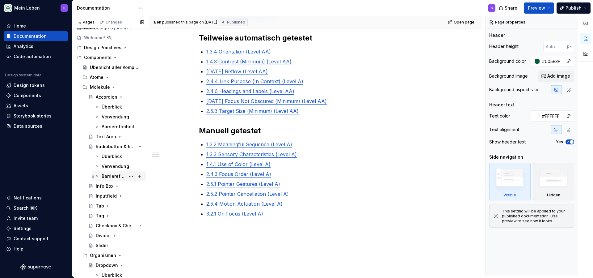
scroll to position [19, 0]
click at [99, 246] on div "Slider" at bounding box center [102, 245] width 12 height 6
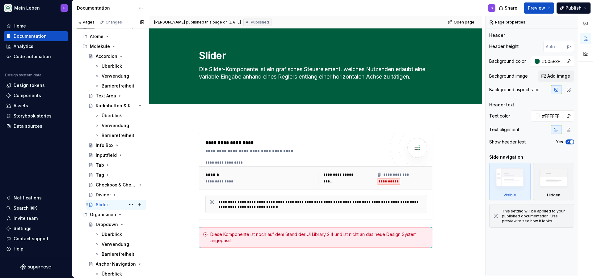
scroll to position [61, 0]
click at [132, 204] on button "Page tree" at bounding box center [131, 204] width 9 height 9
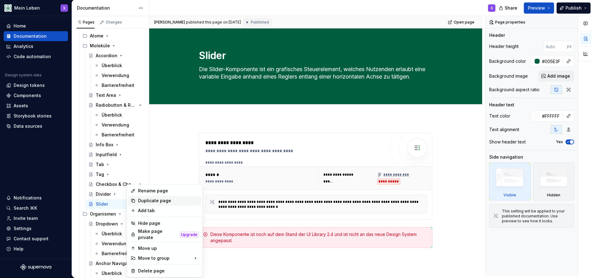
click at [148, 200] on div "Duplicate page" at bounding box center [168, 200] width 61 height 6
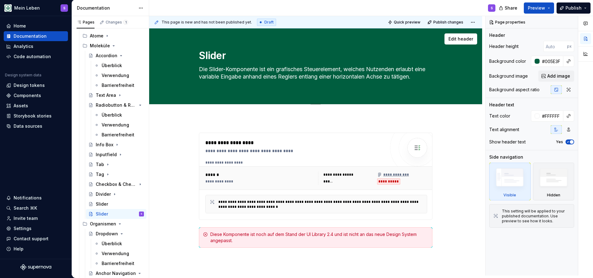
click at [216, 58] on textarea "Slider" at bounding box center [315, 55] width 234 height 15
paste textarea "Carousel Indicato"
type textarea "*"
type textarea "Carousel Indicator"
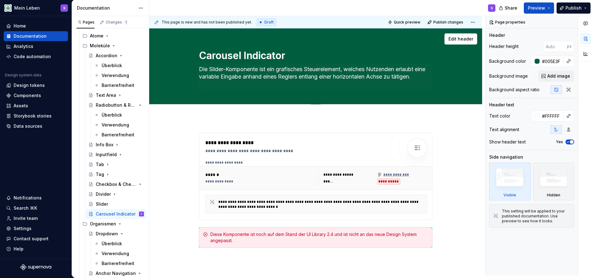
type textarea "*"
type textarea "Carousel Indicator"
click at [308, 70] on textarea "Die Slider-Komponente ist ein grafisches Steuerelement, welches Nutzenden erlau…" at bounding box center [315, 76] width 234 height 25
drag, startPoint x: 213, startPoint y: 78, endPoint x: 219, endPoint y: 61, distance: 18.4
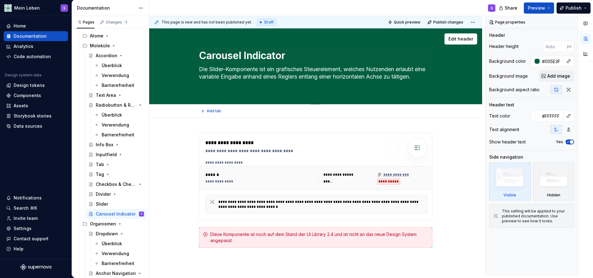
click at [219, 61] on div "Carousel Indicator Die Slider-Komponente ist ein grafisches Steuerelement, welc…" at bounding box center [316, 65] width 234 height 75
paste textarea "Carousel-Indicators sind Navigationskomponenten, die in Verbindung mit einem Ca…"
type textarea "*"
type textarea "Carousel-Indicators sind Navigationskomponenten, die in Verbindung mit einem Ca…"
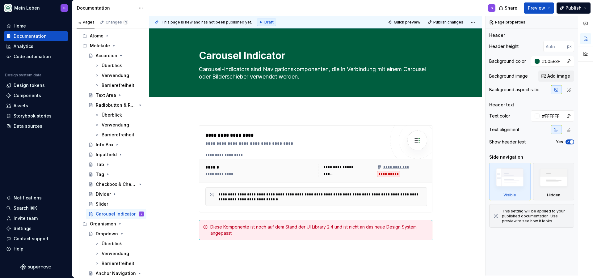
type textarea "*"
type textarea "Carousel-Indicators sind Navigationskomponenten, die in Verbindung mit einem Ca…"
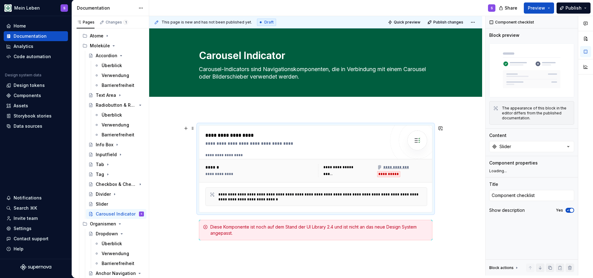
click at [219, 169] on div "******" at bounding box center [259, 167] width 109 height 6
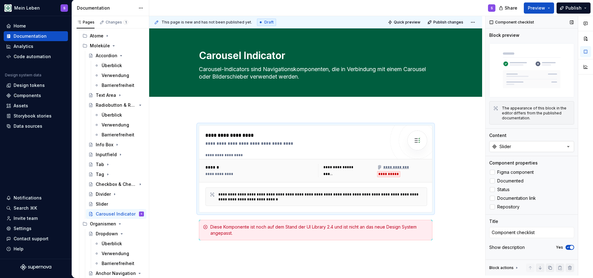
type textarea "*"
click at [530, 148] on button "Slider" at bounding box center [531, 146] width 85 height 11
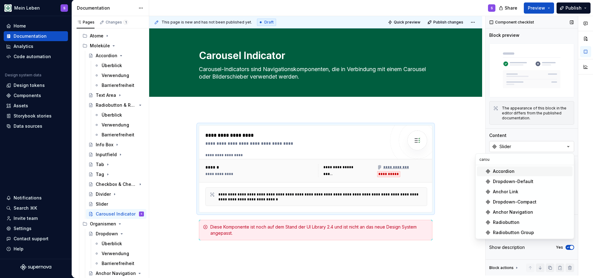
type input "carous"
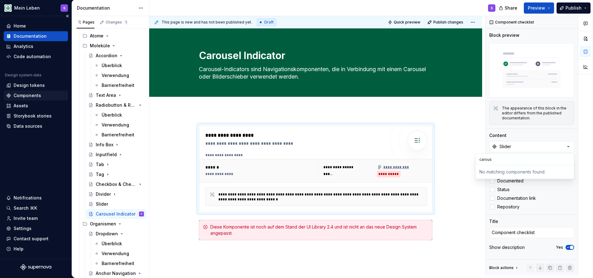
click at [27, 97] on div "Components" at bounding box center [27, 95] width 27 height 6
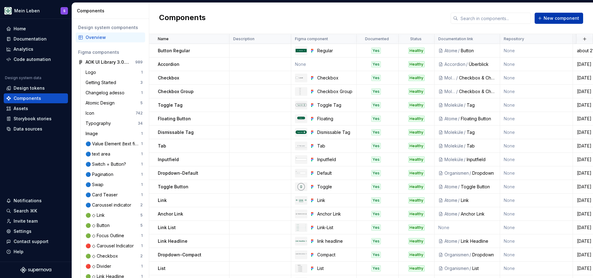
click at [568, 17] on span "New component" at bounding box center [562, 18] width 36 height 6
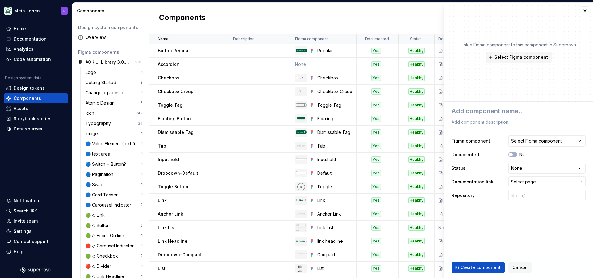
type textarea "*"
type textarea "C"
type textarea "*"
type textarea "Ca"
type textarea "*"
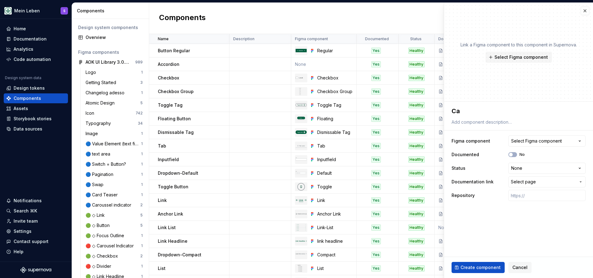
type textarea "Car"
type textarea "*"
type textarea "Caro"
type textarea "*"
type textarea "Carou"
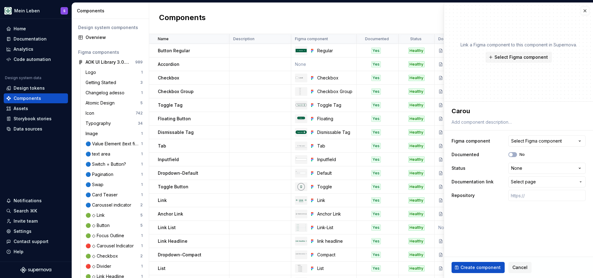
type textarea "*"
type textarea "Carous"
type textarea "*"
type textarea "Carouse"
type textarea "*"
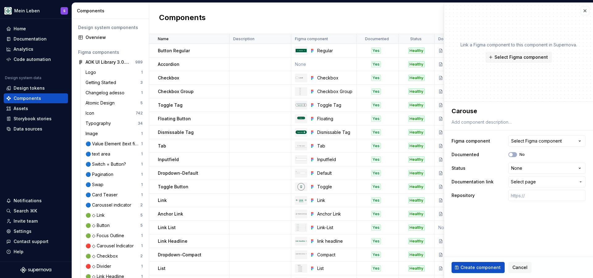
type textarea "Carousel"
type textarea "*"
type textarea "Carousel"
type textarea "*"
type textarea "Carousel I"
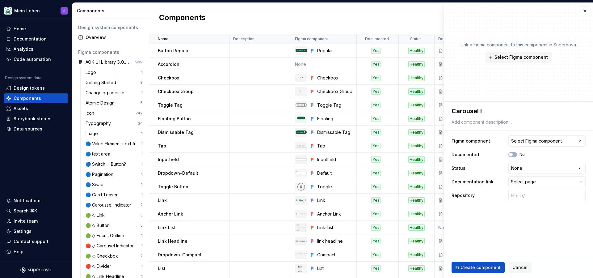
type textarea "*"
type textarea "Carousel In"
type textarea "*"
type textarea "Carousel Ind"
type textarea "*"
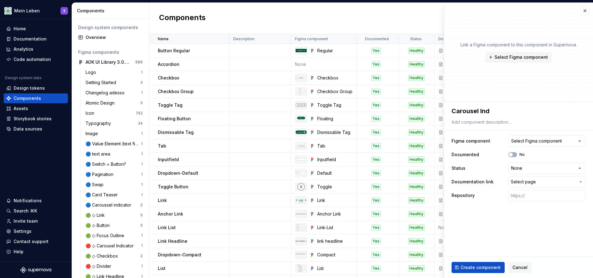
type textarea "Carousel Indi"
type textarea "*"
type textarea "Carousel Indic"
type textarea "*"
type textarea "Carousel Indica"
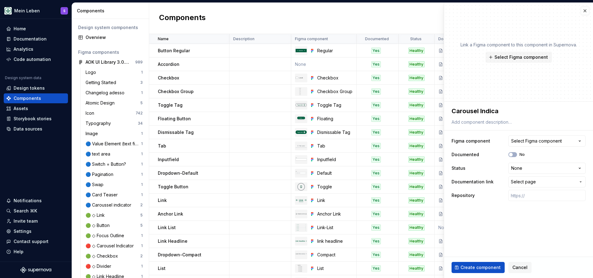
type textarea "*"
type textarea "Carousel Indicat"
type textarea "*"
type textarea "Carousel Indicato"
type textarea "*"
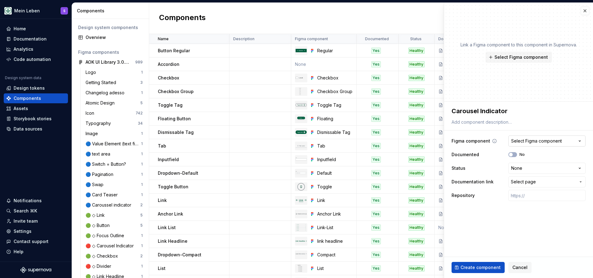
type textarea "Carousel Indicator"
click at [549, 139] on div "Select Figma component" at bounding box center [536, 141] width 51 height 6
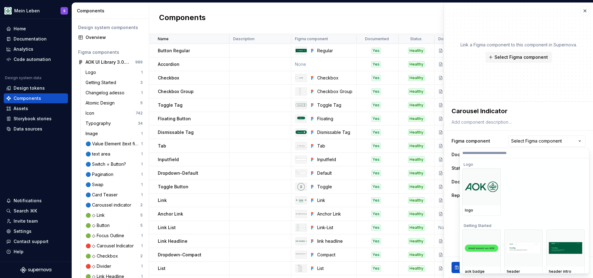
type input "*"
type textarea "*"
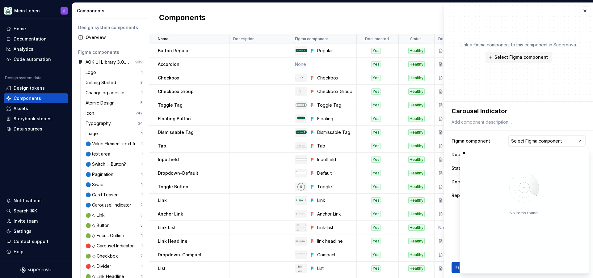
type input "*"
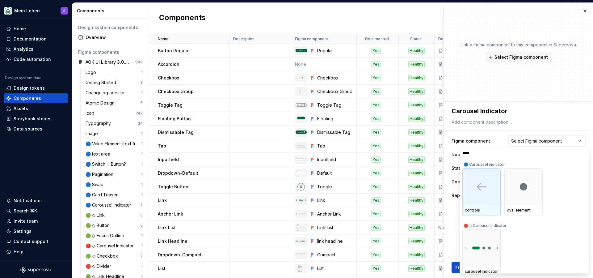
type input "******"
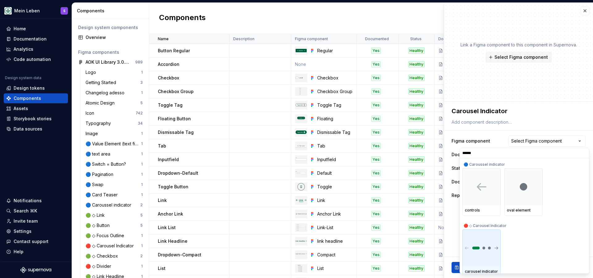
click at [479, 241] on div at bounding box center [481, 247] width 38 height 37
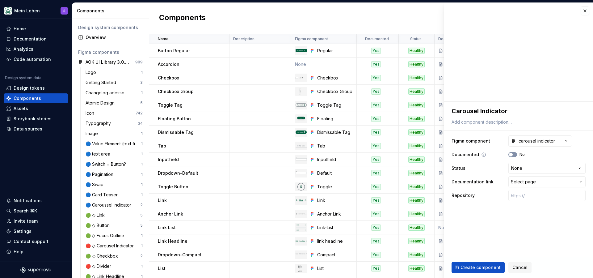
click at [514, 156] on button "No" at bounding box center [512, 154] width 9 height 5
type textarea "*"
click at [524, 165] on html "Mein Leben S Home Documentation Analytics Code automation Design system data De…" at bounding box center [296, 139] width 593 height 278
select select "**********"
type textarea "*"
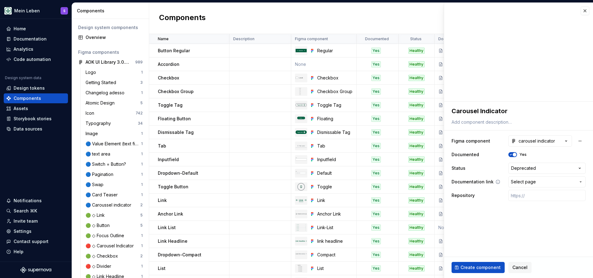
click at [538, 184] on span "Select page" at bounding box center [543, 182] width 65 height 6
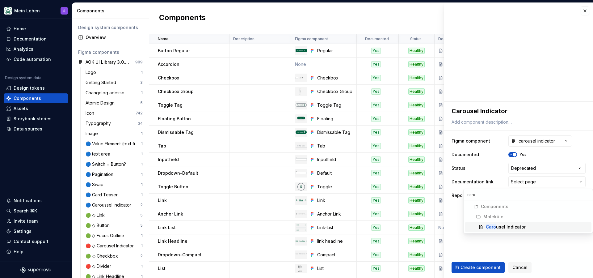
type input "caro"
click at [509, 226] on div "Caro usel Indicator" at bounding box center [506, 227] width 40 height 6
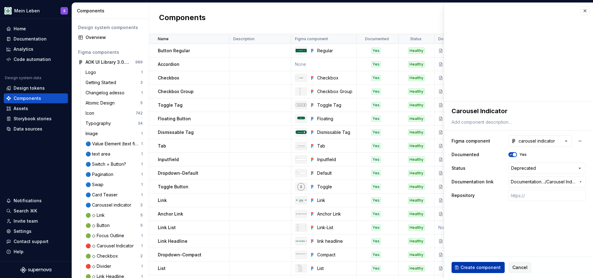
click at [479, 267] on span "Create component" at bounding box center [481, 267] width 40 height 6
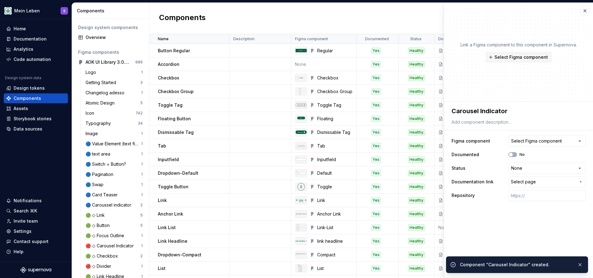
type textarea "*"
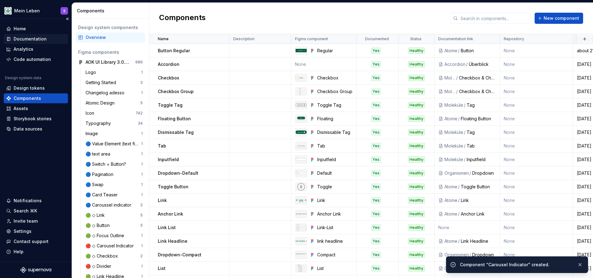
click at [35, 40] on div "Documentation" at bounding box center [30, 39] width 33 height 6
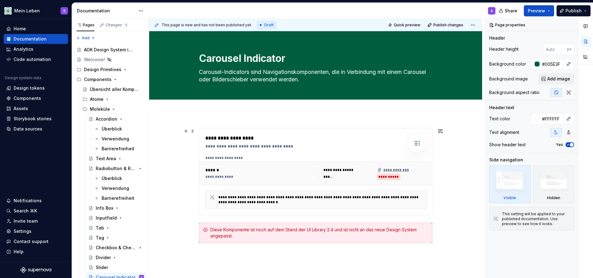
click at [420, 145] on img at bounding box center [417, 143] width 12 height 12
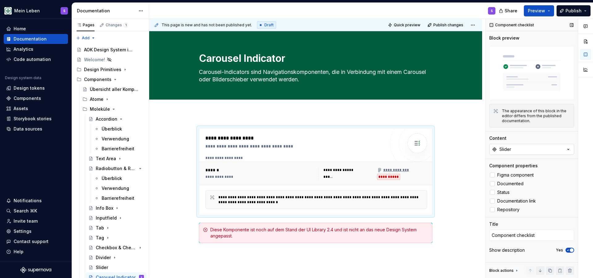
type textarea "*"
click at [519, 150] on button "Slider" at bounding box center [531, 149] width 85 height 11
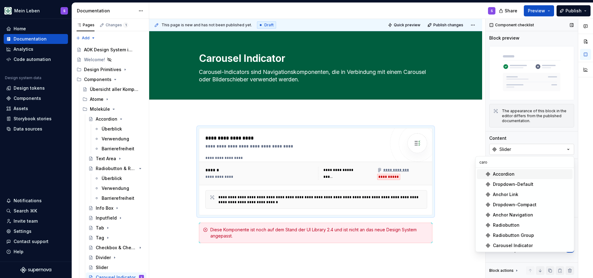
type input "carou"
type textarea "*"
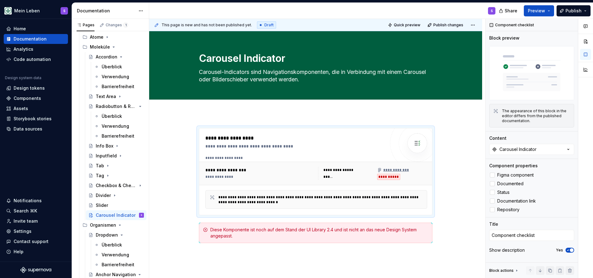
scroll to position [63, 0]
click at [114, 215] on div "Carousel Indicator" at bounding box center [111, 214] width 30 height 6
click at [108, 214] on div "Carousel Indicator" at bounding box center [111, 214] width 30 height 6
click at [116, 203] on div "Slider" at bounding box center [120, 204] width 48 height 9
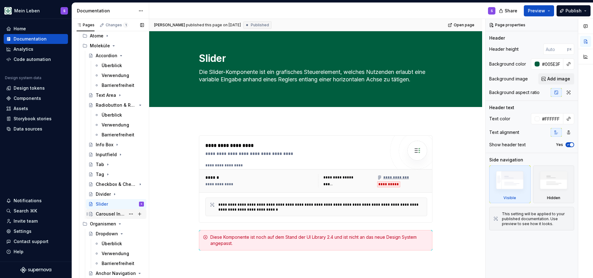
click at [127, 213] on div "Page tree" at bounding box center [135, 213] width 17 height 9
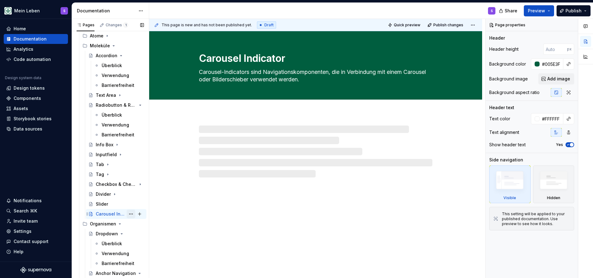
click at [132, 213] on button "Page tree" at bounding box center [131, 213] width 9 height 9
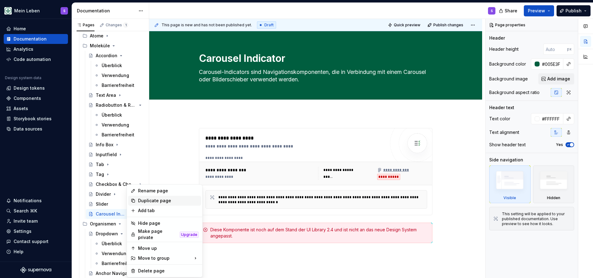
click at [151, 198] on div "Duplicate page" at bounding box center [168, 200] width 61 height 6
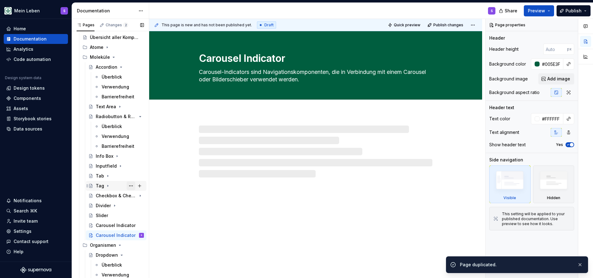
scroll to position [53, 0]
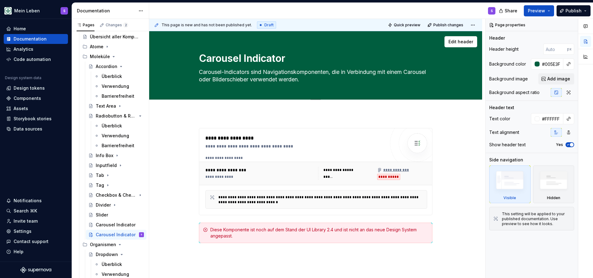
click at [257, 58] on textarea "Carousel Indicator" at bounding box center [315, 58] width 234 height 15
paste textarea "Divide"
type textarea "*"
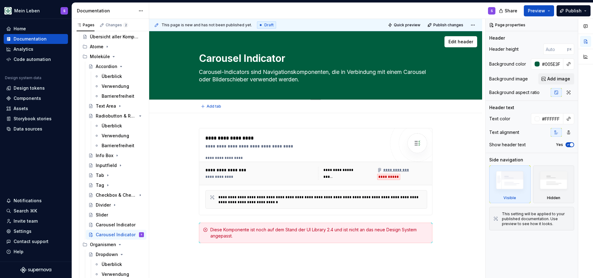
type textarea "Divider"
type textarea "*"
type textarea "Divider"
click at [322, 76] on textarea "Carousel-Indicators sind Navigationskomponenten, die in Verbindung mit einem Ca…" at bounding box center [315, 75] width 234 height 17
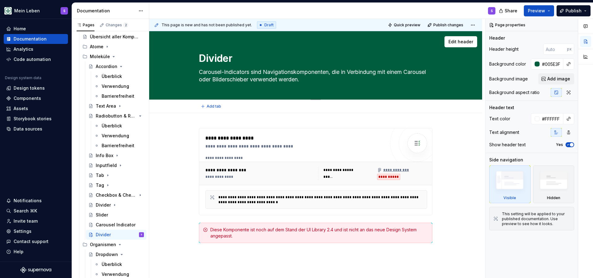
click at [322, 76] on textarea "Carousel-Indicators sind Navigationskomponenten, die in Verbindung mit einem Ca…" at bounding box center [315, 75] width 234 height 17
paste textarea "Divider sind minimalistische und dünne horizontale wie vertikale Linien, welche…"
type textarea "*"
type textarea "Divider sind minimalistische und dünne horizontale wie vertikale Linien, welche…"
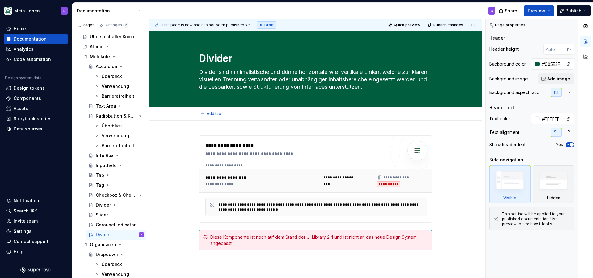
type textarea "*"
type textarea "Divider sind minimalistische und dünne horizontale wie vertikale Linien, welche…"
click at [286, 167] on div "**********" at bounding box center [316, 165] width 222 height 5
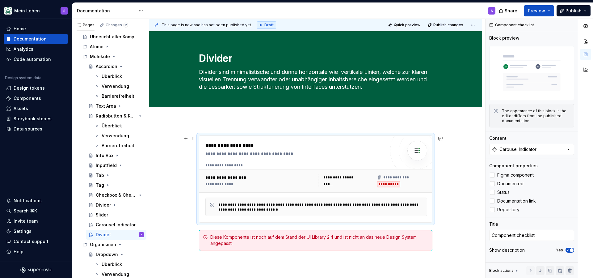
click at [421, 148] on img at bounding box center [417, 150] width 12 height 12
click at [420, 150] on img at bounding box center [417, 150] width 12 height 12
click at [419, 152] on img at bounding box center [417, 150] width 12 height 12
type textarea "*"
click at [547, 150] on button "Carousel Indicator" at bounding box center [531, 149] width 85 height 11
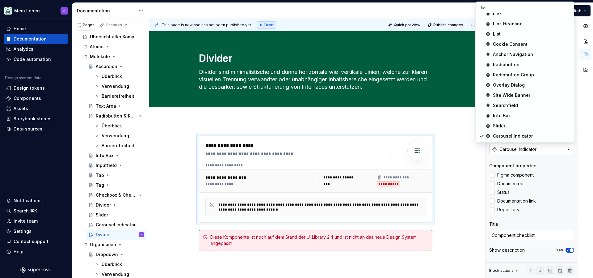
scroll to position [0, 0]
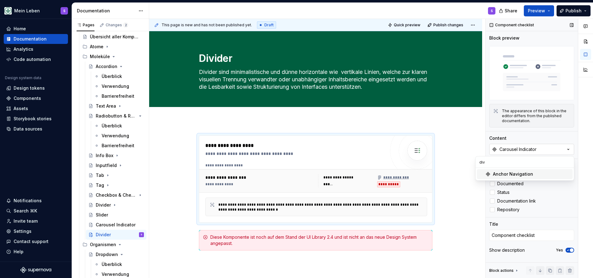
type input "divi"
click at [33, 96] on div "Components" at bounding box center [27, 98] width 27 height 6
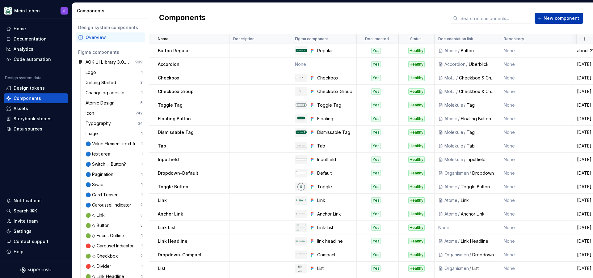
click at [549, 20] on span "New component" at bounding box center [562, 18] width 36 height 6
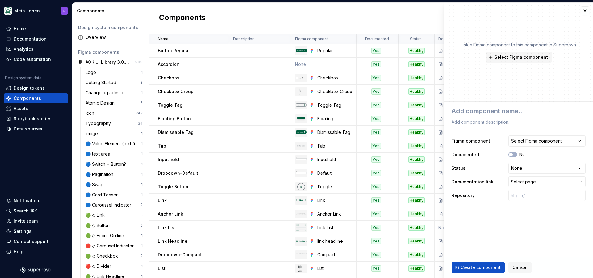
type textarea "*"
type textarea "D"
type textarea "*"
type textarea "Di"
type textarea "*"
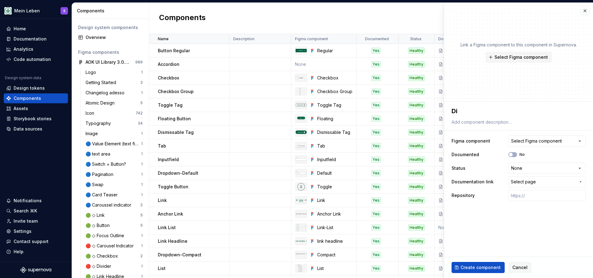
type textarea "Div"
type textarea "*"
type textarea "Divi"
type textarea "*"
type textarea "Divid"
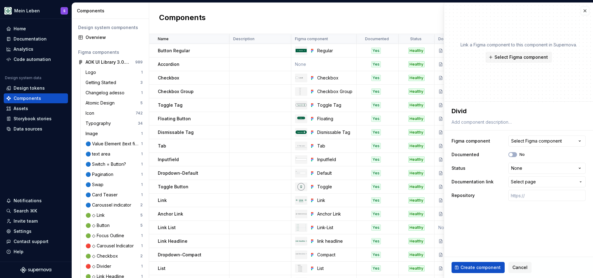
type textarea "*"
type textarea "Divide"
type textarea "*"
type textarea "Divider"
click at [554, 141] on div "Select Figma component" at bounding box center [536, 141] width 51 height 6
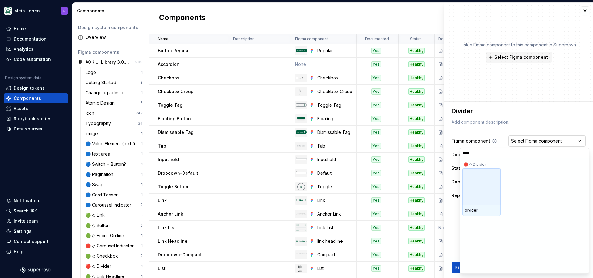
type input "******"
click at [480, 202] on div at bounding box center [481, 186] width 38 height 37
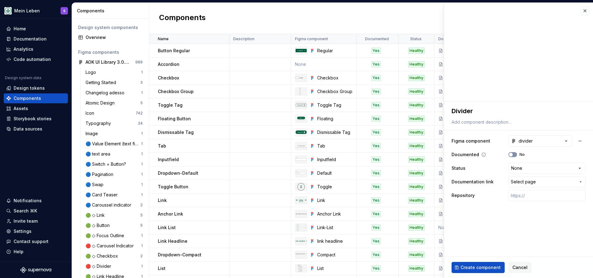
click at [516, 154] on button "No" at bounding box center [512, 154] width 9 height 5
type textarea "*"
click at [528, 167] on html "Mein Leben S Home Documentation Analytics Code automation Design system data De…" at bounding box center [296, 139] width 593 height 278
select select "**********"
type textarea "*"
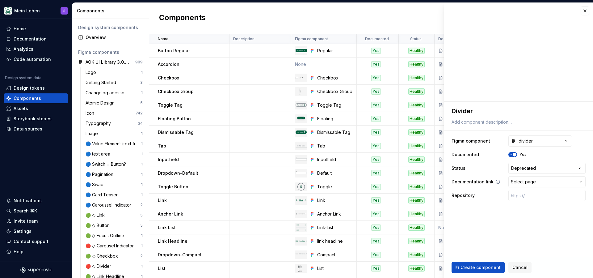
click at [534, 179] on span "Select page" at bounding box center [523, 182] width 25 height 6
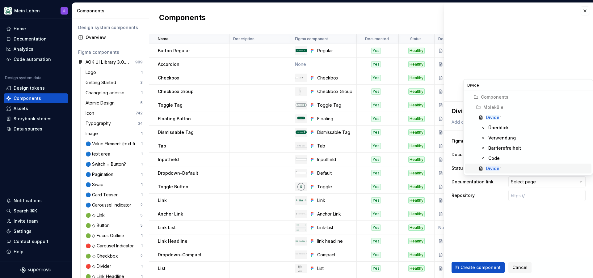
type input "Divide"
click at [505, 168] on div "Divide r" at bounding box center [537, 168] width 103 height 6
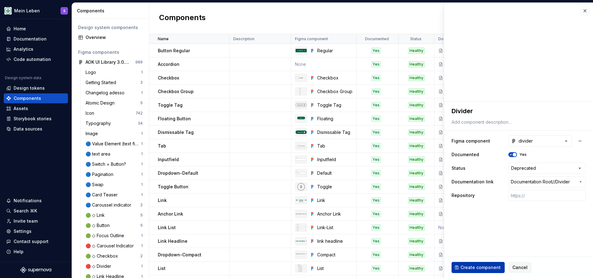
click at [475, 266] on span "Create component" at bounding box center [481, 267] width 40 height 6
type textarea "*"
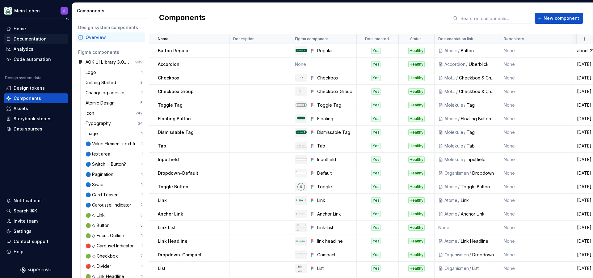
click at [33, 38] on div "Documentation" at bounding box center [30, 39] width 33 height 6
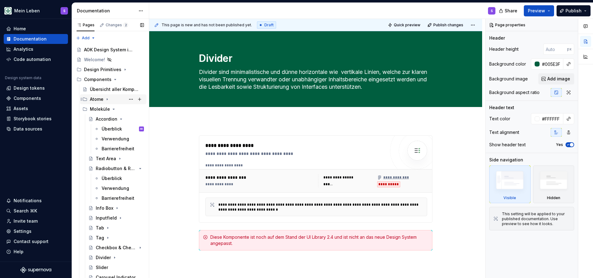
click at [101, 100] on div "Atome" at bounding box center [97, 99] width 14 height 6
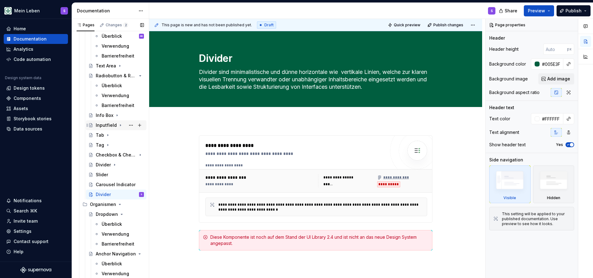
scroll to position [332, 0]
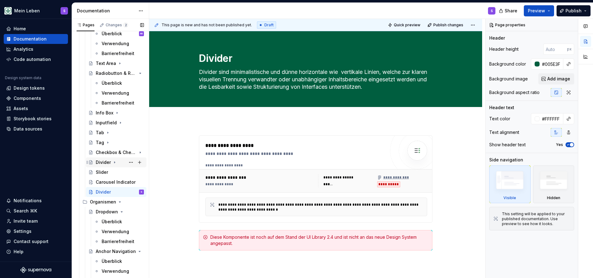
click at [99, 163] on div "Divider" at bounding box center [103, 162] width 15 height 6
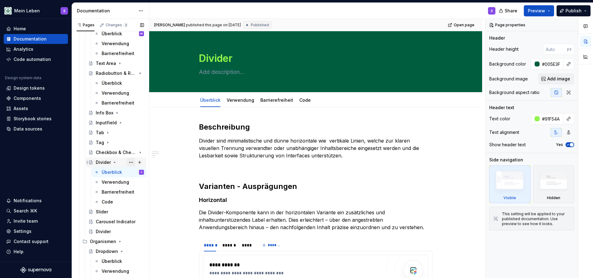
click at [130, 161] on button "Page tree" at bounding box center [131, 162] width 9 height 9
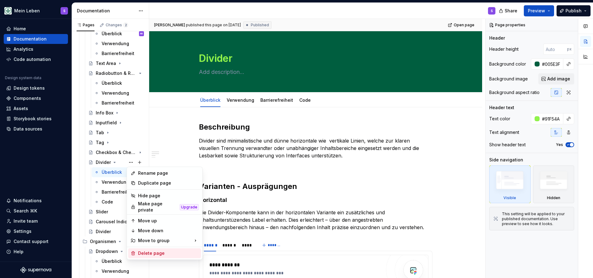
click at [154, 252] on div "Delete page" at bounding box center [168, 253] width 61 height 6
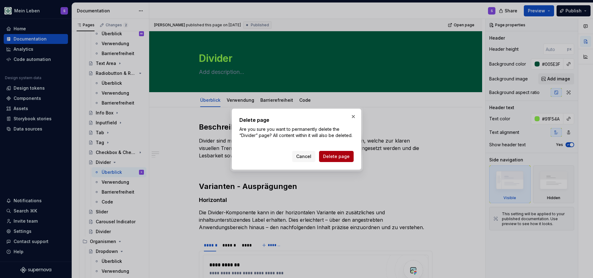
click at [346, 159] on span "Delete page" at bounding box center [336, 156] width 27 height 6
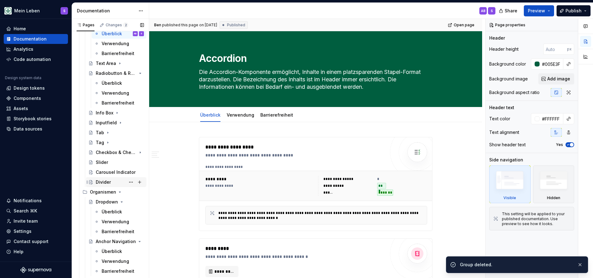
click at [100, 183] on div "Divider" at bounding box center [103, 182] width 15 height 6
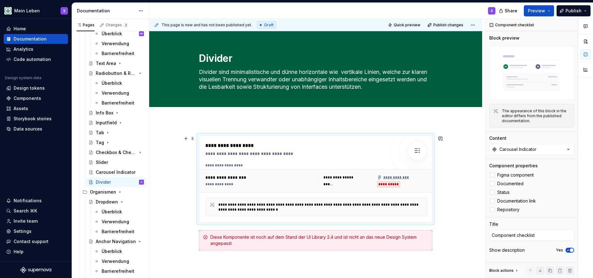
click at [357, 162] on div "**********" at bounding box center [295, 179] width 180 height 74
type textarea "*"
click at [548, 147] on button "Carousel Indicator" at bounding box center [531, 149] width 85 height 11
type input "divi"
click at [524, 186] on div "Divider" at bounding box center [531, 184] width 77 height 6
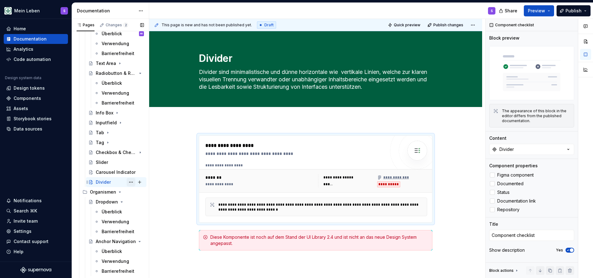
click at [133, 182] on button "Page tree" at bounding box center [131, 182] width 9 height 9
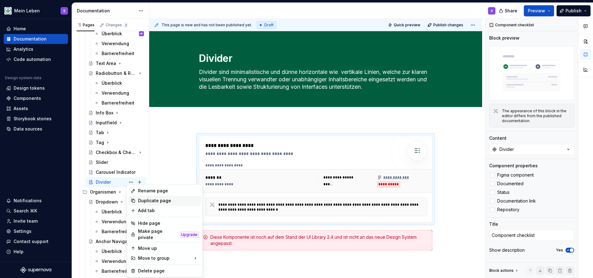
click at [144, 202] on div "Duplicate page" at bounding box center [168, 200] width 61 height 6
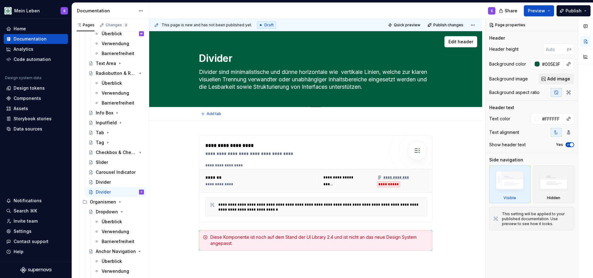
click at [216, 59] on textarea "Divider" at bounding box center [315, 58] width 234 height 15
paste textarea "Progress Ba"
type textarea "*"
type textarea "Progress Bar"
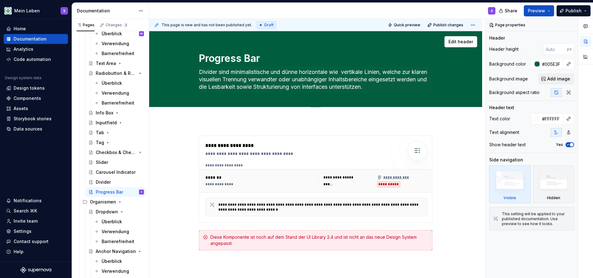
type textarea "*"
type textarea "Progress Bar"
click at [248, 83] on textarea "Divider sind minimalistische und dünne horizontale wie vertikale Linien, welche…" at bounding box center [315, 79] width 234 height 25
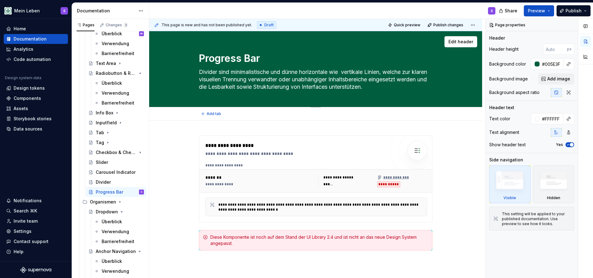
paste textarea "e Progress Bar ist eine visuelle Fortschrittsanzeige. Sie gibt Nutzenden einen …"
type textarea "*"
type textarea "Die Progress Bar ist eine visuelle Fortschrittsanzeige. Sie gibt Nutzenden eine…"
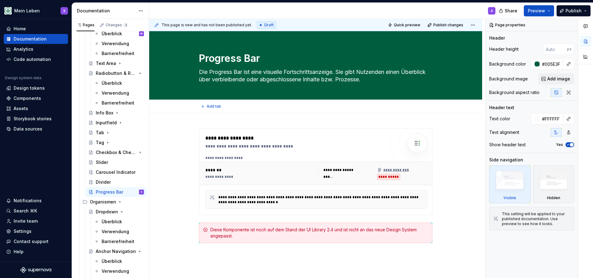
type textarea "*"
type textarea "Die Progress Bar ist eine visuelle Fortschrittsanzeige. Sie gibt Nutzenden eine…"
click at [237, 161] on div "**********" at bounding box center [316, 170] width 222 height 30
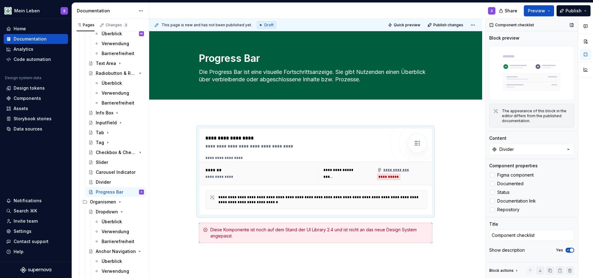
type textarea "*"
click at [559, 143] on div "Content Divider" at bounding box center [531, 145] width 85 height 20
click at [554, 150] on button "Divider" at bounding box center [531, 149] width 85 height 11
type input "Prog"
click at [27, 98] on div "Components" at bounding box center [27, 98] width 27 height 6
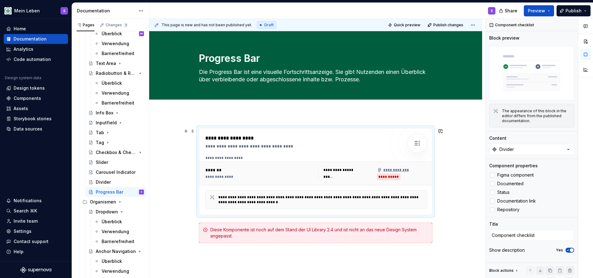
click at [431, 145] on div at bounding box center [417, 142] width 37 height 37
type textarea "*"
click at [520, 145] on button "Divider" at bounding box center [531, 149] width 85 height 11
type input "progre"
click at [504, 151] on div "Divider" at bounding box center [506, 149] width 15 height 6
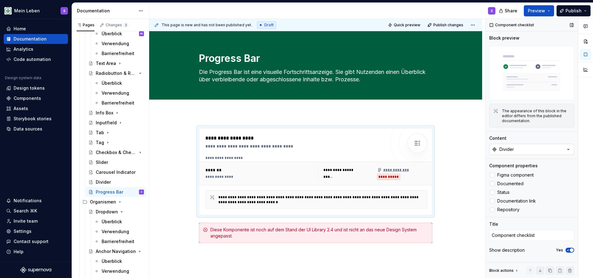
click at [504, 151] on div "Divider" at bounding box center [506, 149] width 15 height 6
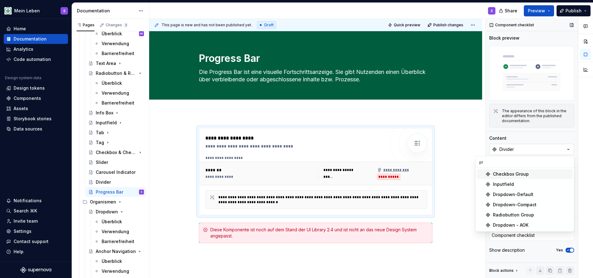
type input "pro"
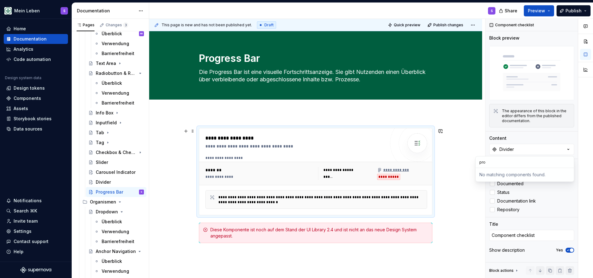
click at [460, 128] on div "**********" at bounding box center [315, 230] width 333 height 235
type textarea "*"
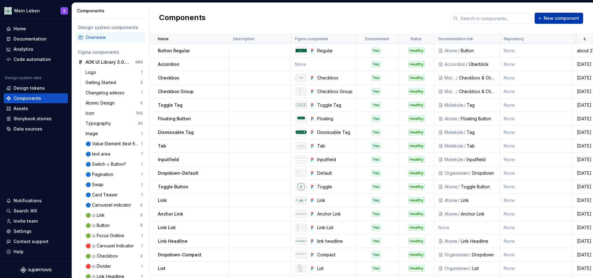
click at [547, 19] on span "New component" at bounding box center [562, 18] width 36 height 6
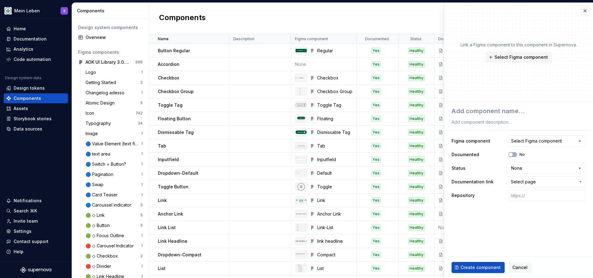
type textarea "*"
type textarea "p"
type textarea "*"
type textarea "pr"
type textarea "*"
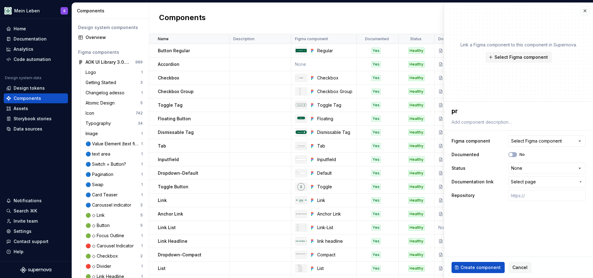
type textarea "pro"
type textarea "*"
type textarea "prog"
type textarea "*"
type textarea "progr"
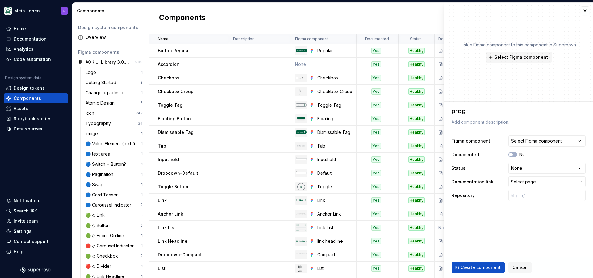
type textarea "*"
type textarea "progre"
type textarea "*"
type textarea "progres"
type textarea "*"
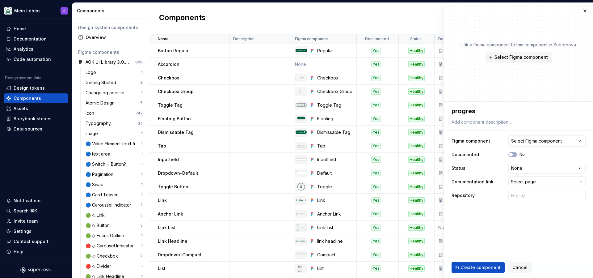
type textarea "progress"
type textarea "*"
type textarea "progres"
type textarea "*"
type textarea "progre"
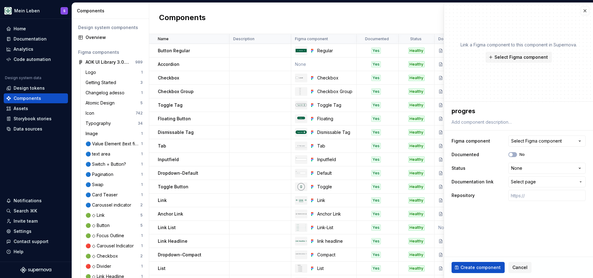
type textarea "*"
type textarea "progr"
type textarea "*"
type textarea "prog"
type textarea "*"
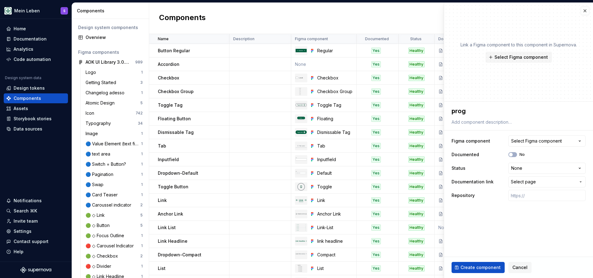
type textarea "pro"
type textarea "*"
type textarea "pr"
type textarea "*"
type textarea "p"
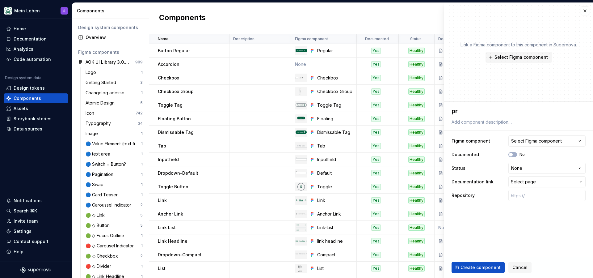
type textarea "*"
type textarea "P"
type textarea "*"
type textarea "Pr"
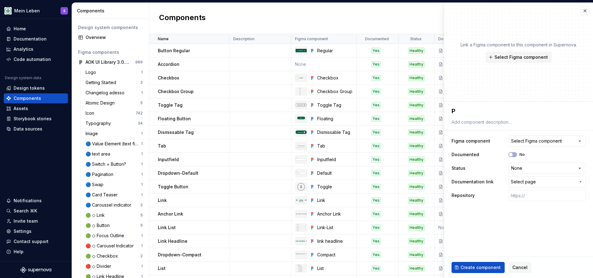
type textarea "*"
type textarea "Pro"
type textarea "*"
type textarea "Prog"
type textarea "*"
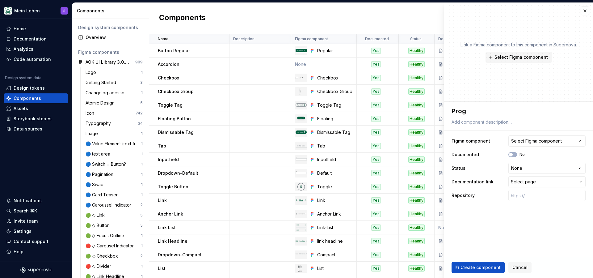
type textarea "Progr"
type textarea "*"
type textarea "Progre"
type textarea "*"
type textarea "Progres"
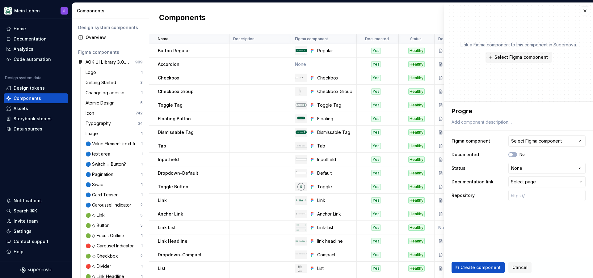
type textarea "*"
type textarea "Progress"
type textarea "*"
type textarea "Progress"
type textarea "*"
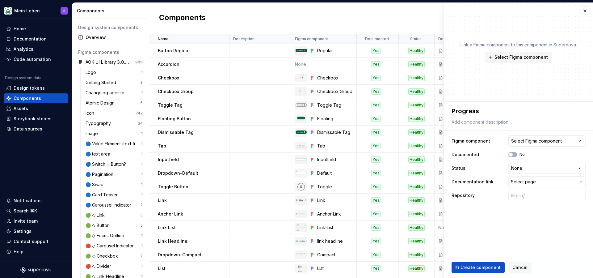
type textarea "Progress B"
type textarea "*"
type textarea "Progress Ba"
type textarea "*"
type textarea "Progress Bar"
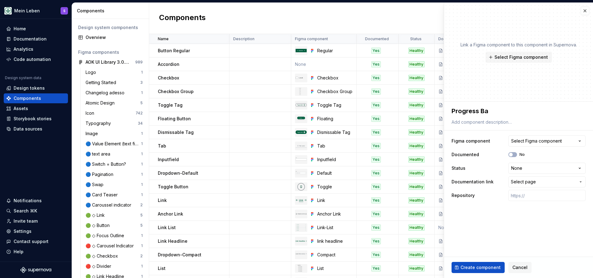
type textarea "*"
type textarea "Progress Bar"
click at [562, 140] on div "Select Figma component" at bounding box center [536, 141] width 51 height 6
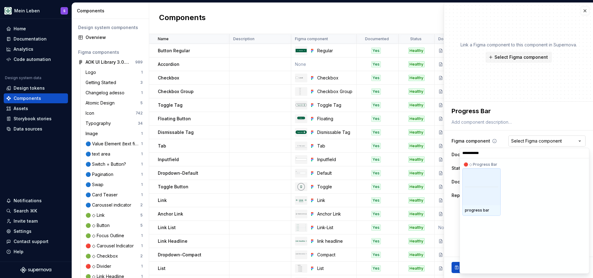
type input "**********"
click at [482, 192] on div at bounding box center [481, 186] width 38 height 37
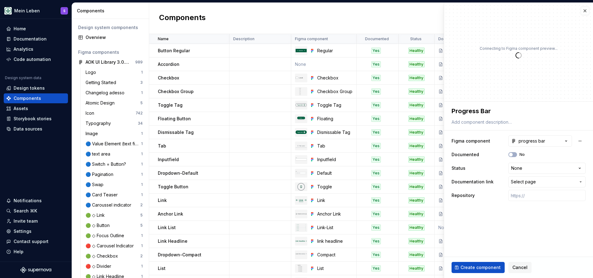
click at [482, 192] on div "Repository" at bounding box center [519, 195] width 134 height 11
click at [514, 154] on button "No" at bounding box center [512, 154] width 9 height 5
type textarea "*"
click at [521, 166] on html "Mein Leben S Home Documentation Analytics Code automation Design system data De…" at bounding box center [296, 139] width 593 height 278
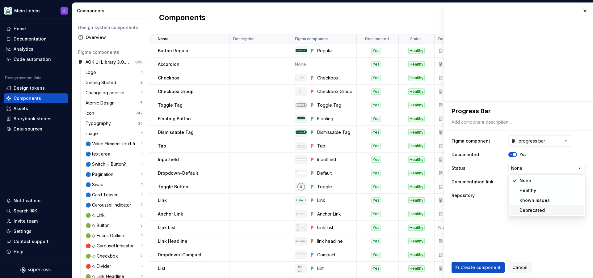
select select "**********"
type textarea "*"
click at [532, 178] on button "Select page" at bounding box center [546, 181] width 77 height 11
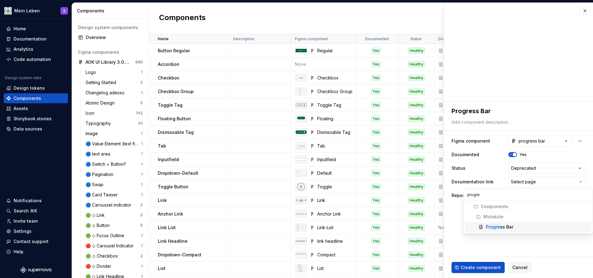
type input "progre"
click at [508, 229] on div "Progre ss Bar" at bounding box center [499, 227] width 27 height 6
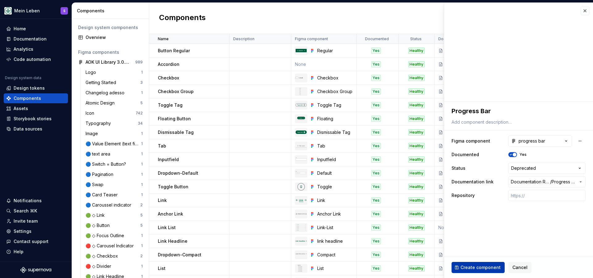
click at [473, 270] on button "Create component" at bounding box center [478, 267] width 53 height 11
type textarea "*"
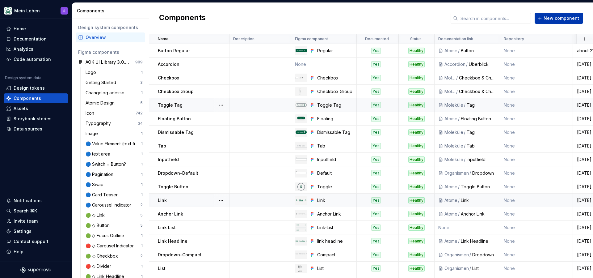
click at [560, 17] on span "New component" at bounding box center [562, 18] width 36 height 6
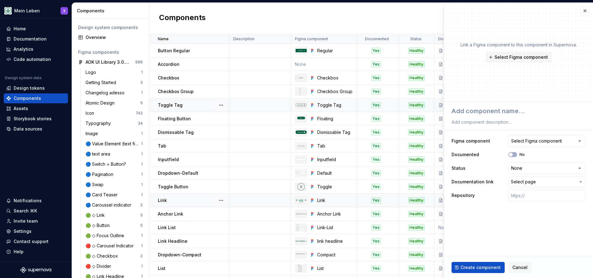
type textarea "*"
type textarea "S"
type textarea "*"
type textarea "Sl"
type textarea "*"
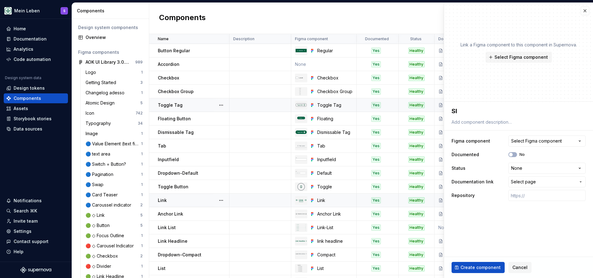
type textarea "Sli"
type textarea "*"
type textarea "Slid"
type textarea "*"
type textarea "Slide"
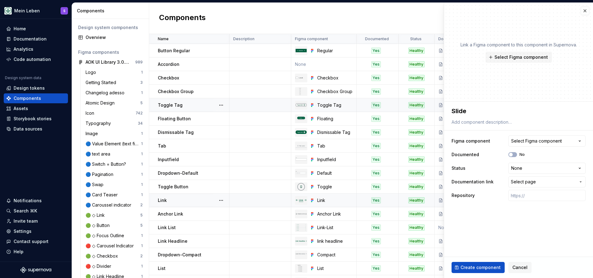
type textarea "*"
type textarea "Slider"
click at [495, 109] on textarea "Slider" at bounding box center [517, 110] width 134 height 11
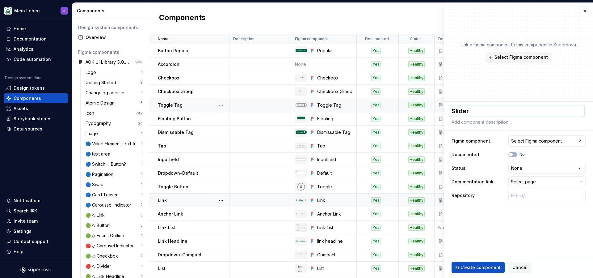
type textarea "*"
type textarea "S"
type textarea "*"
type textarea "Sw"
type textarea "*"
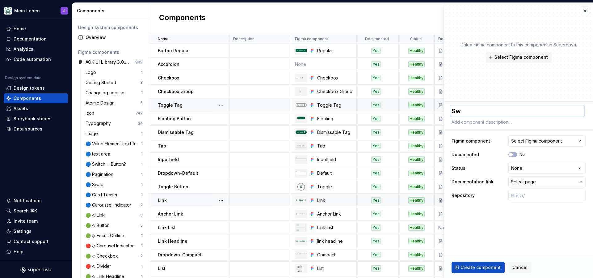
type textarea "Swi"
type textarea "*"
type textarea "Swit"
type textarea "*"
type textarea "Switc"
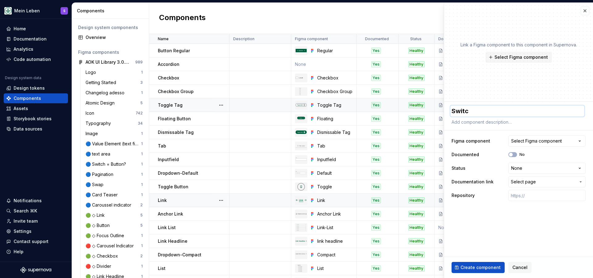
type textarea "*"
type textarea "Switch"
click at [536, 138] on div "Select Figma component" at bounding box center [536, 141] width 51 height 6
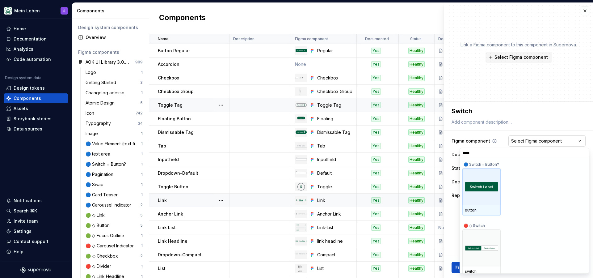
type input "******"
drag, startPoint x: 536, startPoint y: 138, endPoint x: 481, endPoint y: 238, distance: 113.9
click at [481, 238] on div at bounding box center [481, 247] width 38 height 37
click at [481, 238] on fieldset "**********" at bounding box center [518, 190] width 149 height 176
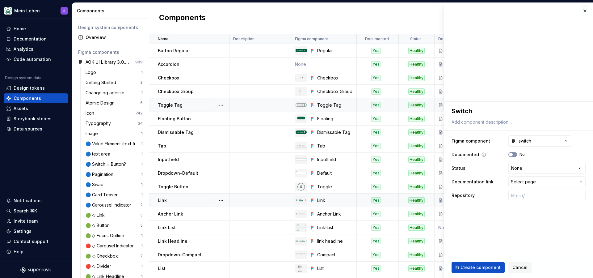
click at [514, 157] on button "No" at bounding box center [512, 154] width 9 height 5
type textarea "*"
click at [525, 165] on html "Mein Leben S Home Documentation Analytics Code automation Design system data De…" at bounding box center [296, 139] width 593 height 278
select select "**********"
type textarea "*"
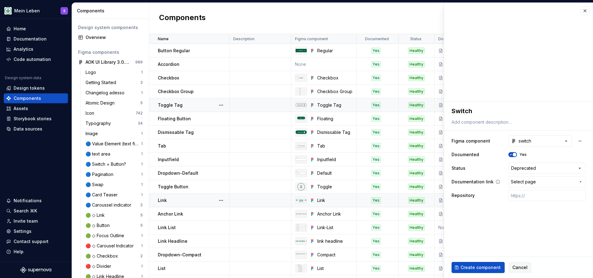
click at [531, 180] on span "Select page" at bounding box center [523, 182] width 25 height 6
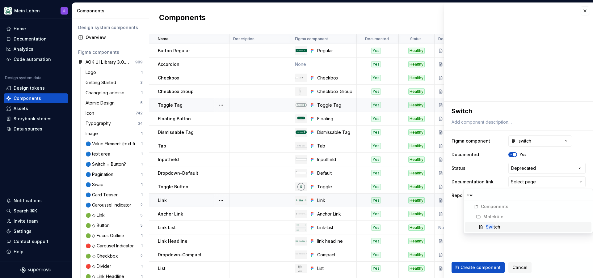
type input "swi"
click at [503, 227] on div "Swi tch" at bounding box center [537, 227] width 103 height 6
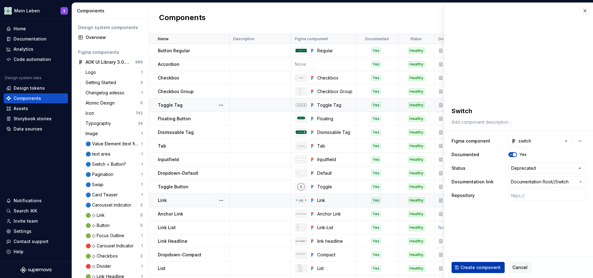
click at [476, 269] on span "Create component" at bounding box center [481, 267] width 40 height 6
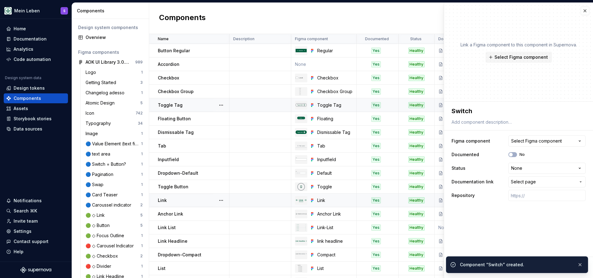
type textarea "*"
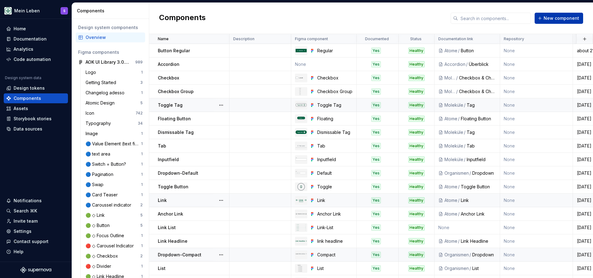
click at [558, 18] on span "New component" at bounding box center [562, 18] width 36 height 6
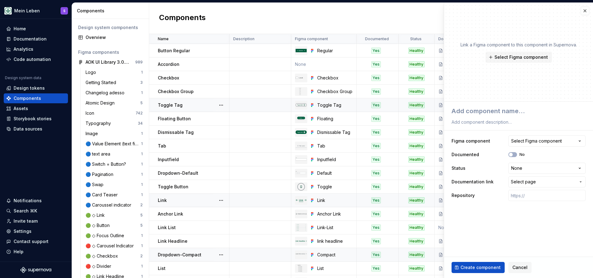
type textarea "*"
type textarea "T"
type textarea "*"
type textarea "Te"
type textarea "*"
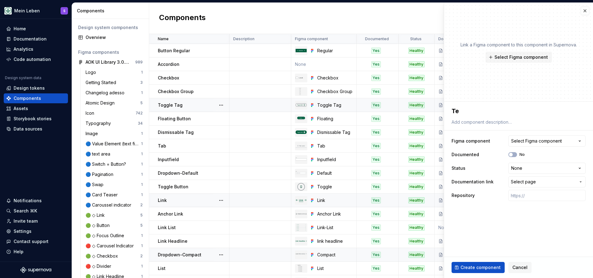
type textarea "Tex"
type textarea "*"
type textarea "Text"
click at [545, 142] on div "Select Figma component" at bounding box center [536, 141] width 51 height 6
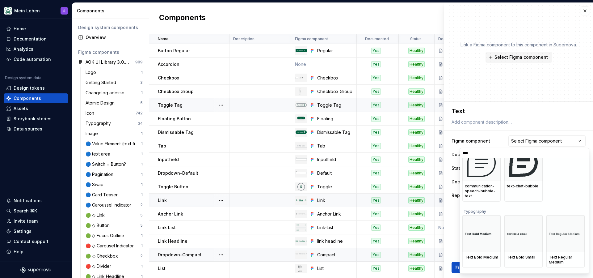
scroll to position [91, 0]
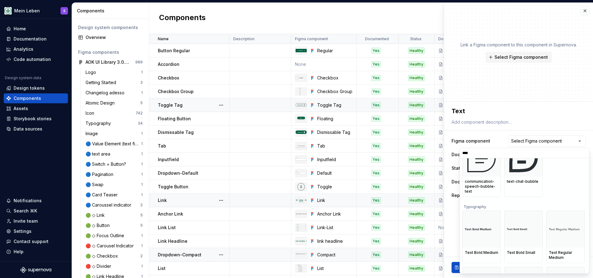
type input "****"
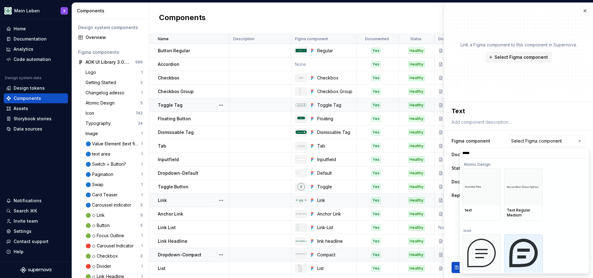
scroll to position [0, 0]
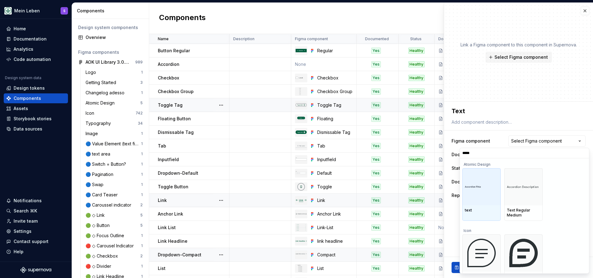
click at [488, 189] on div at bounding box center [481, 186] width 38 height 37
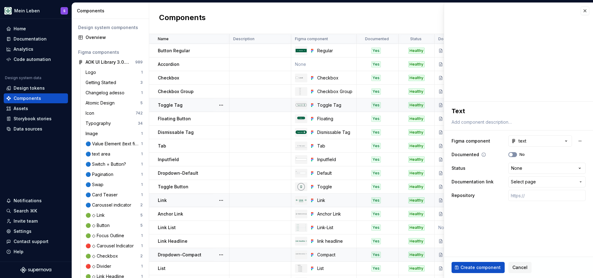
click at [513, 154] on button "No" at bounding box center [512, 154] width 9 height 5
type textarea "*"
click at [532, 170] on html "Mein Leben S Home Documentation Analytics Code automation Design system data De…" at bounding box center [296, 139] width 593 height 278
select select "**********"
type textarea "*"
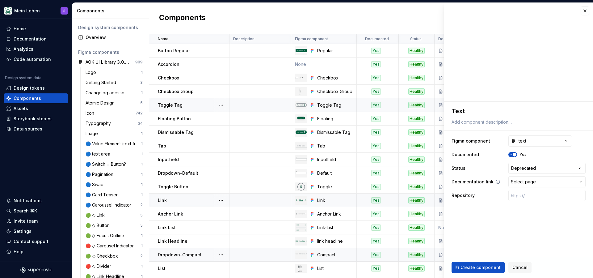
click at [538, 180] on span "Select page" at bounding box center [543, 182] width 65 height 6
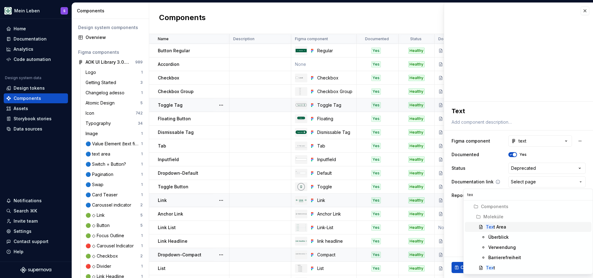
type input "text"
click at [490, 266] on mark "Text" at bounding box center [490, 267] width 9 height 5
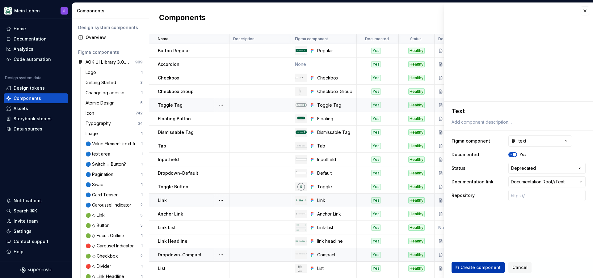
click at [470, 269] on span "Create component" at bounding box center [481, 267] width 40 height 6
type textarea "*"
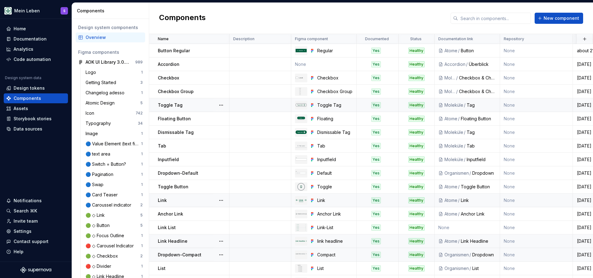
click at [555, 12] on div "Components New component" at bounding box center [371, 18] width 444 height 31
click at [558, 22] on button "New component" at bounding box center [559, 18] width 48 height 11
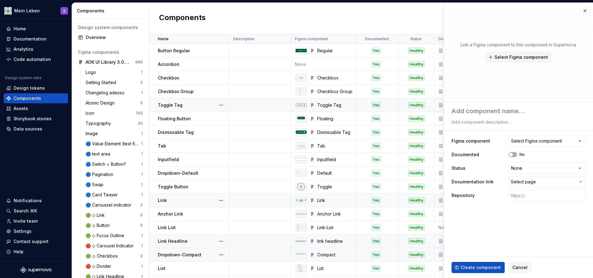
type textarea "*"
type textarea "T"
type textarea "*"
type textarea "To"
type textarea "*"
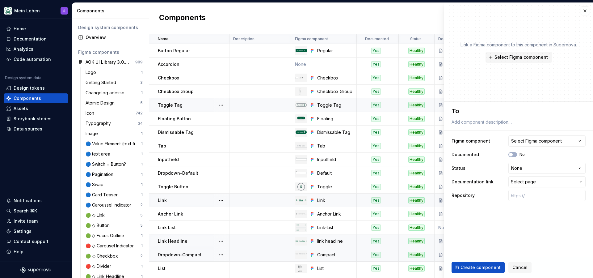
type textarea "Tog"
type textarea "*"
type textarea "Togg"
type textarea "*"
type textarea "Toggl"
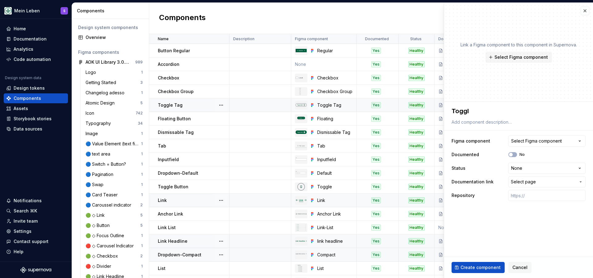
type textarea "*"
type textarea "Toggle"
click at [541, 146] on button "Select Figma component" at bounding box center [546, 140] width 77 height 11
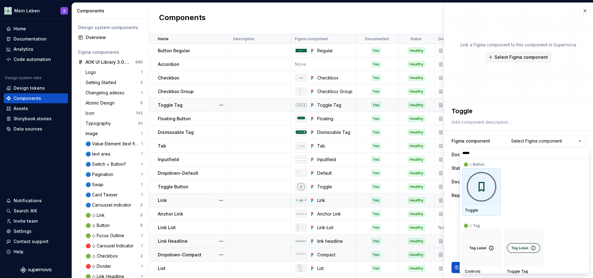
type input "******"
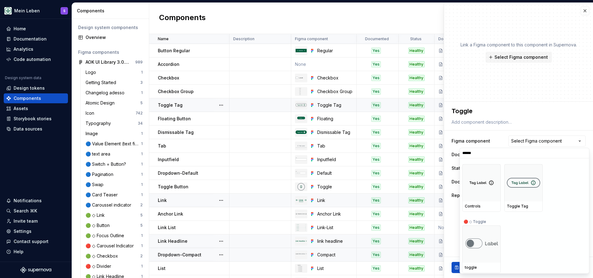
scroll to position [61, 0]
click at [475, 228] on div at bounding box center [481, 243] width 38 height 37
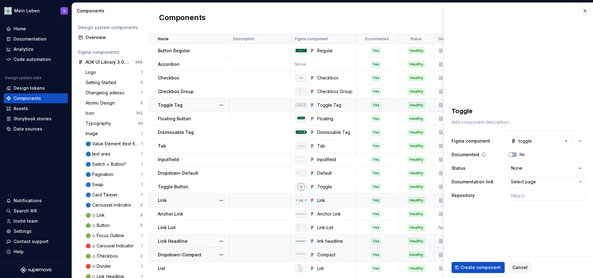
click at [515, 157] on div "Documented No" at bounding box center [519, 154] width 134 height 11
click at [512, 155] on span "button" at bounding box center [511, 155] width 4 height 4
type textarea "*"
click at [519, 167] on html "Mein Leben S Home Documentation Analytics Code automation Design system data De…" at bounding box center [296, 139] width 593 height 278
select select "**********"
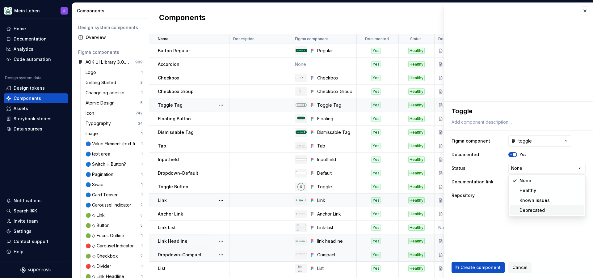
type textarea "*"
click at [537, 181] on span "Select page" at bounding box center [543, 182] width 65 height 6
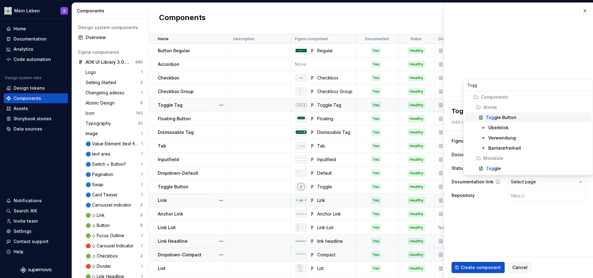
type input "Toggl"
click at [506, 166] on div "Toggl e" at bounding box center [537, 168] width 103 height 6
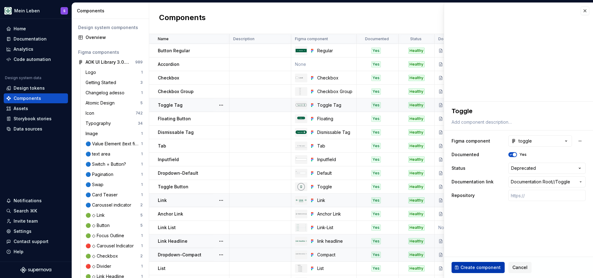
click at [466, 267] on span "Create component" at bounding box center [481, 267] width 40 height 6
type textarea "*"
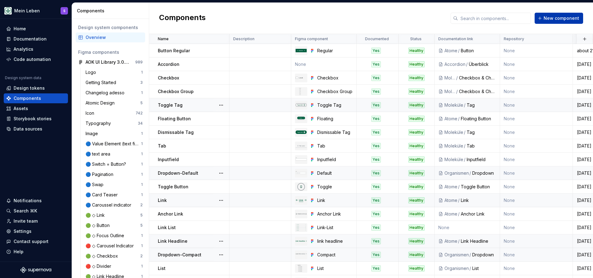
click at [570, 18] on span "New component" at bounding box center [562, 18] width 36 height 6
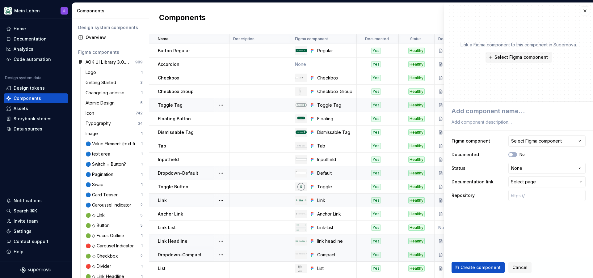
type textarea "*"
type textarea "B"
type textarea "*"
type textarea "Br"
type textarea "*"
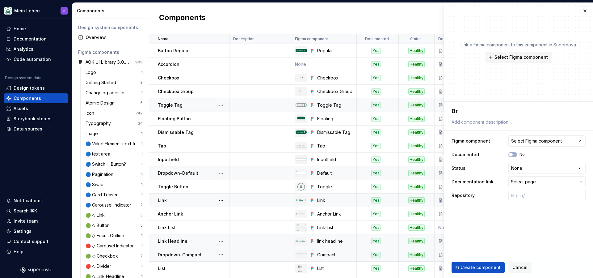
type textarea "Bre"
type textarea "*"
type textarea "Brea"
type textarea "*"
type textarea "Bread"
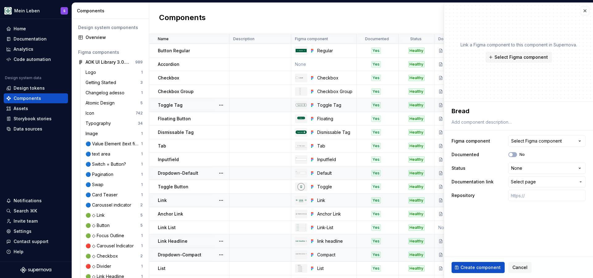
type textarea "*"
type textarea "Breadc"
type textarea "*"
type textarea "Breadcr"
type textarea "*"
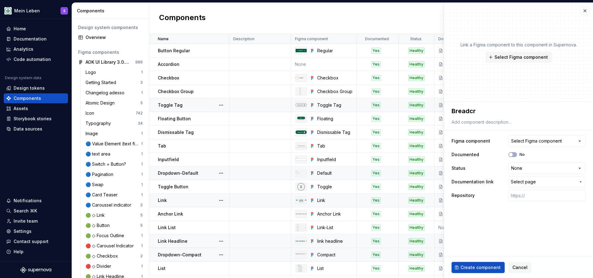
type textarea "Breadcru"
type textarea "*"
type textarea "Breadcrum"
type textarea "*"
type textarea "Breadcrumb"
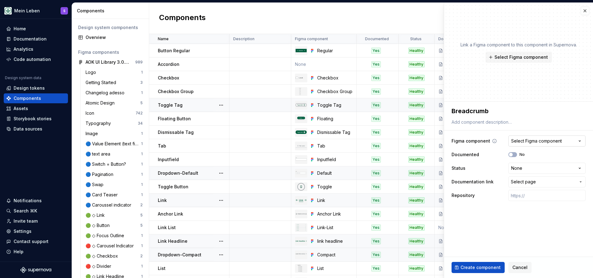
click at [551, 141] on div "Select Figma component" at bounding box center [536, 141] width 51 height 6
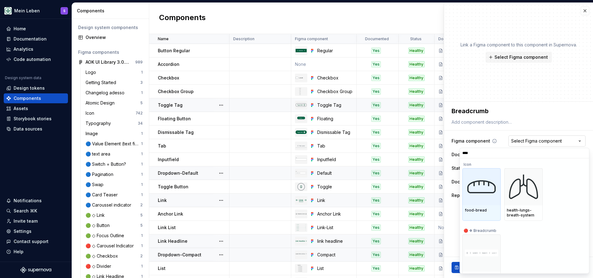
type input "*****"
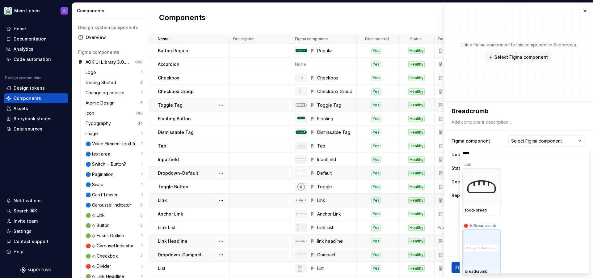
click at [482, 235] on div at bounding box center [481, 247] width 38 height 37
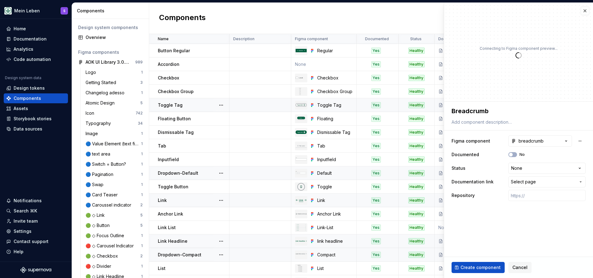
click at [482, 235] on fieldset "**********" at bounding box center [518, 190] width 149 height 176
click at [515, 154] on button "No" at bounding box center [512, 154] width 9 height 5
type textarea "*"
click at [522, 167] on html "Mein Leben S Home Documentation Analytics Code automation Design system data De…" at bounding box center [296, 139] width 593 height 278
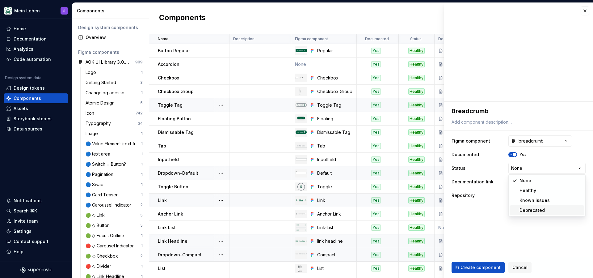
select select "**********"
type textarea "*"
click at [535, 179] on span "Select page" at bounding box center [523, 182] width 25 height 6
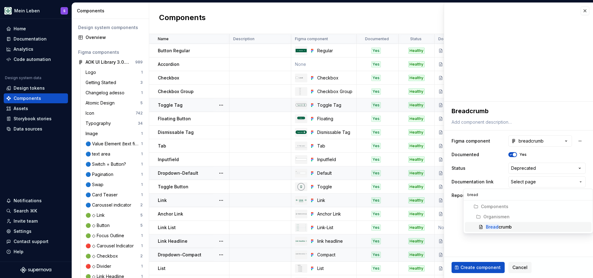
type input "bread"
click at [507, 224] on div "Bread crumb" at bounding box center [499, 227] width 26 height 6
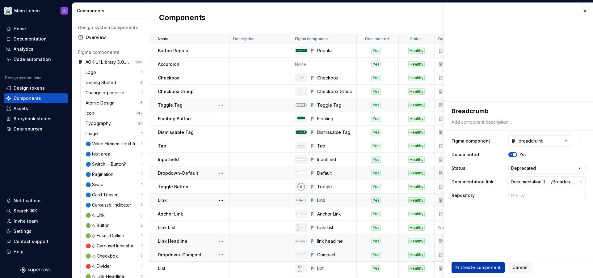
click at [473, 268] on span "Create component" at bounding box center [481, 267] width 40 height 6
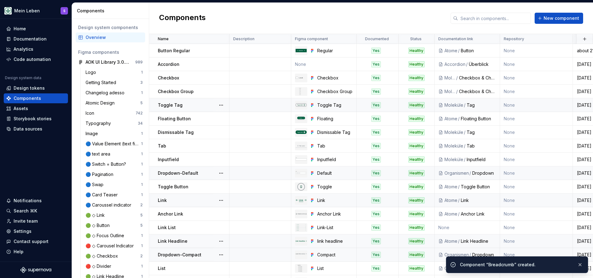
click at [138, 0] on div "Mein Leben S Home Documentation Analytics Code automation Design system data De…" at bounding box center [296, 139] width 593 height 278
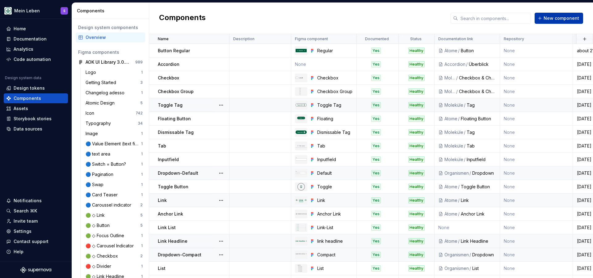
click at [562, 16] on span "New component" at bounding box center [562, 18] width 36 height 6
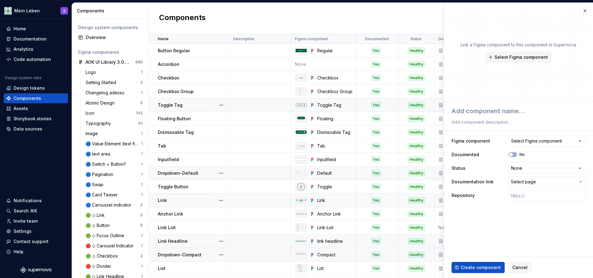
type textarea "*"
type textarea "P"
type textarea "*"
type textarea "Pa"
type textarea "*"
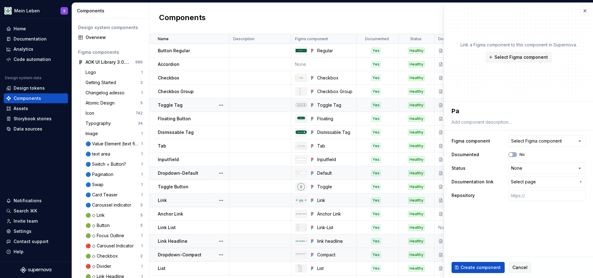
type textarea "Pag"
type textarea "*"
type textarea "Pagi"
type textarea "*"
type textarea "Pagin"
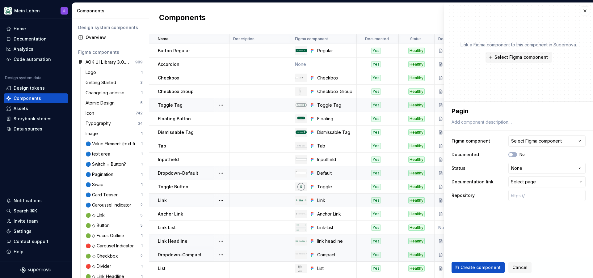
type textarea "*"
type textarea "Pagina"
type textarea "*"
type textarea "Paginat"
type textarea "*"
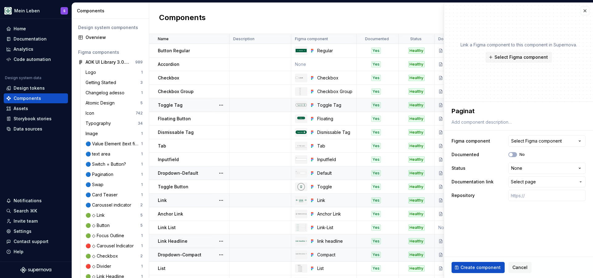
type textarea "Paginati"
type textarea "*"
type textarea "Paginatio"
type textarea "*"
type textarea "Pagination"
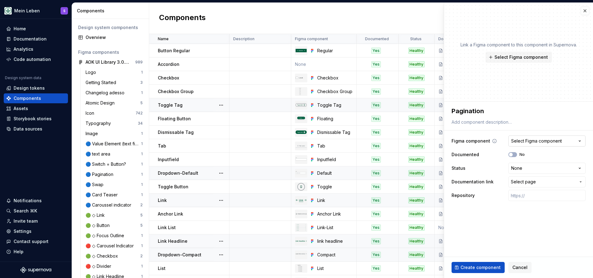
click at [543, 141] on div "Select Figma component" at bounding box center [536, 141] width 51 height 6
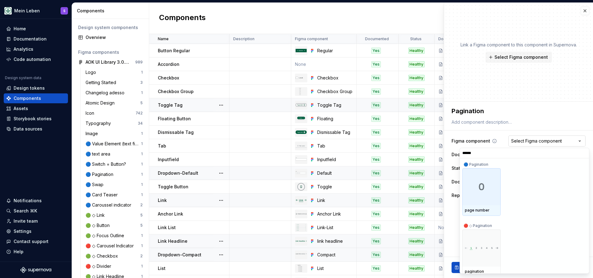
type input "*******"
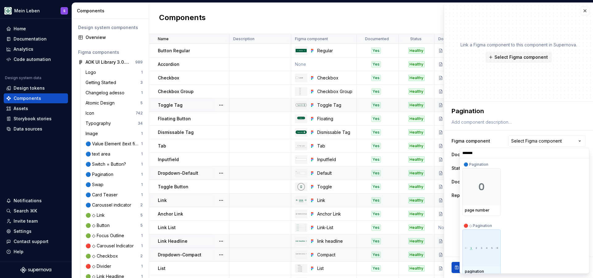
click at [484, 245] on div at bounding box center [481, 247] width 38 height 37
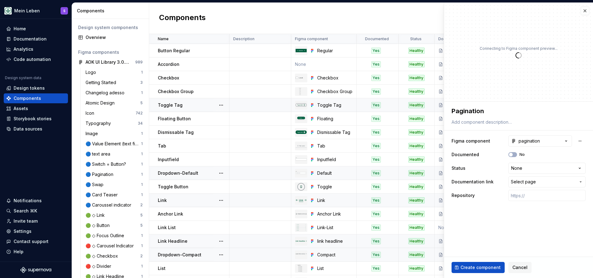
click at [484, 245] on fieldset "**********" at bounding box center [518, 190] width 149 height 176
click at [517, 155] on div "No" at bounding box center [516, 154] width 16 height 5
click at [513, 154] on icon "button" at bounding box center [510, 155] width 5 height 4
type textarea "*"
click at [520, 168] on html "Mein Leben S Home Documentation Analytics Code automation Design system data De…" at bounding box center [296, 139] width 593 height 278
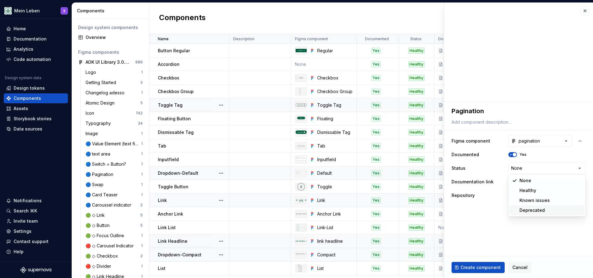
select select "**********"
type textarea "*"
click at [533, 182] on span "Select page" at bounding box center [523, 182] width 25 height 6
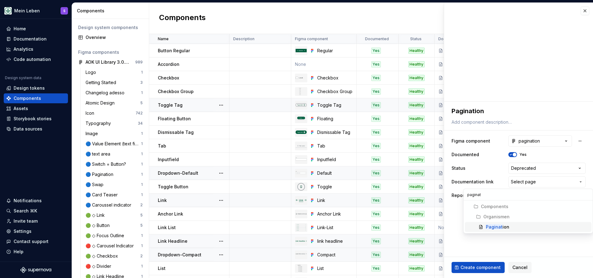
type input "paginat"
click at [500, 226] on mark "Paginat" at bounding box center [494, 226] width 17 height 5
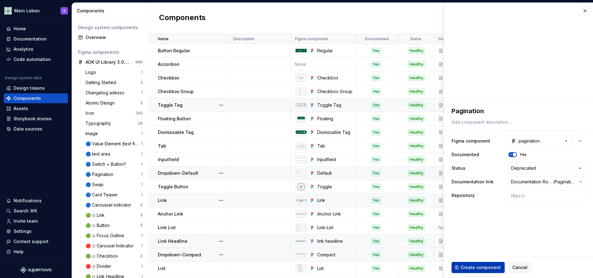
click at [468, 267] on span "Create component" at bounding box center [481, 267] width 40 height 6
type textarea "*"
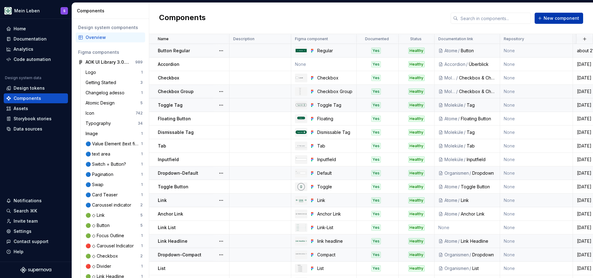
click at [554, 19] on span "New component" at bounding box center [562, 18] width 36 height 6
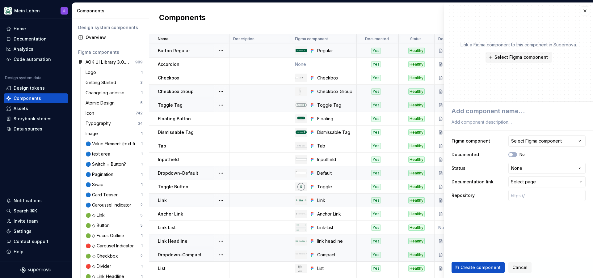
type textarea "*"
type textarea "C"
type textarea "*"
type textarea "Ca"
type textarea "*"
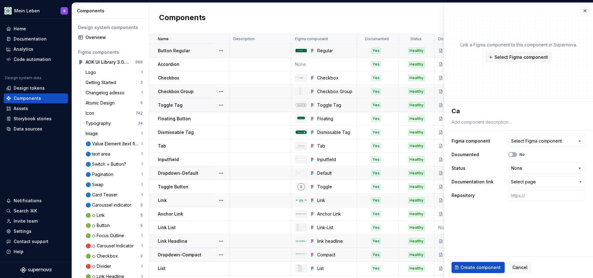
type textarea "Car"
type textarea "*"
type textarea "Card"
type textarea "*"
type textarea "Card"
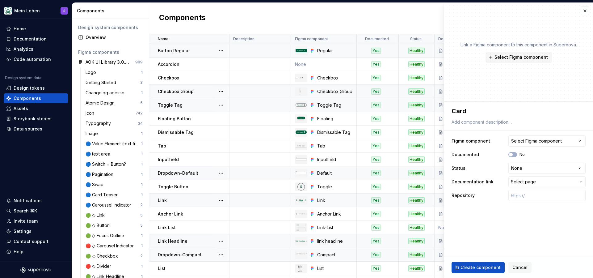
type textarea "*"
type textarea "Card S"
type textarea "*"
type textarea "Card Se"
type textarea "*"
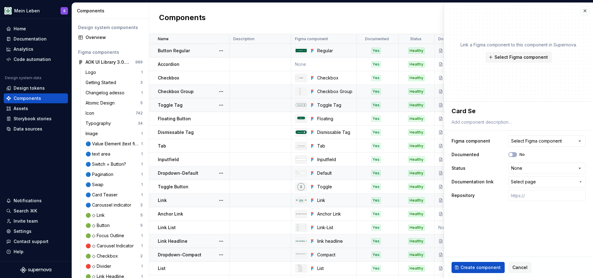
type textarea "Card Sel"
type textarea "*"
type textarea "Card Sele"
click at [567, 142] on button "Select Figma component" at bounding box center [546, 140] width 77 height 11
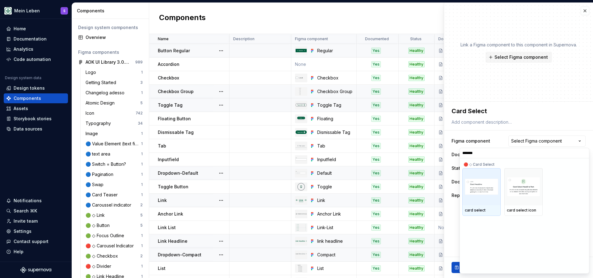
click at [484, 193] on img at bounding box center [481, 187] width 33 height 16
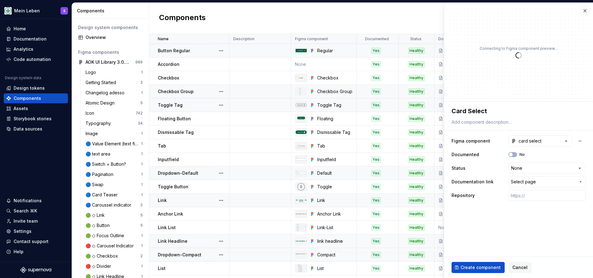
click at [484, 193] on div "Repository" at bounding box center [519, 195] width 134 height 11
click at [529, 167] on html "Mein Leben S Home Documentation Analytics Code automation Design system data De…" at bounding box center [296, 139] width 593 height 278
click at [514, 154] on button "No" at bounding box center [512, 154] width 9 height 5
click at [529, 187] on button "Select page" at bounding box center [546, 181] width 77 height 11
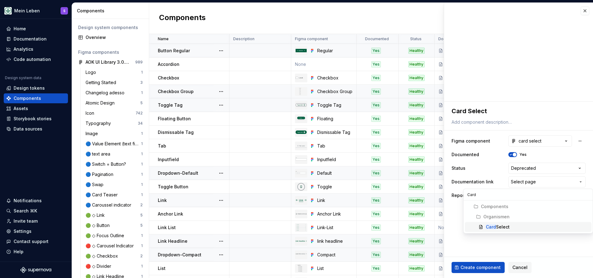
click at [510, 225] on div "Card Select" at bounding box center [537, 227] width 103 height 6
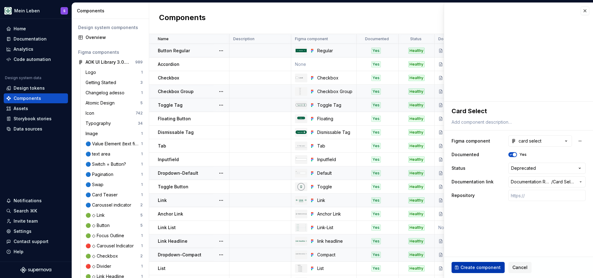
click at [474, 267] on span "Create component" at bounding box center [481, 267] width 40 height 6
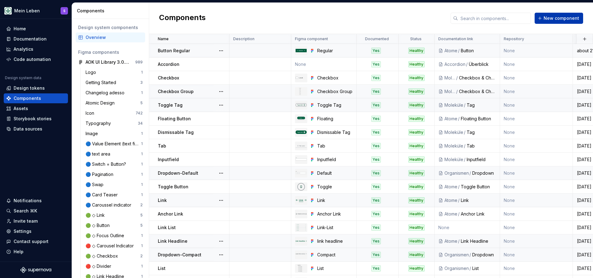
click at [564, 17] on span "New component" at bounding box center [562, 18] width 36 height 6
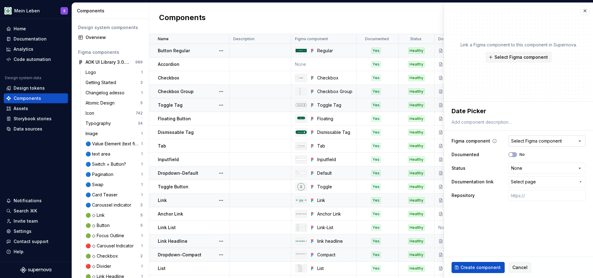
click at [555, 144] on div "Select Figma component" at bounding box center [536, 141] width 51 height 6
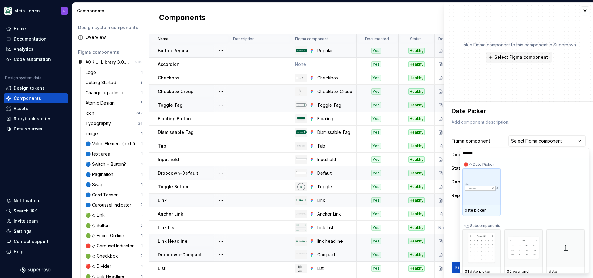
click at [478, 191] on div at bounding box center [481, 186] width 38 height 37
click at [478, 191] on div "Repository" at bounding box center [519, 195] width 134 height 11
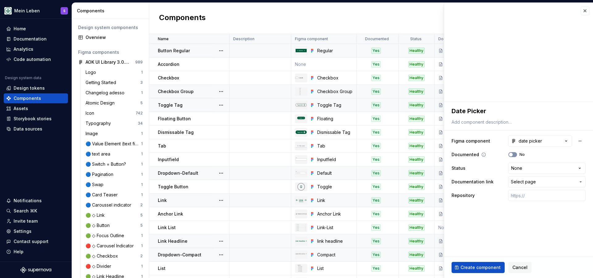
click at [515, 155] on button "No" at bounding box center [512, 154] width 9 height 5
click at [520, 164] on html "Mein Leben S Home Documentation Analytics Code automation Design system data De…" at bounding box center [296, 139] width 593 height 278
click at [547, 179] on span "Select page" at bounding box center [543, 182] width 65 height 6
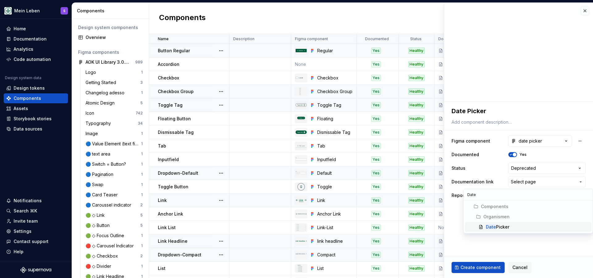
click at [513, 223] on span "Date Picker" at bounding box center [528, 227] width 127 height 10
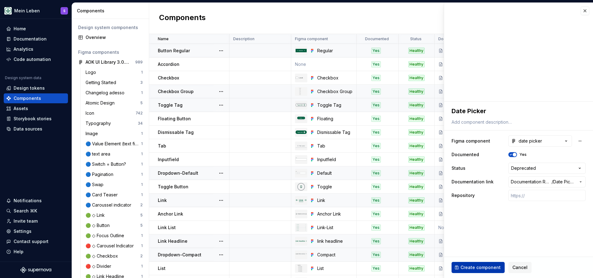
click at [478, 269] on span "Create component" at bounding box center [481, 267] width 40 height 6
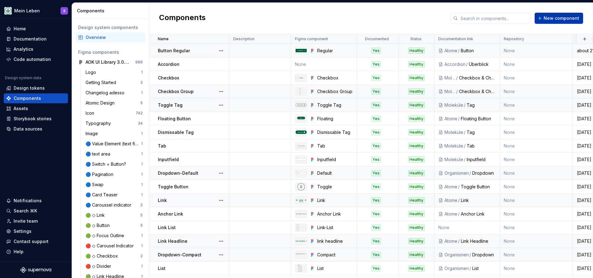
click at [562, 15] on button "New component" at bounding box center [559, 18] width 48 height 11
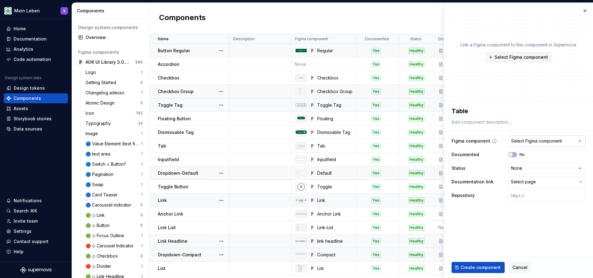
click at [544, 141] on div "Select Figma component" at bounding box center [536, 141] width 51 height 6
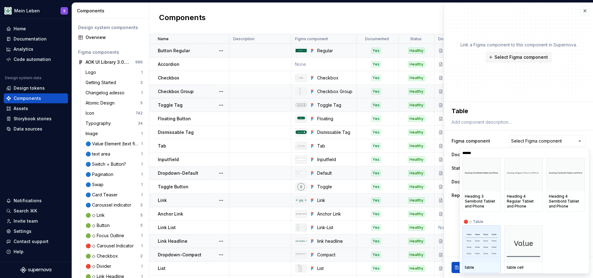
scroll to position [66, 0]
click at [482, 238] on img at bounding box center [481, 243] width 33 height 25
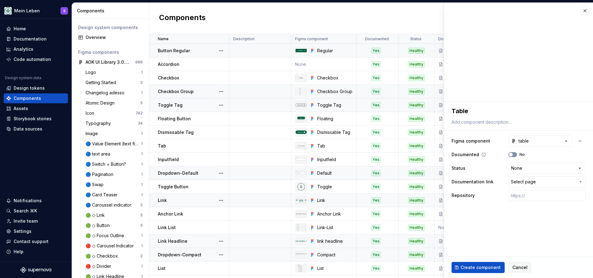
click at [515, 153] on button "No" at bounding box center [512, 154] width 9 height 5
click at [520, 166] on html "Mein Leben S Home Documentation Analytics Code automation Design system data De…" at bounding box center [296, 139] width 593 height 278
click at [538, 179] on span "Select page" at bounding box center [543, 182] width 65 height 6
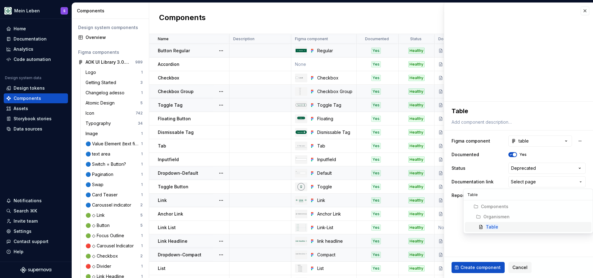
click at [488, 226] on mark "Table" at bounding box center [492, 226] width 12 height 5
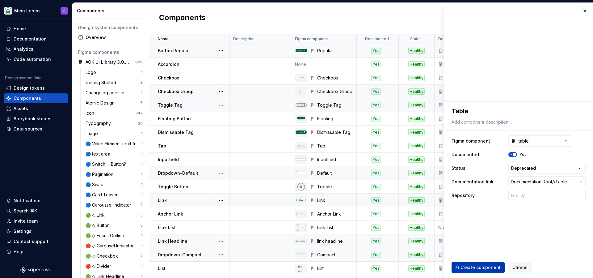
click at [474, 268] on span "Create component" at bounding box center [481, 267] width 40 height 6
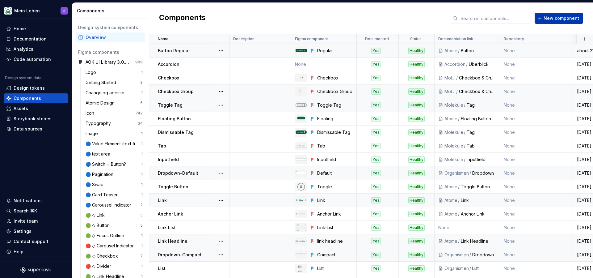
click at [564, 20] on span "New component" at bounding box center [562, 18] width 36 height 6
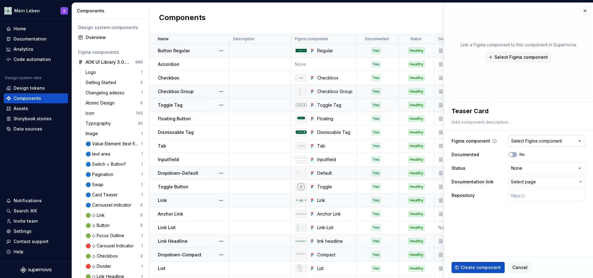
click at [574, 141] on button "Select Figma component" at bounding box center [546, 140] width 77 height 11
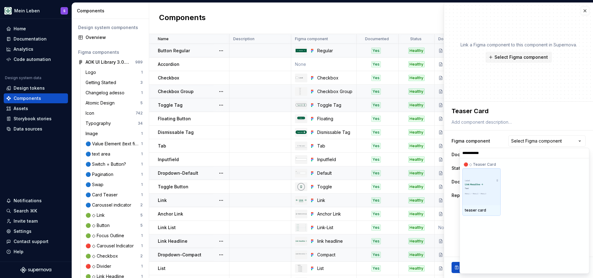
click at [484, 185] on img at bounding box center [481, 187] width 33 height 16
click at [484, 185] on div "Documentation link Select page" at bounding box center [519, 181] width 134 height 11
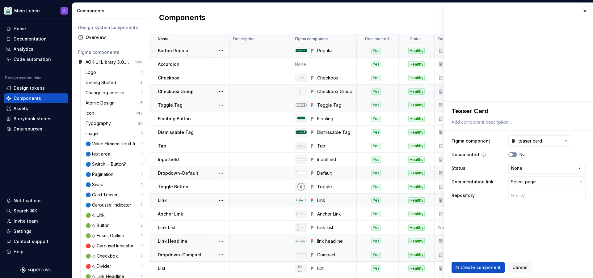
click at [516, 154] on button "No" at bounding box center [512, 154] width 9 height 5
click at [520, 170] on html "Mein Leben S Home Documentation Analytics Code automation Design system data De…" at bounding box center [296, 139] width 593 height 278
click at [538, 180] on span "Select page" at bounding box center [543, 182] width 65 height 6
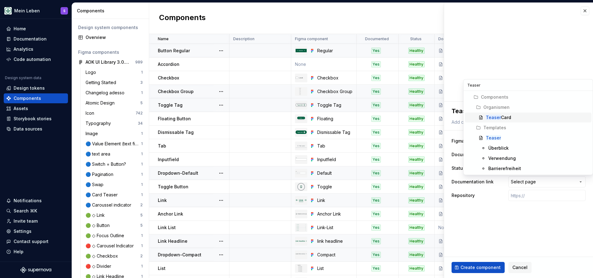
click at [513, 116] on div "Teaser Card" at bounding box center [537, 117] width 103 height 6
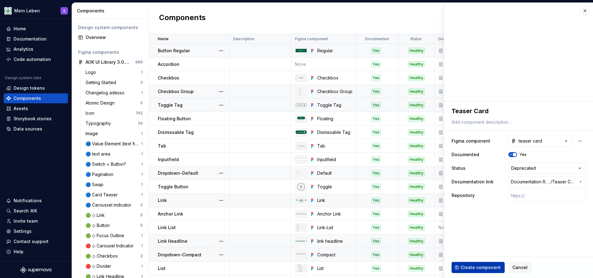
click at [471, 267] on span "Create component" at bounding box center [481, 267] width 40 height 6
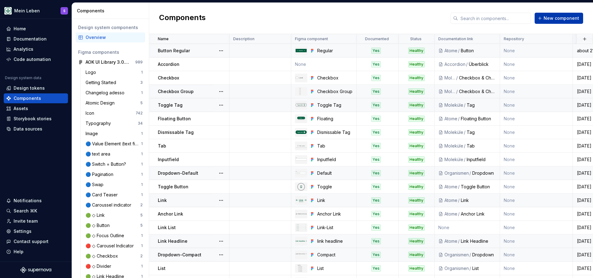
click at [565, 23] on button "New component" at bounding box center [559, 18] width 48 height 11
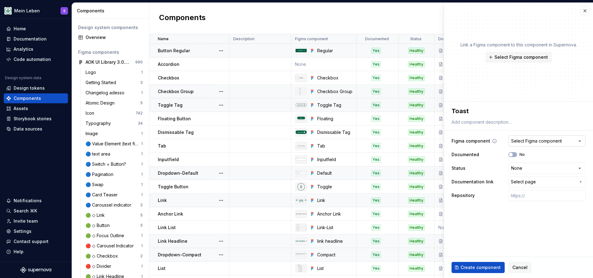
click at [559, 141] on div "Select Figma component" at bounding box center [536, 141] width 51 height 6
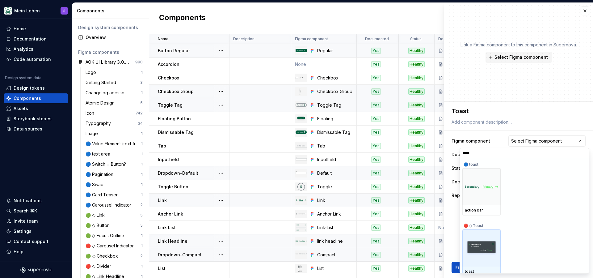
click at [489, 241] on img at bounding box center [481, 247] width 33 height 17
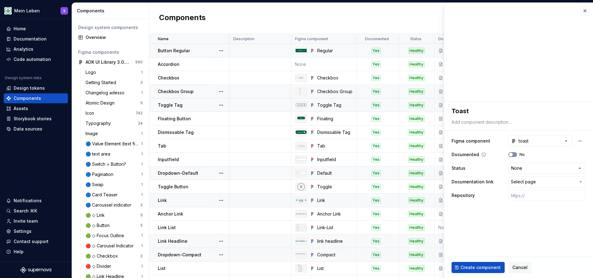
click at [514, 155] on button "No" at bounding box center [512, 154] width 9 height 5
click at [523, 169] on html "Mein Leben S Home Documentation Analytics Code automation Design system data De…" at bounding box center [296, 139] width 593 height 278
click at [529, 183] on span "Select page" at bounding box center [523, 182] width 25 height 6
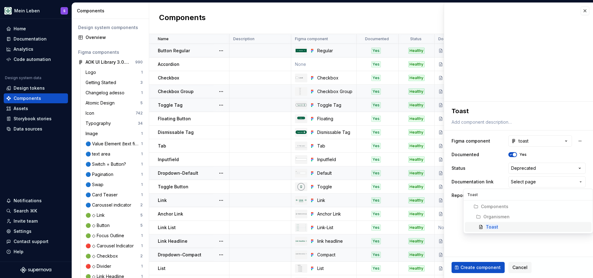
click at [492, 223] on span "Toast" at bounding box center [528, 227] width 127 height 10
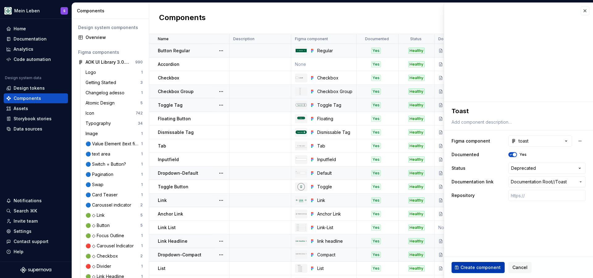
click at [476, 266] on span "Create component" at bounding box center [481, 267] width 40 height 6
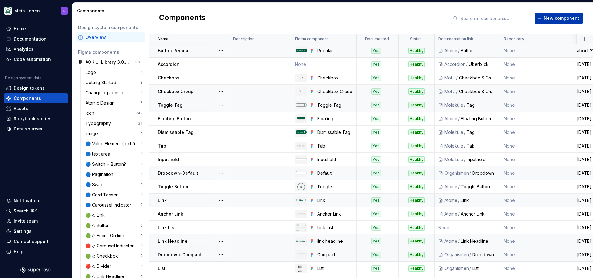
click at [553, 18] on span "New component" at bounding box center [562, 18] width 36 height 6
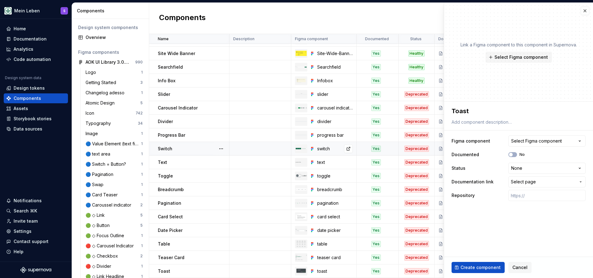
scroll to position [405, 0]
drag, startPoint x: 586, startPoint y: 11, endPoint x: 553, endPoint y: 11, distance: 33.4
click at [586, 11] on button "button" at bounding box center [585, 10] width 9 height 9
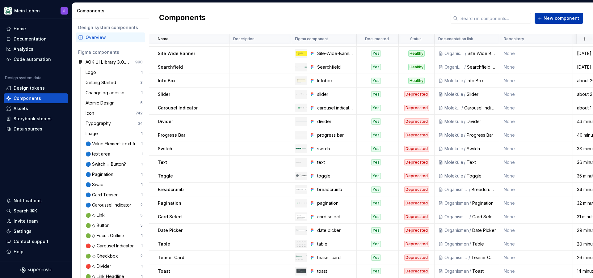
click at [552, 15] on button "New component" at bounding box center [559, 18] width 48 height 11
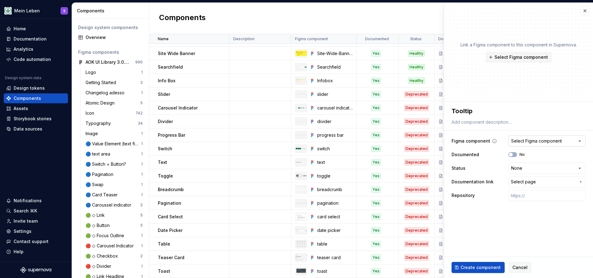
click at [559, 138] on div "Select Figma component" at bounding box center [536, 141] width 51 height 6
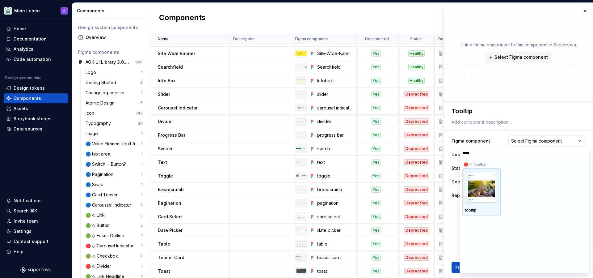
drag, startPoint x: 492, startPoint y: 186, endPoint x: 495, endPoint y: 180, distance: 6.8
click at [492, 186] on img at bounding box center [481, 187] width 31 height 32
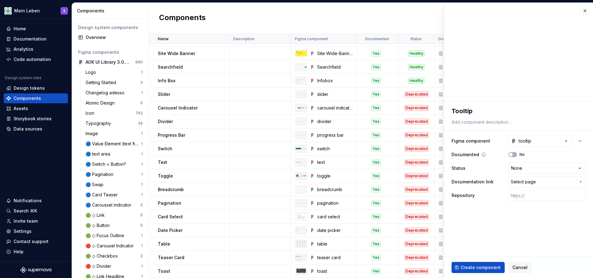
click at [517, 155] on button "No" at bounding box center [512, 154] width 9 height 5
click at [539, 173] on html "Mein Leben S Home Documentation Analytics Code automation Design system data De…" at bounding box center [296, 139] width 593 height 278
click at [540, 182] on span "Select page" at bounding box center [543, 182] width 65 height 6
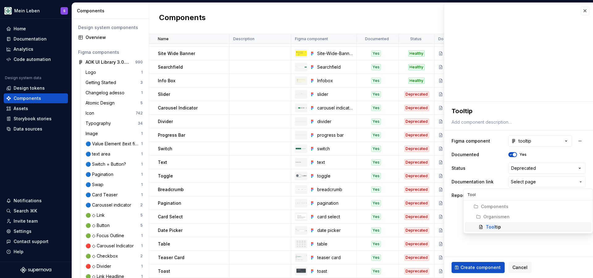
click at [503, 224] on div "Tool tip" at bounding box center [537, 227] width 103 height 6
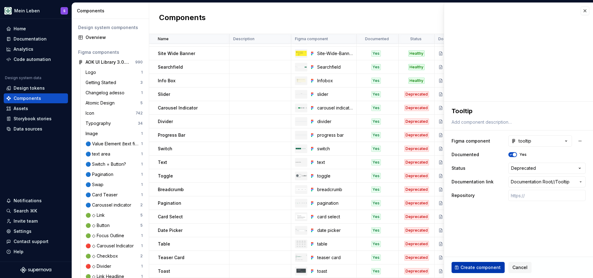
click at [470, 269] on span "Create component" at bounding box center [481, 267] width 40 height 6
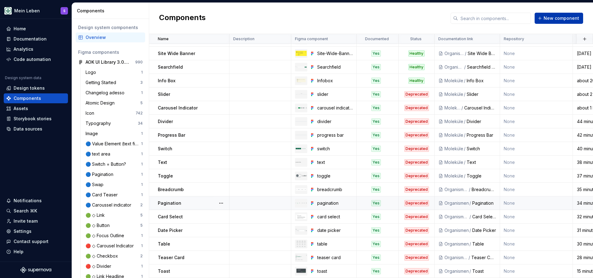
click at [549, 20] on span "New component" at bounding box center [562, 18] width 36 height 6
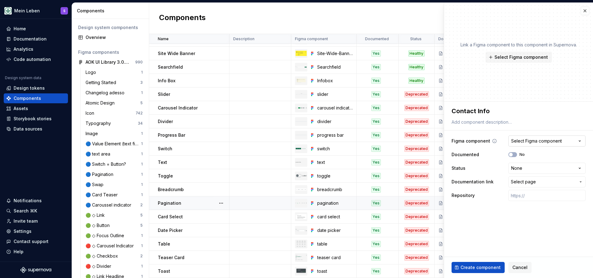
click at [548, 137] on button "Select Figma component" at bounding box center [546, 140] width 77 height 11
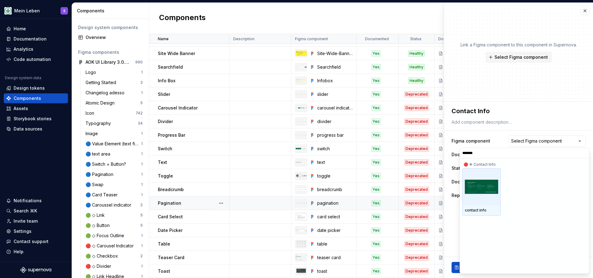
click at [474, 176] on div at bounding box center [481, 186] width 38 height 37
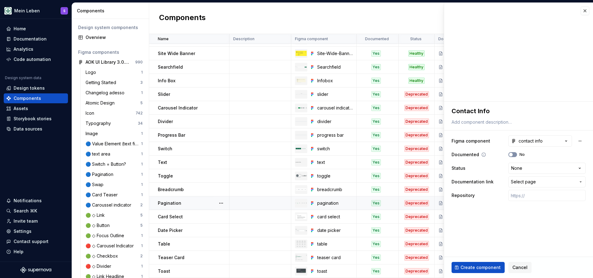
click at [516, 154] on button "No" at bounding box center [512, 154] width 9 height 5
click at [523, 166] on html "Mein Leben S Home Documentation Analytics Code automation Design system data De…" at bounding box center [296, 139] width 593 height 278
click at [536, 182] on span "Select page" at bounding box center [543, 182] width 65 height 6
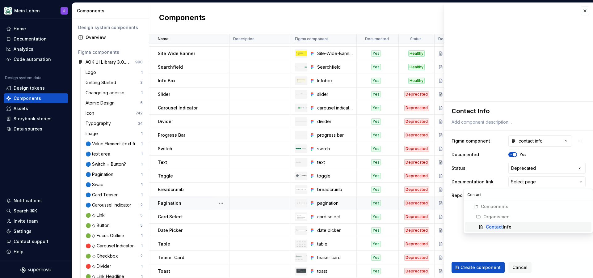
click at [512, 226] on div "Contact Info" at bounding box center [537, 227] width 103 height 6
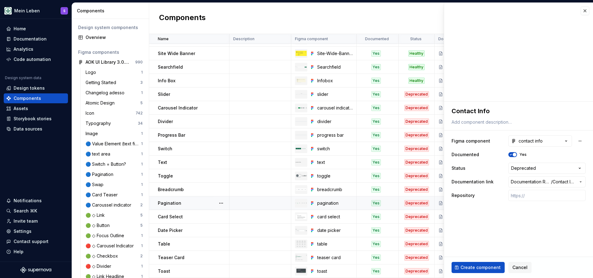
click at [485, 267] on span "Create component" at bounding box center [481, 267] width 40 height 6
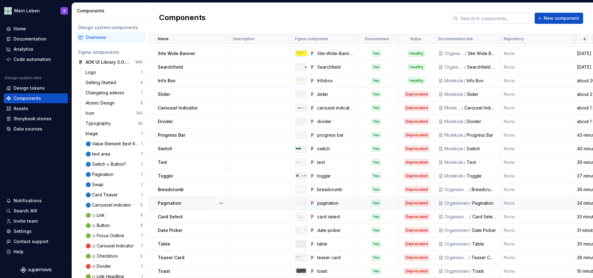
click at [475, 17] on input "text" at bounding box center [494, 18] width 73 height 11
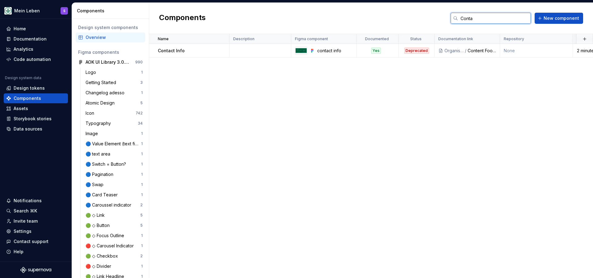
drag, startPoint x: 488, startPoint y: 20, endPoint x: 437, endPoint y: 15, distance: 51.2
click at [437, 15] on div "Components Conta New component" at bounding box center [371, 18] width 444 height 31
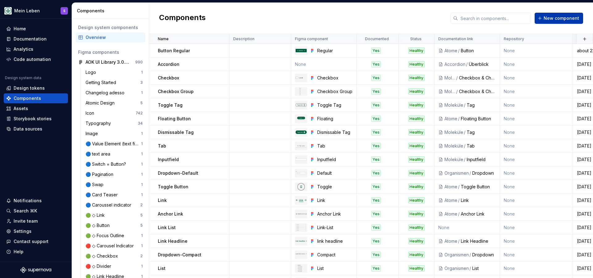
click at [571, 16] on span "New component" at bounding box center [562, 18] width 36 height 6
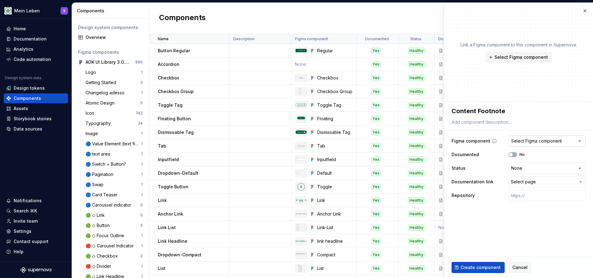
click at [541, 140] on div "Select Figma component" at bounding box center [536, 141] width 51 height 6
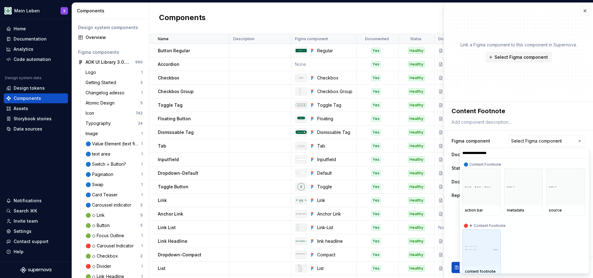
click at [490, 242] on div at bounding box center [481, 247] width 38 height 37
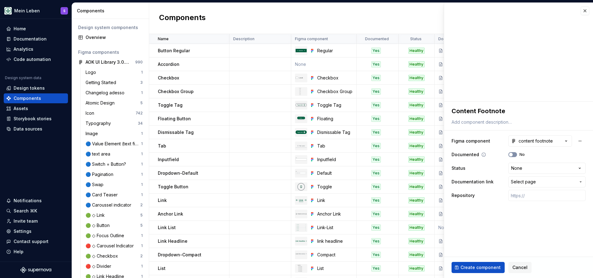
click at [513, 155] on icon "button" at bounding box center [510, 155] width 5 height 4
click at [523, 164] on html "Mein Leben S Home Documentation Analytics Code automation Design system data De…" at bounding box center [296, 139] width 593 height 278
click at [529, 183] on span "Select page" at bounding box center [523, 182] width 25 height 6
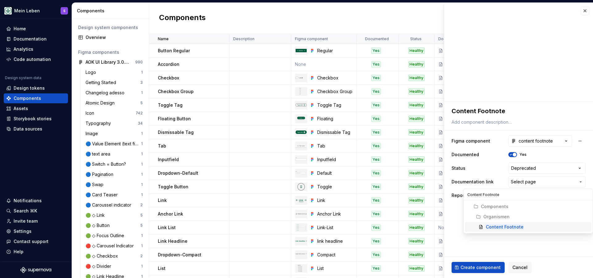
click at [520, 226] on mark "Content Footnote" at bounding box center [505, 226] width 38 height 5
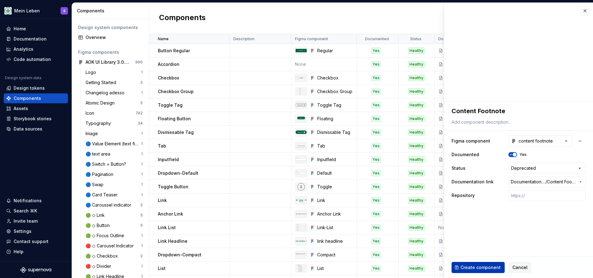
click at [483, 267] on span "Create component" at bounding box center [481, 267] width 40 height 6
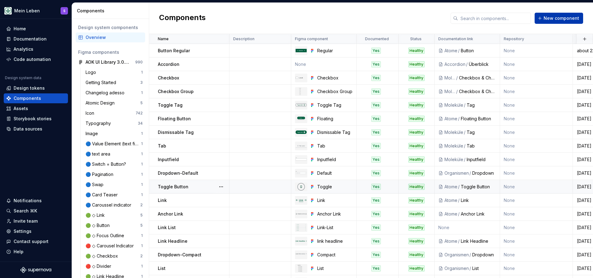
click at [550, 17] on span "New component" at bounding box center [562, 18] width 36 height 6
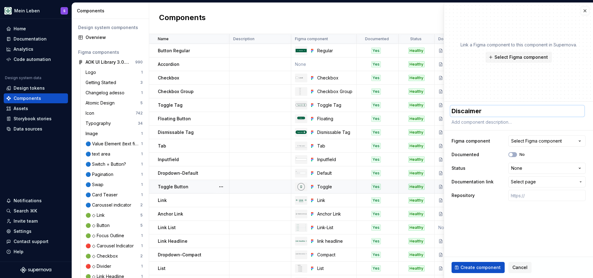
click at [480, 112] on textarea "Discaimer" at bounding box center [517, 110] width 134 height 11
drag, startPoint x: 488, startPoint y: 111, endPoint x: 471, endPoint y: 110, distance: 17.0
click at [470, 111] on textarea "Discaimer" at bounding box center [517, 110] width 134 height 11
click at [519, 141] on div "Select Figma component" at bounding box center [536, 141] width 51 height 6
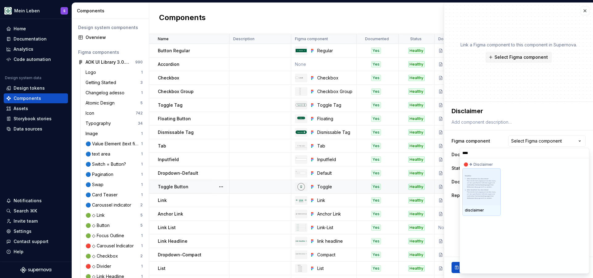
click at [482, 186] on img at bounding box center [481, 187] width 33 height 24
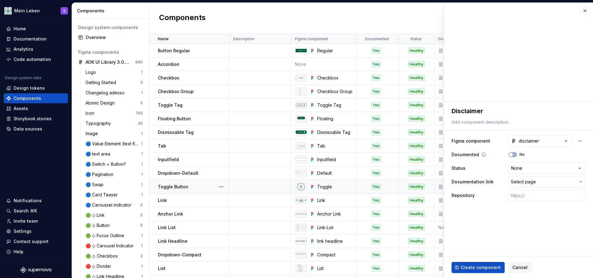
drag, startPoint x: 515, startPoint y: 154, endPoint x: 519, endPoint y: 159, distance: 5.9
click at [515, 155] on button "No" at bounding box center [512, 154] width 9 height 5
click at [525, 167] on html "Mein Leben S Home Documentation Analytics Code automation Design system data De…" at bounding box center [296, 139] width 593 height 278
click at [534, 186] on button "Select page" at bounding box center [546, 181] width 77 height 11
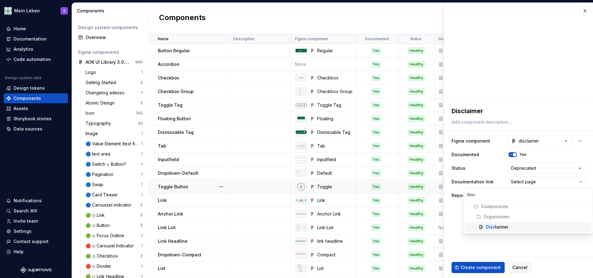
click at [505, 225] on div "Disc laimer" at bounding box center [497, 227] width 23 height 6
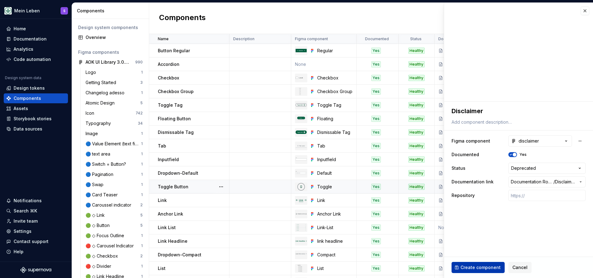
click at [480, 268] on span "Create component" at bounding box center [481, 267] width 40 height 6
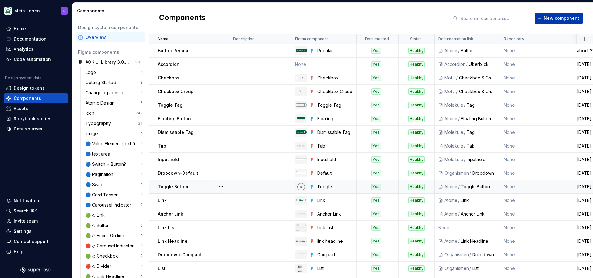
click at [549, 20] on span "New component" at bounding box center [562, 18] width 36 height 6
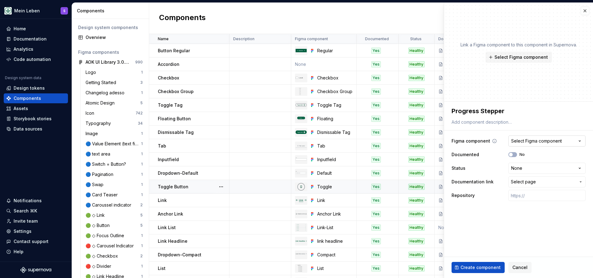
click at [517, 144] on div "Select Figma component" at bounding box center [536, 141] width 51 height 6
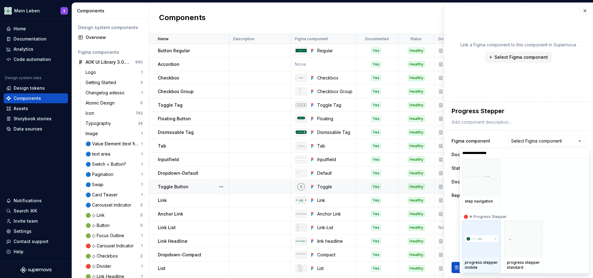
scroll to position [181, 0]
click at [485, 224] on div at bounding box center [481, 238] width 38 height 37
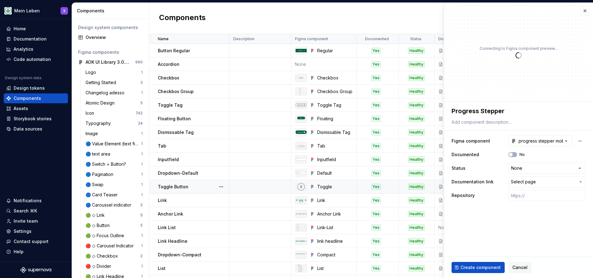
click at [485, 224] on fieldset "**********" at bounding box center [518, 190] width 149 height 176
click at [514, 155] on button "No" at bounding box center [512, 154] width 9 height 5
click at [525, 170] on html "Mein Leben S Home Documentation Analytics Code automation Design system data De…" at bounding box center [296, 139] width 593 height 278
click at [536, 183] on span "Select page" at bounding box center [543, 182] width 65 height 6
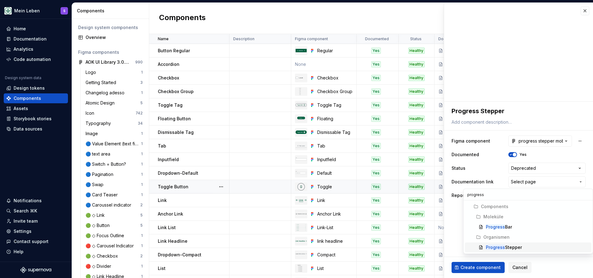
click at [507, 246] on div "Progress Stepper" at bounding box center [504, 247] width 36 height 6
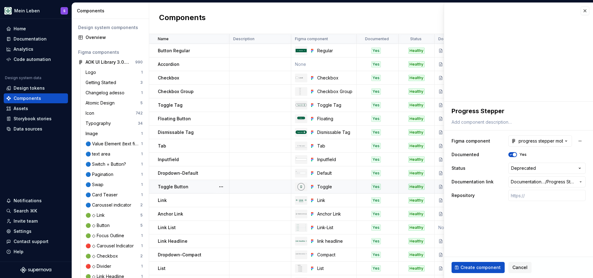
click at [482, 265] on span "Create component" at bounding box center [481, 267] width 40 height 6
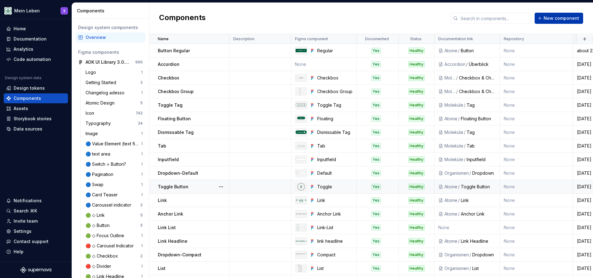
click at [554, 18] on span "New component" at bounding box center [562, 18] width 36 height 6
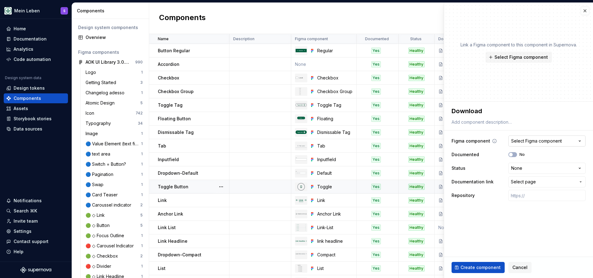
click at [563, 138] on button "Select Figma component" at bounding box center [546, 140] width 77 height 11
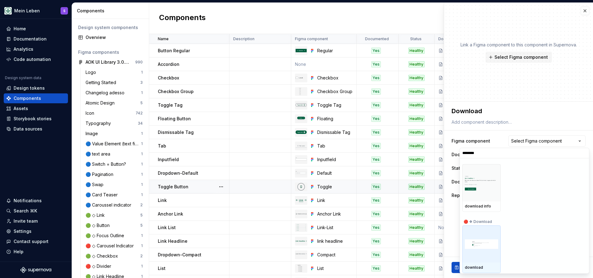
scroll to position [176, 0]
click at [486, 239] on img at bounding box center [481, 244] width 33 height 10
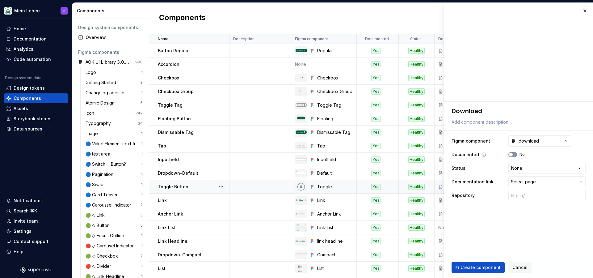
click at [513, 153] on button "No" at bounding box center [512, 154] width 9 height 5
click at [530, 169] on html "Mein Leben S Home Documentation Analytics Code automation Design system data De…" at bounding box center [296, 139] width 593 height 278
click at [535, 182] on span "Select page" at bounding box center [543, 182] width 65 height 6
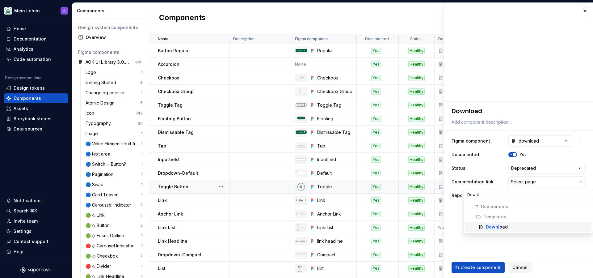
click at [530, 226] on div "Downl oad" at bounding box center [537, 227] width 103 height 6
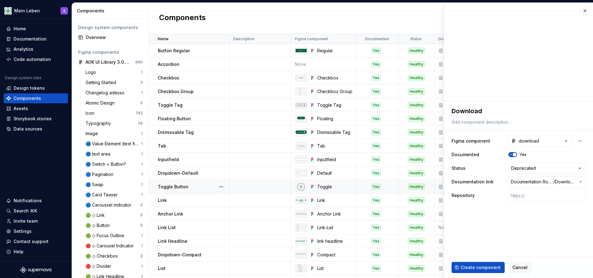
drag, startPoint x: 485, startPoint y: 266, endPoint x: 489, endPoint y: 263, distance: 5.3
click at [485, 266] on span "Create component" at bounding box center [481, 267] width 40 height 6
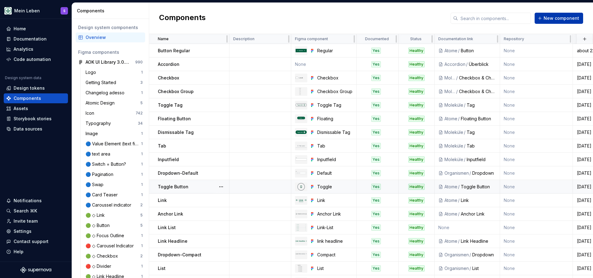
click at [554, 18] on span "New component" at bounding box center [562, 18] width 36 height 6
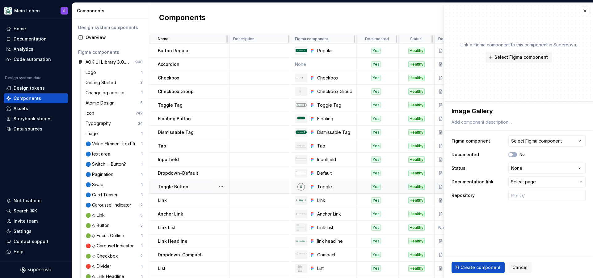
click at [563, 141] on button "Select Figma component" at bounding box center [546, 140] width 77 height 11
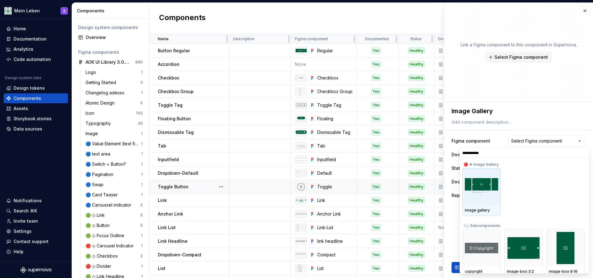
click at [468, 189] on img at bounding box center [481, 186] width 33 height 17
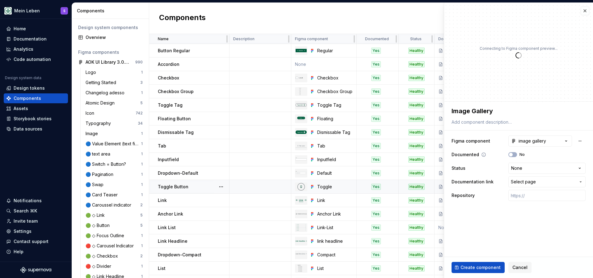
click at [519, 153] on div "No" at bounding box center [516, 154] width 16 height 5
click at [516, 153] on button "No" at bounding box center [512, 154] width 9 height 5
click at [524, 169] on html "Mein Leben S Home Documentation Analytics Code automation Design system data De…" at bounding box center [296, 139] width 593 height 278
click at [539, 184] on span "Select page" at bounding box center [543, 182] width 65 height 6
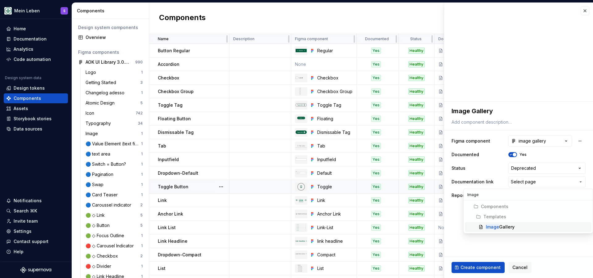
click at [504, 224] on div "Image Gallery" at bounding box center [500, 227] width 29 height 6
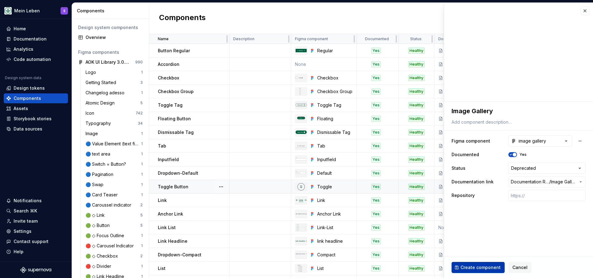
click at [468, 264] on button "Create component" at bounding box center [478, 267] width 53 height 11
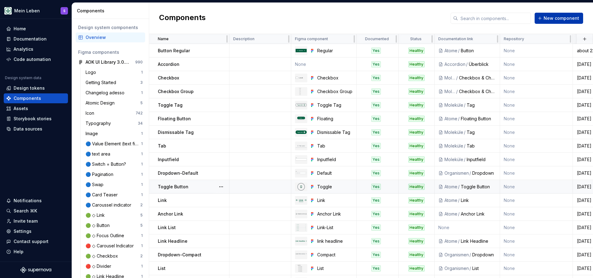
click at [568, 16] on span "New component" at bounding box center [562, 18] width 36 height 6
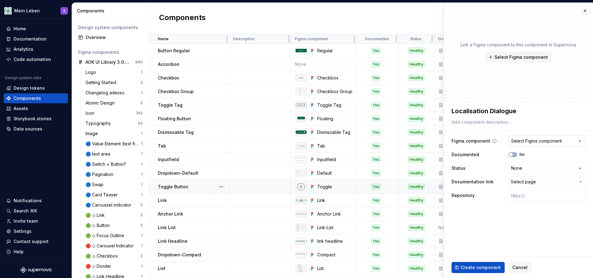
click at [549, 141] on div "Select Figma component" at bounding box center [536, 141] width 51 height 6
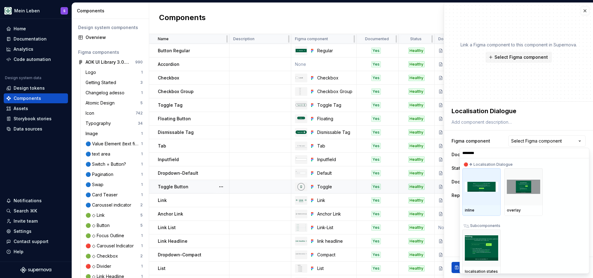
click at [478, 184] on img at bounding box center [481, 187] width 33 height 10
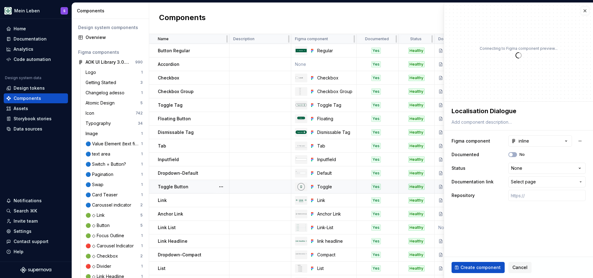
click at [478, 184] on label "Documentation link" at bounding box center [473, 182] width 42 height 6
click at [516, 154] on button "No" at bounding box center [512, 154] width 9 height 5
click at [532, 170] on html "Mein Leben S Home Documentation Analytics Code automation Design system data De…" at bounding box center [296, 139] width 593 height 278
click at [533, 182] on span "Select page" at bounding box center [523, 182] width 25 height 6
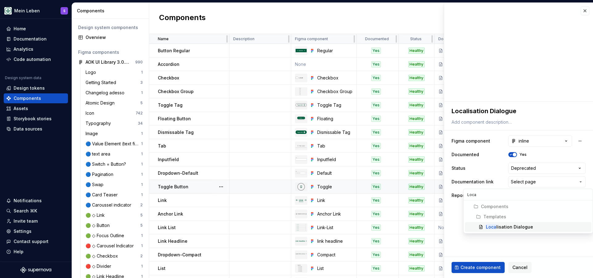
click at [523, 226] on div "Loca lisation Dialogue" at bounding box center [509, 227] width 47 height 6
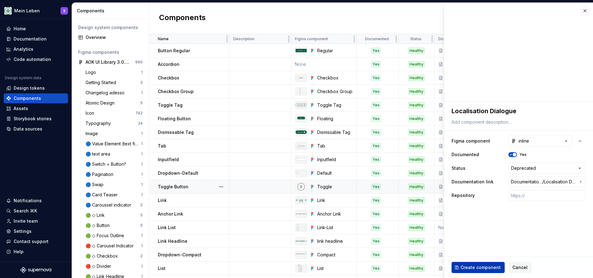
click at [480, 267] on span "Create component" at bounding box center [481, 267] width 40 height 6
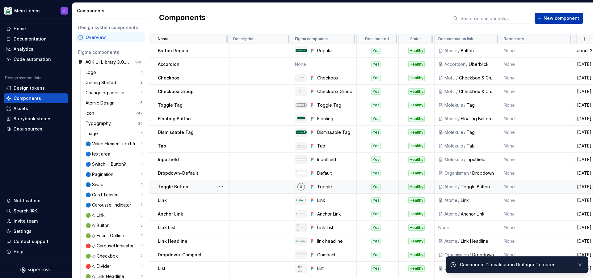
click at [553, 20] on span "New component" at bounding box center [562, 18] width 36 height 6
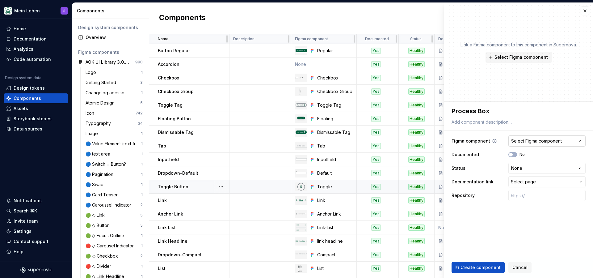
click at [541, 142] on div "Select Figma component" at bounding box center [536, 141] width 51 height 6
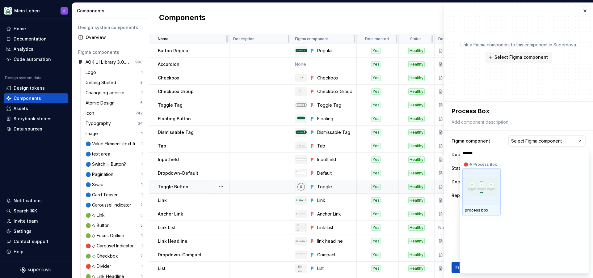
click at [483, 184] on img at bounding box center [481, 187] width 33 height 18
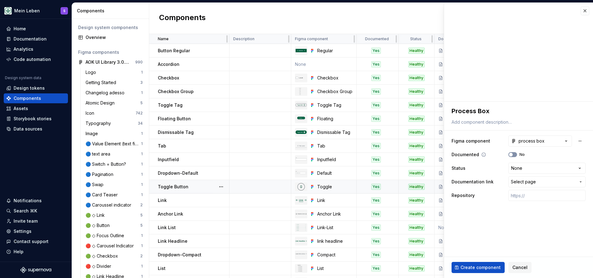
click at [512, 154] on span "button" at bounding box center [511, 155] width 4 height 4
click at [524, 170] on html "Mein Leben S Home Documentation Analytics Code automation Design system data De…" at bounding box center [296, 139] width 593 height 278
click at [537, 180] on span "Select page" at bounding box center [543, 182] width 65 height 6
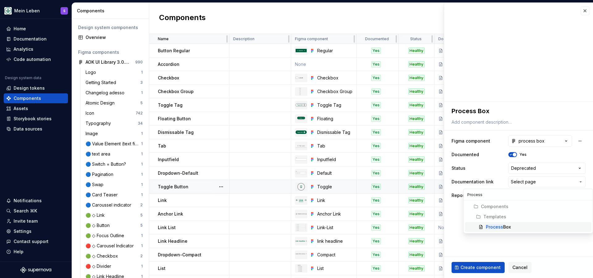
click at [514, 228] on div "Process Box" at bounding box center [537, 227] width 103 height 6
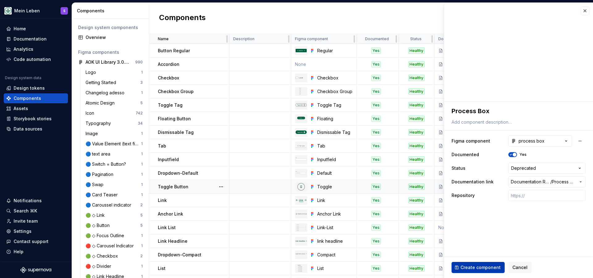
click at [472, 268] on span "Create component" at bounding box center [481, 267] width 40 height 6
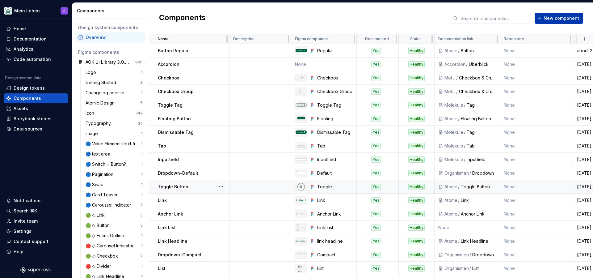
click at [557, 18] on span "New component" at bounding box center [562, 18] width 36 height 6
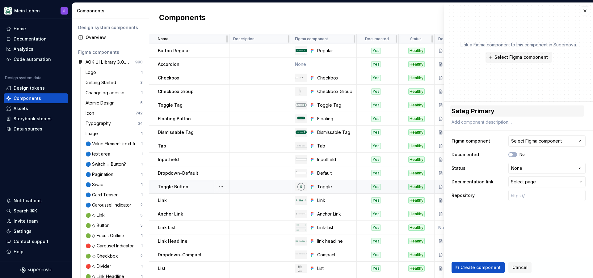
click at [469, 112] on textarea "Sateg Primary" at bounding box center [517, 110] width 134 height 11
click at [533, 141] on div "Select Figma component" at bounding box center [536, 141] width 51 height 6
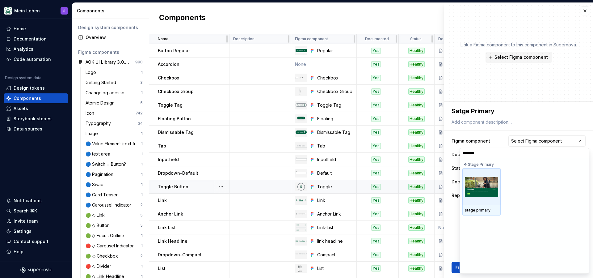
click at [485, 184] on img at bounding box center [481, 187] width 33 height 20
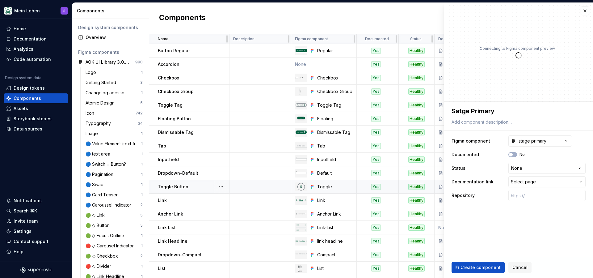
click at [485, 184] on label "Documentation link" at bounding box center [473, 182] width 42 height 6
click at [514, 154] on button "No" at bounding box center [512, 154] width 9 height 5
click at [525, 166] on html "Mein Leben S Home Documentation Analytics Code automation Design system data De…" at bounding box center [296, 139] width 593 height 278
click at [535, 181] on span "Select page" at bounding box center [523, 182] width 25 height 6
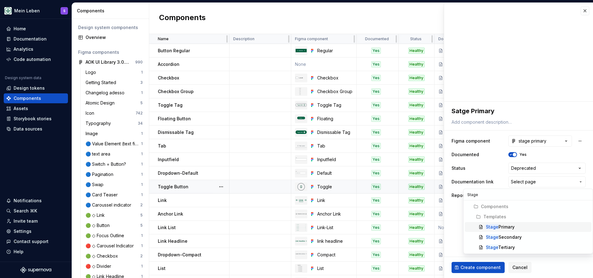
click at [512, 229] on div "Stage Primary" at bounding box center [500, 227] width 29 height 6
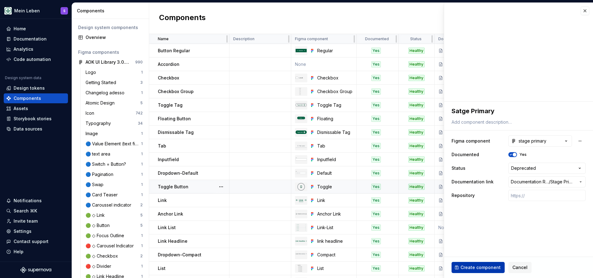
click at [470, 267] on span "Create component" at bounding box center [481, 267] width 40 height 6
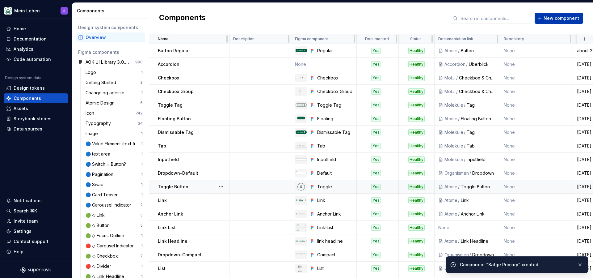
click at [553, 18] on span "New component" at bounding box center [562, 18] width 36 height 6
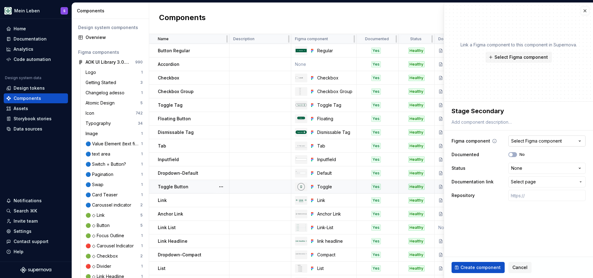
click at [550, 139] on div "Select Figma component" at bounding box center [536, 141] width 51 height 6
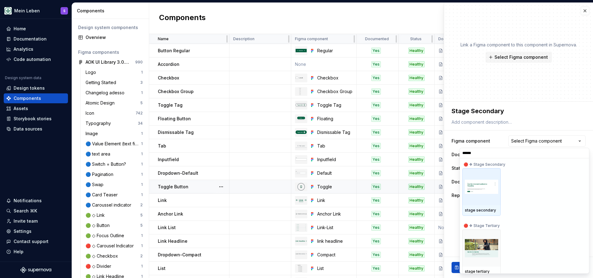
click at [487, 187] on img at bounding box center [481, 186] width 33 height 14
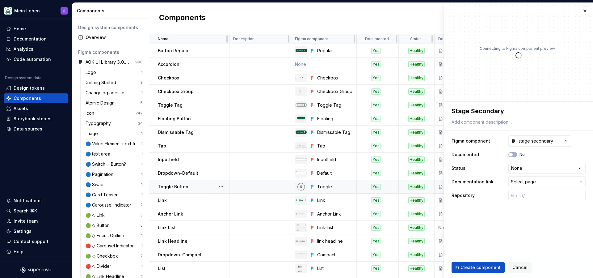
click at [487, 187] on div "Documentation link Select page" at bounding box center [519, 181] width 134 height 11
click at [515, 156] on button "No" at bounding box center [512, 154] width 9 height 5
click at [530, 170] on html "Mein Leben S Home Documentation Analytics Code automation Design system data De…" at bounding box center [296, 139] width 593 height 278
click at [539, 177] on button "Select page" at bounding box center [546, 181] width 77 height 11
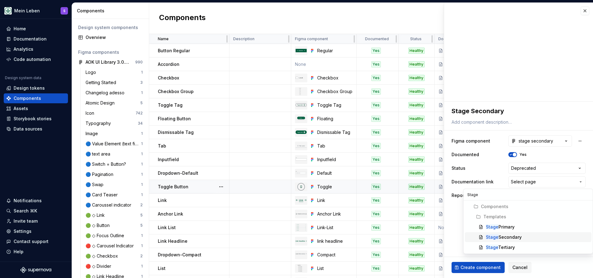
click at [511, 236] on div "Stage Secondary" at bounding box center [504, 237] width 36 height 6
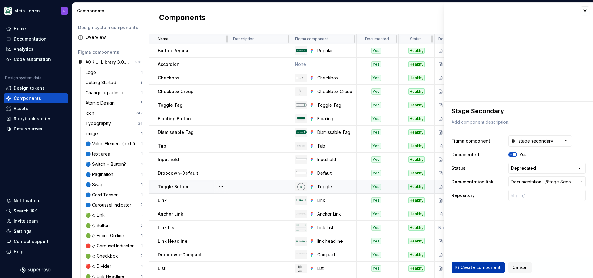
click at [482, 266] on span "Create component" at bounding box center [481, 267] width 40 height 6
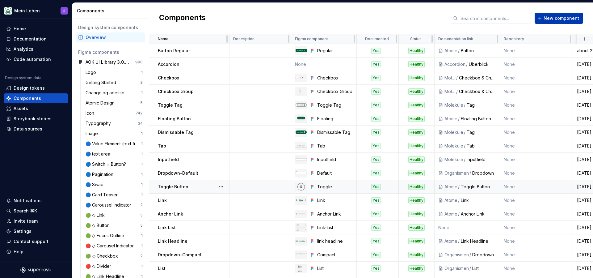
click at [553, 18] on span "New component" at bounding box center [562, 18] width 36 height 6
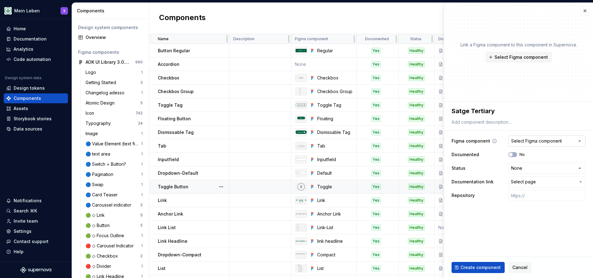
click at [533, 139] on div "Select Figma component" at bounding box center [536, 141] width 51 height 6
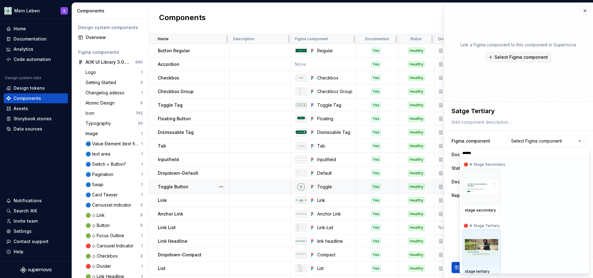
click at [484, 242] on img at bounding box center [481, 248] width 33 height 18
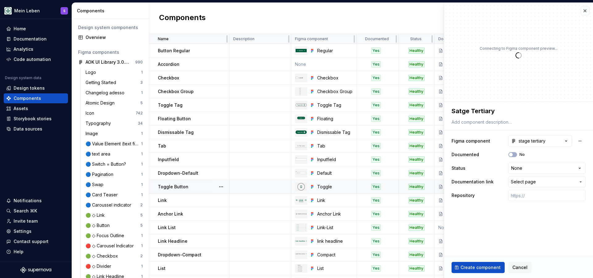
click at [484, 242] on fieldset "**********" at bounding box center [518, 190] width 149 height 176
click at [516, 154] on button "No" at bounding box center [512, 154] width 9 height 5
click at [527, 165] on html "Mein Leben S Home Documentation Analytics Code automation Design system data De…" at bounding box center [296, 139] width 593 height 278
click at [528, 182] on span "Select page" at bounding box center [523, 182] width 25 height 6
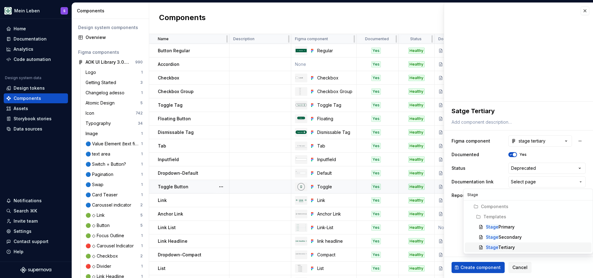
click at [496, 246] on mark "Stage" at bounding box center [492, 246] width 12 height 5
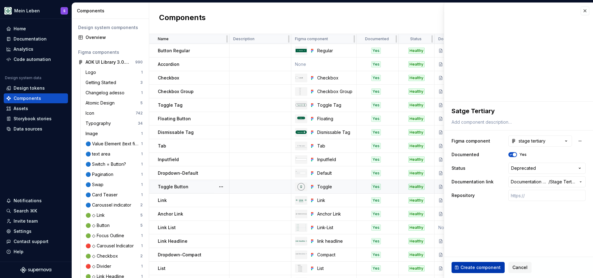
click at [488, 267] on span "Create component" at bounding box center [481, 267] width 40 height 6
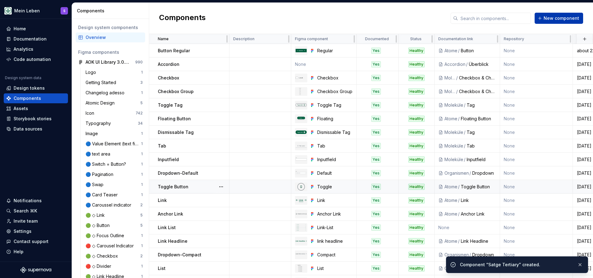
click at [562, 19] on span "New component" at bounding box center [562, 18] width 36 height 6
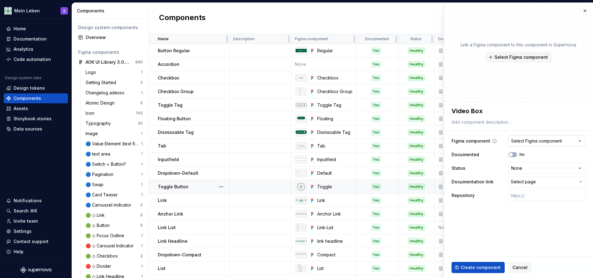
click at [534, 139] on div "Select Figma component" at bounding box center [536, 141] width 51 height 6
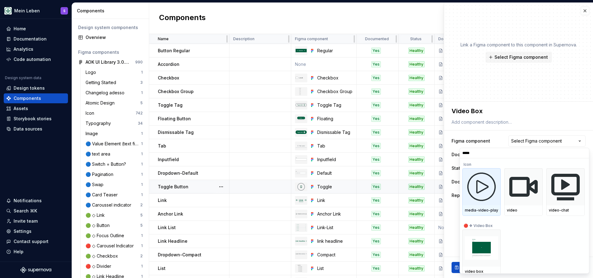
click at [487, 192] on img at bounding box center [482, 187] width 30 height 30
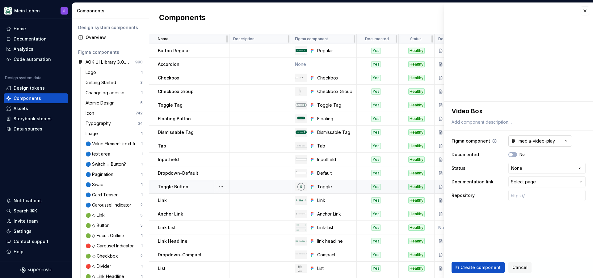
click at [538, 140] on div "media-video-play" at bounding box center [533, 141] width 44 height 6
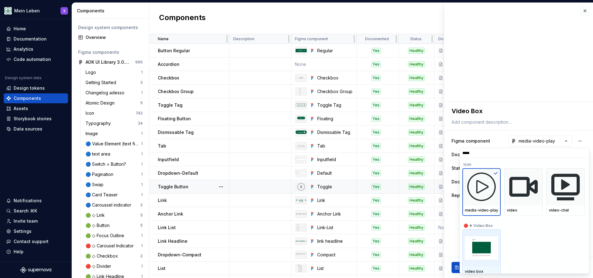
click at [485, 242] on img at bounding box center [481, 247] width 33 height 23
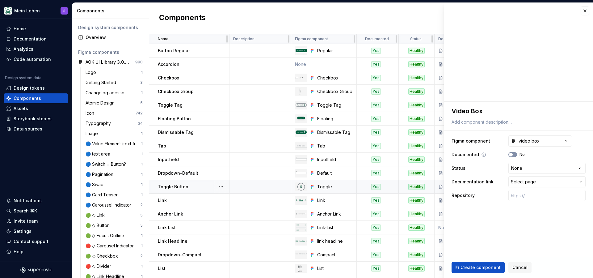
click at [513, 154] on button "No" at bounding box center [512, 154] width 9 height 5
click at [523, 172] on html "Mein Leben S Home Documentation Analytics Code automation Design system data De…" at bounding box center [296, 139] width 593 height 278
click at [533, 178] on button "Select page" at bounding box center [546, 181] width 77 height 11
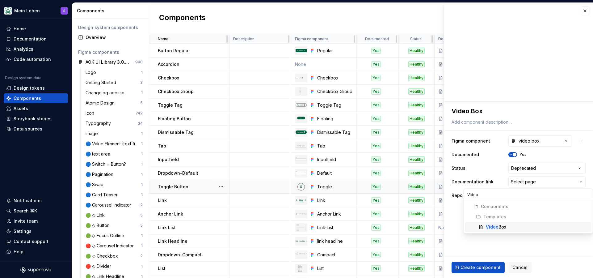
click at [498, 225] on div "Video Box" at bounding box center [496, 227] width 20 height 6
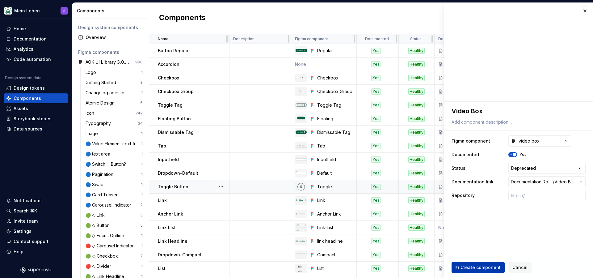
click at [476, 268] on span "Create component" at bounding box center [481, 267] width 40 height 6
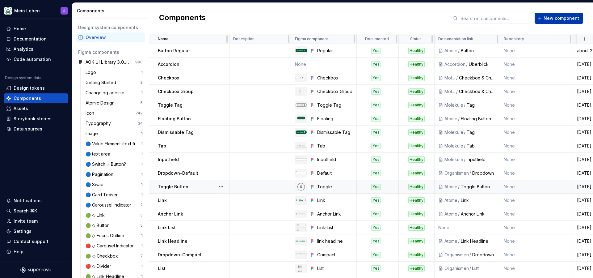
click at [549, 20] on span "New component" at bounding box center [562, 18] width 36 height 6
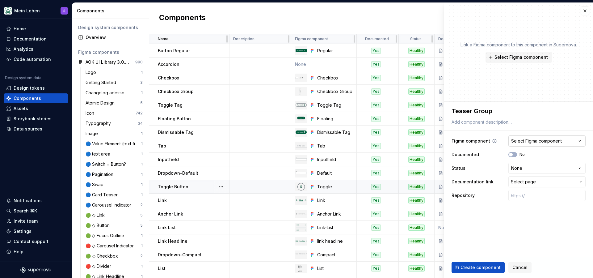
click at [545, 140] on div "Select Figma component" at bounding box center [536, 141] width 51 height 6
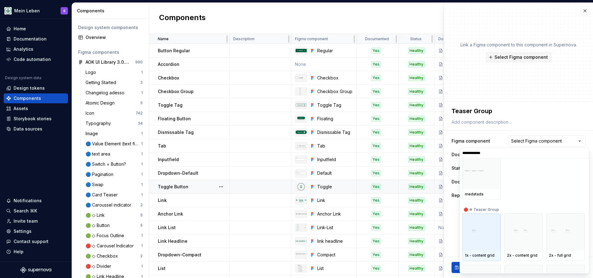
scroll to position [11, 0]
click at [479, 220] on div at bounding box center [481, 236] width 38 height 37
click at [479, 220] on fieldset "**********" at bounding box center [518, 190] width 149 height 176
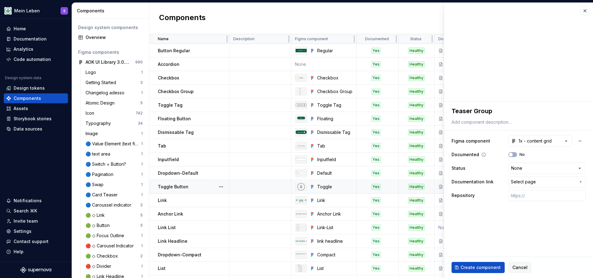
click at [517, 155] on div "No" at bounding box center [516, 154] width 16 height 5
click at [514, 155] on button "No" at bounding box center [512, 154] width 9 height 5
click at [523, 166] on html "Mein Leben S Home Documentation Analytics Code automation Design system data De…" at bounding box center [296, 139] width 593 height 278
click at [538, 179] on span "Select page" at bounding box center [543, 182] width 65 height 6
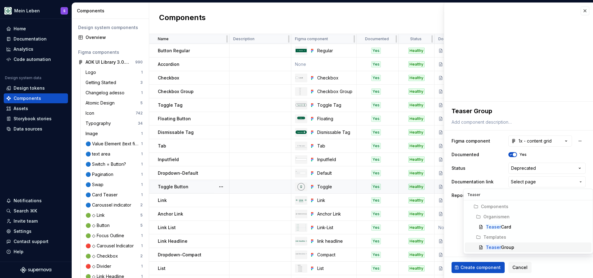
click at [499, 245] on mark "Teaser" at bounding box center [493, 246] width 15 height 5
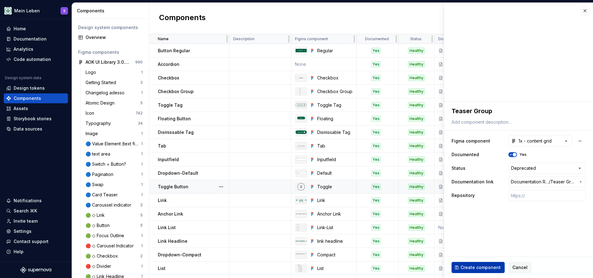
click at [478, 268] on span "Create component" at bounding box center [481, 267] width 40 height 6
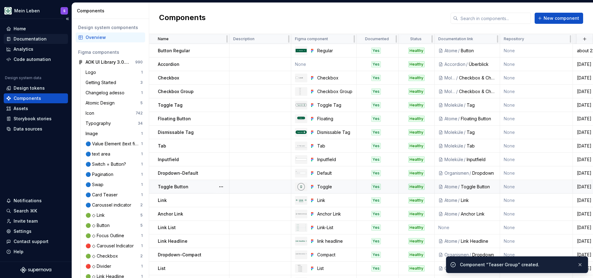
click at [33, 38] on div "Documentation" at bounding box center [30, 39] width 33 height 6
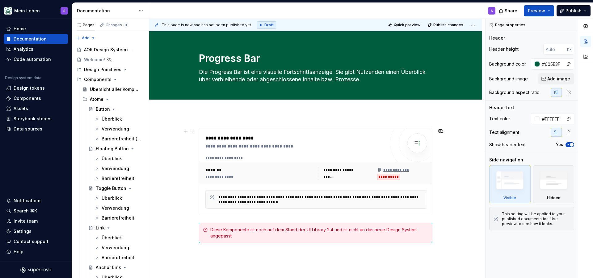
click at [416, 147] on img at bounding box center [417, 143] width 12 height 12
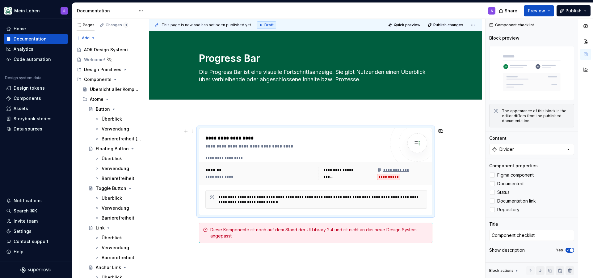
click at [406, 146] on div at bounding box center [417, 142] width 37 height 37
type textarea "*"
click at [529, 149] on button "Divider" at bounding box center [531, 149] width 85 height 11
type input "pro"
click at [515, 177] on span "Progress Bar" at bounding box center [525, 174] width 96 height 10
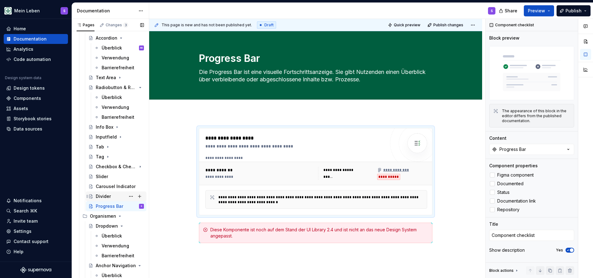
scroll to position [323, 0]
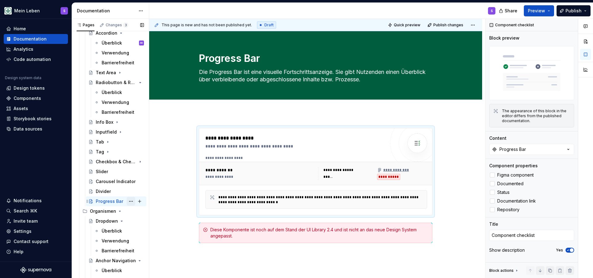
click at [130, 201] on button "Page tree" at bounding box center [131, 201] width 9 height 9
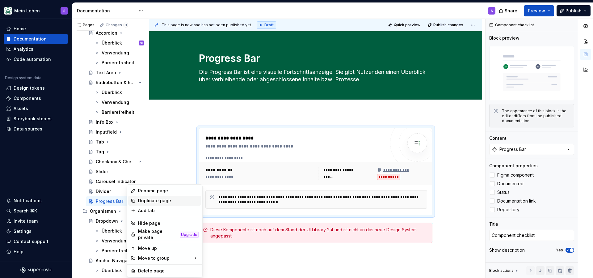
click at [166, 197] on div "Duplicate page" at bounding box center [168, 200] width 61 height 6
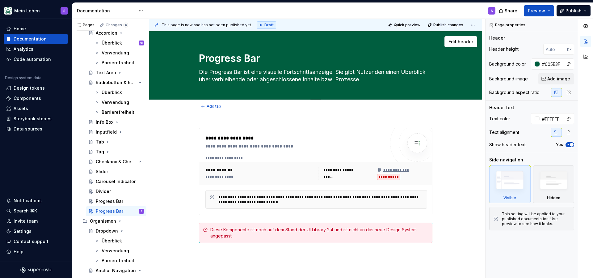
click at [241, 56] on textarea "Progress Bar" at bounding box center [315, 58] width 234 height 15
paste textarea "Slide"
type textarea "*"
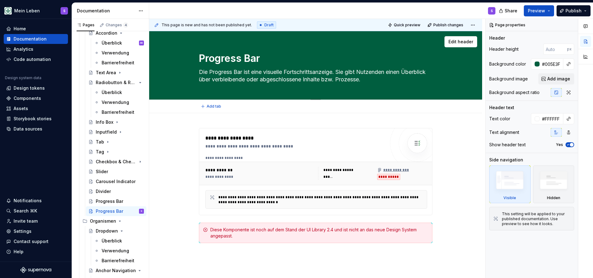
type textarea "Slider"
type textarea "*"
type textarea "Slider"
click at [231, 78] on textarea "Die Progress Bar ist eine visuelle Fortschrittsanzeige. Sie gibt Nutzenden eine…" at bounding box center [315, 75] width 234 height 17
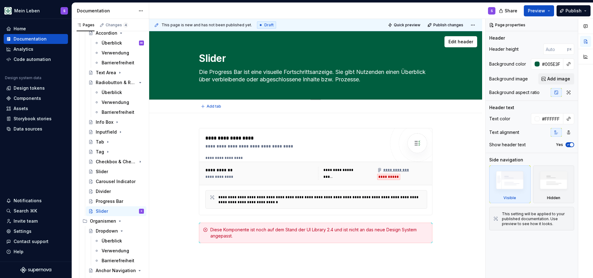
click at [231, 78] on textarea "Die Progress Bar ist eine visuelle Fortschrittsanzeige. Sie gibt Nutzenden eine…" at bounding box center [315, 75] width 234 height 17
paste textarea "Slider-Komponente ist ein grafisches Steuerelement, welches Nutzenden erlaubt e…"
type textarea "*"
type textarea "Die Slider-Komponente ist ein grafisches Steuerelement, welches Nutzenden erlau…"
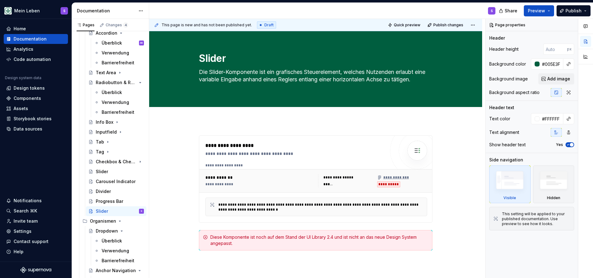
type textarea "*"
type textarea "Die Slider-Komponente ist ein grafisches Steuerelement, welches Nutzenden erlau…"
click at [333, 160] on div "**********" at bounding box center [295, 179] width 180 height 74
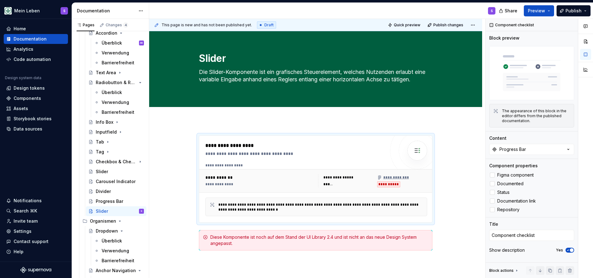
click at [175, 0] on div "Mein Leben S Home Documentation Analytics Code automation Design system data De…" at bounding box center [296, 139] width 593 height 278
click at [131, 211] on button "Page tree" at bounding box center [131, 211] width 9 height 9
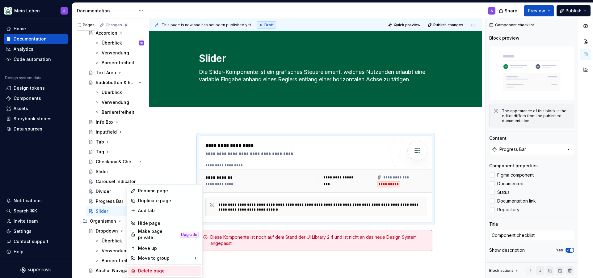
click at [157, 269] on div "Delete page" at bounding box center [168, 271] width 61 height 6
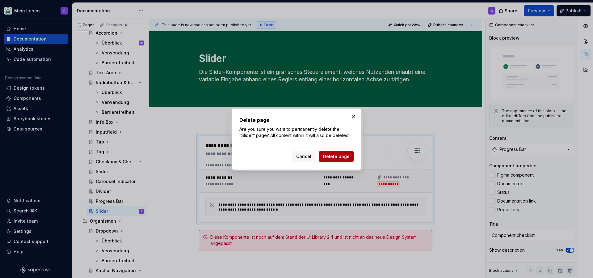
click at [338, 157] on span "Delete page" at bounding box center [336, 156] width 27 height 6
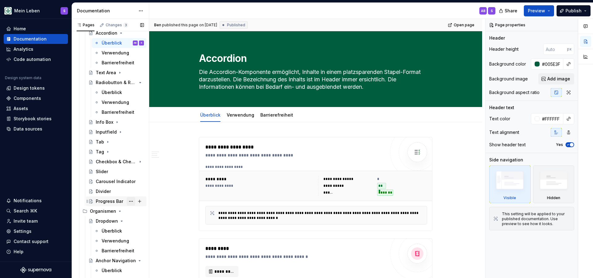
click at [131, 200] on button "Page tree" at bounding box center [131, 201] width 9 height 9
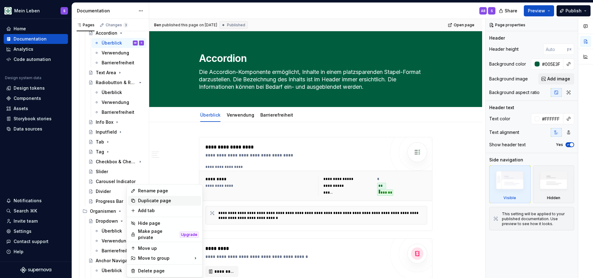
click at [146, 198] on div "Duplicate page" at bounding box center [168, 200] width 61 height 6
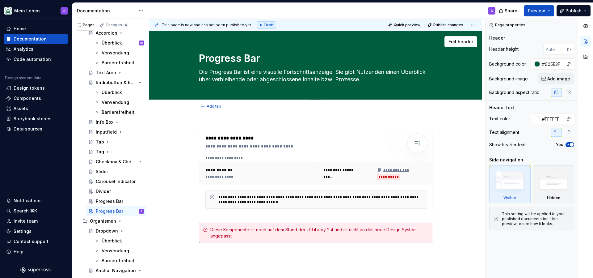
click at [242, 61] on textarea "Progress Bar" at bounding box center [315, 58] width 234 height 15
paste textarea "Switch"
type textarea "*"
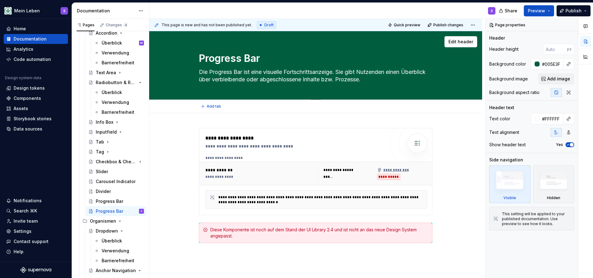
type textarea "Switch"
type textarea "*"
type textarea "Switch"
click at [259, 76] on textarea "Die Progress Bar ist eine visuelle Fortschrittsanzeige. Sie gibt Nutzenden eine…" at bounding box center [315, 75] width 234 height 17
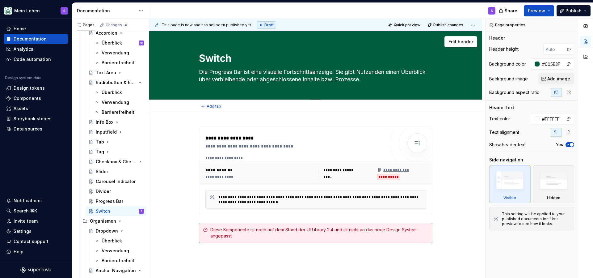
click at [259, 76] on textarea "Die Progress Bar ist eine visuelle Fortschrittsanzeige. Sie gibt Nutzenden eine…" at bounding box center [315, 75] width 234 height 17
paste textarea "Switch-Komponente ermöglicht Nutzenden, zwischen zwei separaten aber sich aussc…"
type textarea "*"
type textarea "Die Switch-Komponente ermöglicht Nutzenden, zwischen zwei separaten aber sich a…"
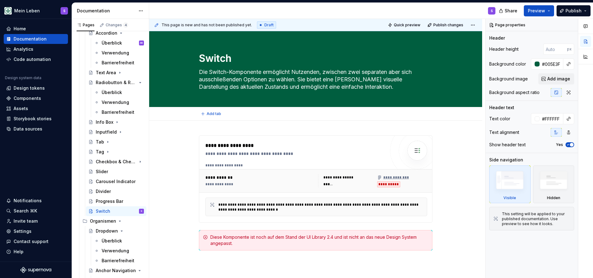
type textarea "*"
type textarea "Die Switch-Komponente ermöglicht Nutzenden, zwischen zwei separaten aber sich a…"
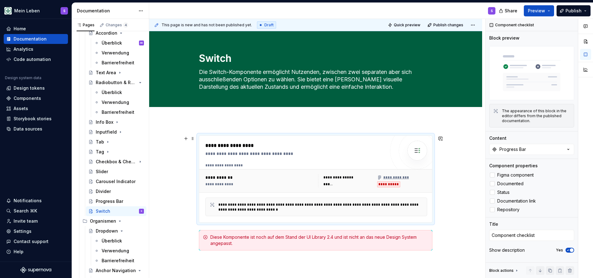
click at [334, 186] on div "******" at bounding box center [328, 184] width 11 height 5
type textarea "*"
click at [536, 146] on button "Progress Bar" at bounding box center [531, 149] width 85 height 11
type input "swit"
type textarea "*"
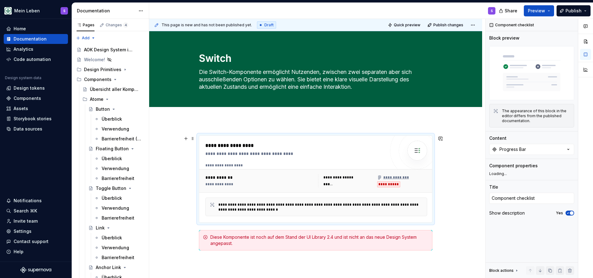
click at [392, 170] on div "**********" at bounding box center [316, 180] width 234 height 23
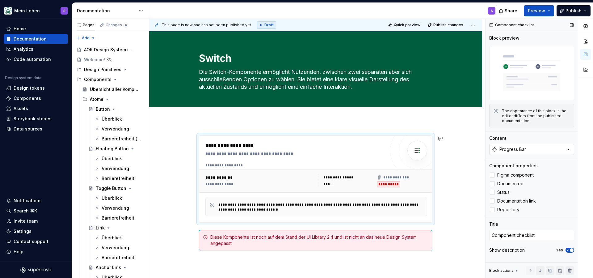
type textarea "*"
click at [516, 149] on div "Progress Bar" at bounding box center [512, 149] width 27 height 6
type input "swi"
click at [505, 188] on span "Switch" at bounding box center [525, 184] width 96 height 10
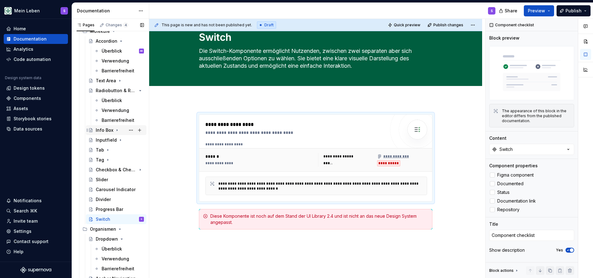
scroll to position [335, 0]
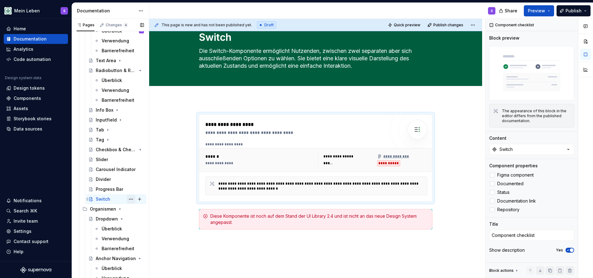
click at [129, 200] on button "Page tree" at bounding box center [131, 199] width 9 height 9
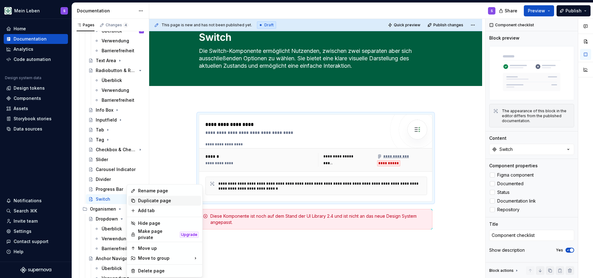
click at [157, 200] on div "Duplicate page" at bounding box center [168, 200] width 61 height 6
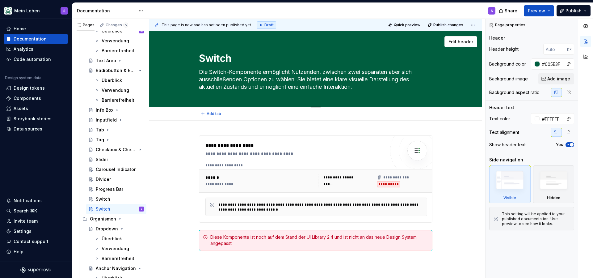
click at [218, 57] on textarea "Switch" at bounding box center [315, 58] width 234 height 15
type textarea "*"
type textarea "T"
type textarea "*"
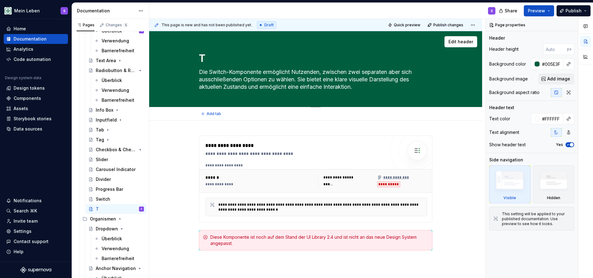
type textarea "Te"
type textarea "*"
type textarea "Tex"
type textarea "*"
type textarea "Text"
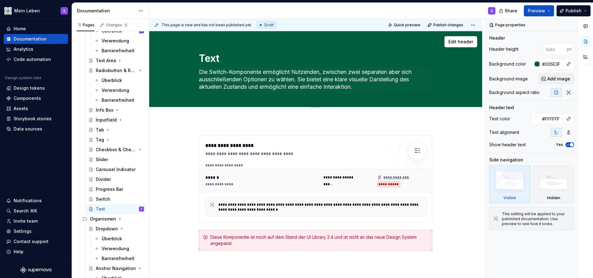
type textarea "*"
type textarea "Text"
click at [285, 82] on textarea "Die Switch-Komponente ermöglicht Nutzenden, zwischen zwei separaten aber sich a…" at bounding box center [315, 79] width 234 height 25
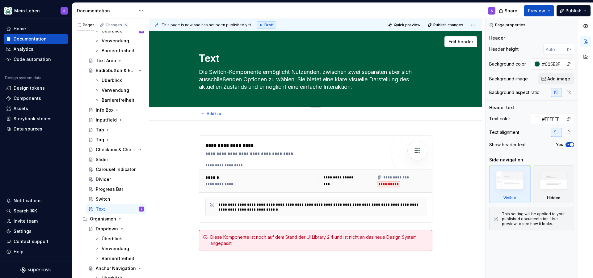
paste textarea "as Modul für Texte dient dem Zweck, lesbare Inhalte auf Webseiten innerhalb der…"
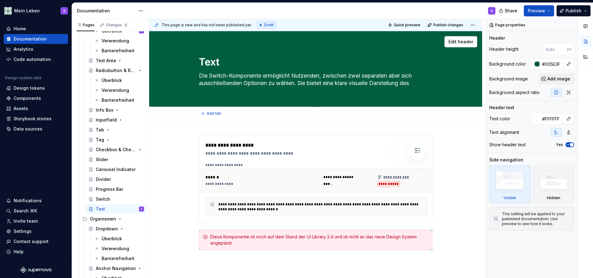
type textarea "*"
type textarea "Das Modul für Texte dient dem Zweck, lesbare Inhalte auf Webseiten innerhalb de…"
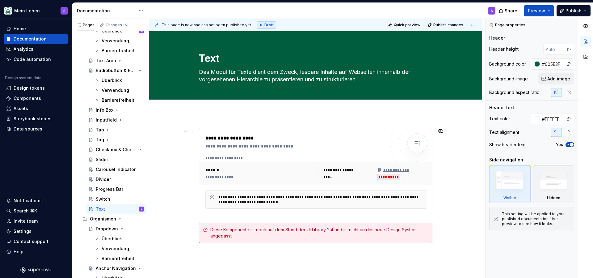
type textarea "*"
type textarea "Das Modul für Texte dient dem Zweck, lesbare Inhalte auf Webseiten innerhalb de…"
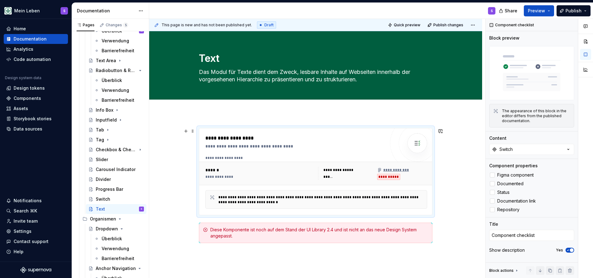
click at [318, 138] on div "**********" at bounding box center [295, 137] width 180 height 7
click at [107, 199] on div "Switch" at bounding box center [103, 199] width 15 height 6
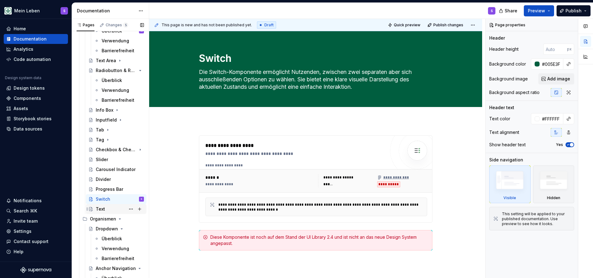
click at [106, 208] on div "Text" at bounding box center [120, 208] width 48 height 9
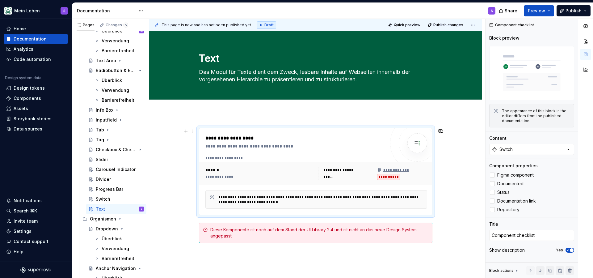
click at [416, 139] on img at bounding box center [417, 143] width 12 height 12
type textarea "*"
click at [540, 150] on button "Switch" at bounding box center [531, 149] width 85 height 11
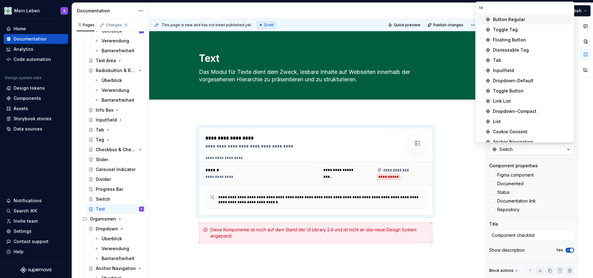
scroll to position [108, 0]
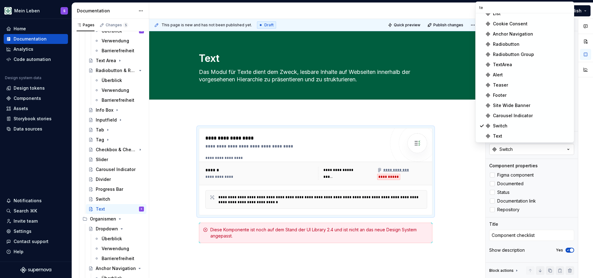
type input "tex"
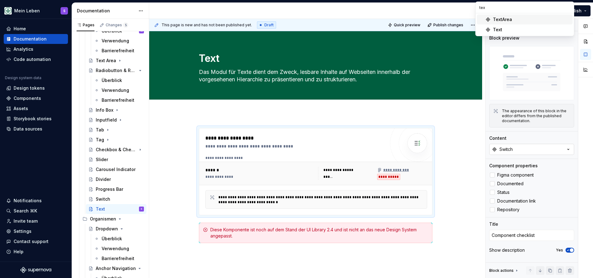
scroll to position [0, 0]
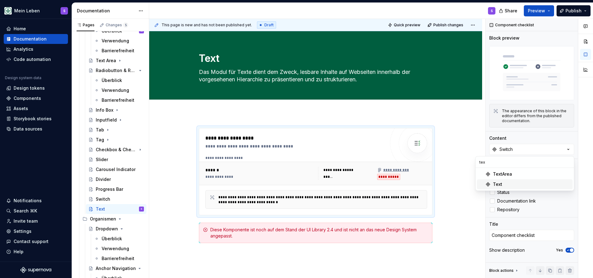
click at [529, 185] on div "Text" at bounding box center [531, 184] width 77 height 6
click at [131, 209] on button "Page tree" at bounding box center [131, 208] width 9 height 9
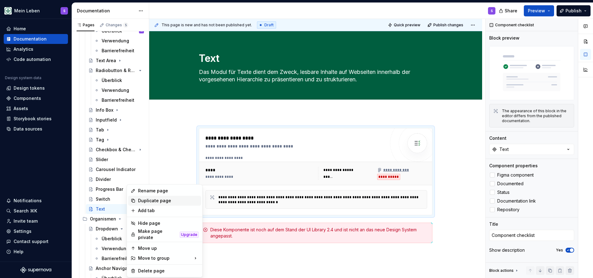
click at [146, 197] on div "Duplicate page" at bounding box center [164, 201] width 73 height 10
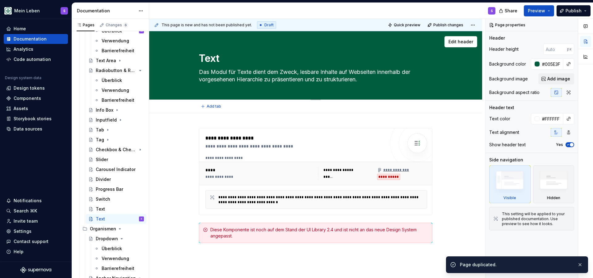
click at [216, 59] on textarea "Text" at bounding box center [315, 58] width 234 height 15
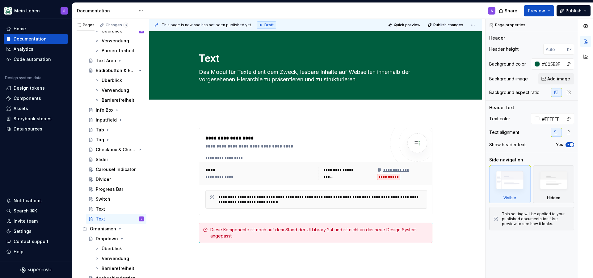
click at [213, 56] on textarea "Text" at bounding box center [315, 58] width 234 height 15
type textarea "*"
type textarea "T"
type textarea "*"
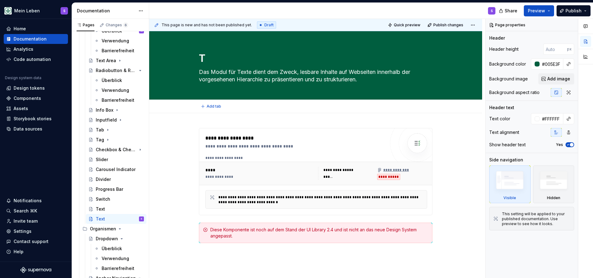
type textarea "To"
type textarea "*"
type textarea "Tog"
type textarea "*"
type textarea "Togg"
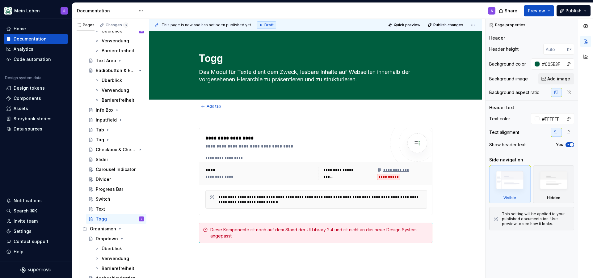
type textarea "*"
type textarea "Toggk"
type textarea "*"
type textarea "Toggkl"
type textarea "*"
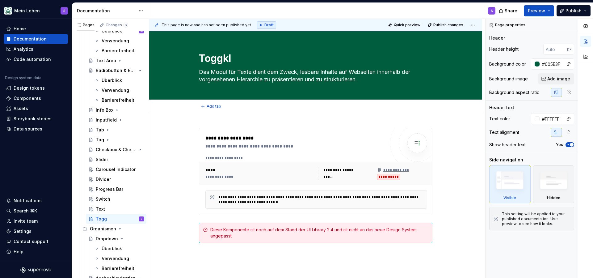
type textarea "Toggkle"
type textarea "*"
type textarea "Toggkl"
type textarea "*"
type textarea "Toggk"
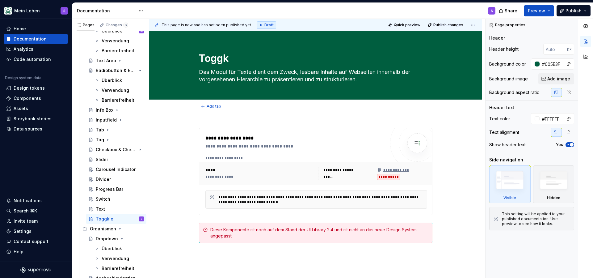
type textarea "*"
type textarea "Togg"
type textarea "*"
type textarea "Toggl"
type textarea "*"
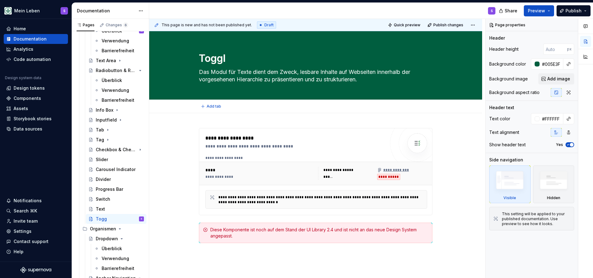
type textarea "Toggle"
type textarea "*"
type textarea "Toggle"
click at [325, 75] on textarea "Das Modul für Texte dient dem Zweck, lesbare Inhalte auf Webseiten innerhalb de…" at bounding box center [315, 75] width 234 height 17
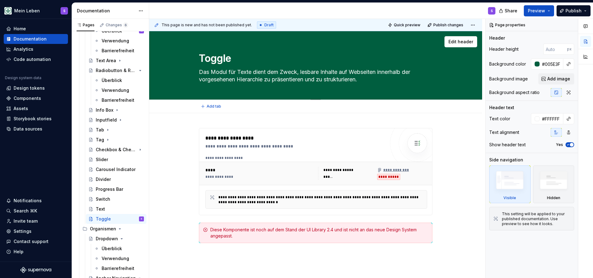
click at [325, 75] on textarea "Das Modul für Texte dient dem Zweck, lesbare Inhalte auf Webseiten innerhalb de…" at bounding box center [315, 75] width 234 height 17
paste textarea "er Toggle ist ein grafisches Steuerelement, das Nutzenden ermöglicht, zwischen …"
type textarea "*"
type textarea "Der Toggle ist ein grafisches Steuerelement, das Nutzenden ermöglicht, zwischen…"
type textarea "*"
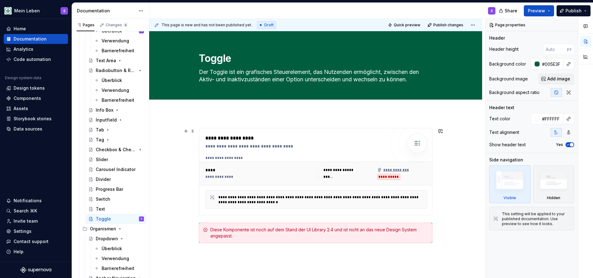
type textarea "Der Toggle ist ein grafisches Steuerelement, das Nutzenden ermöglicht, zwischen…"
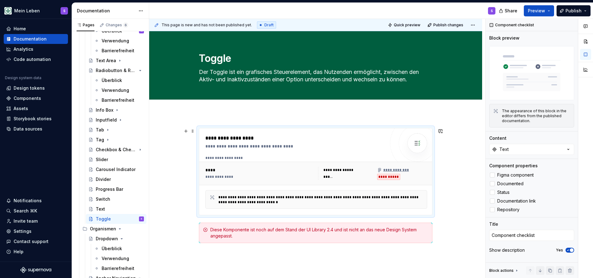
click at [310, 155] on div "**********" at bounding box center [295, 171] width 180 height 74
click at [101, 209] on div "Text" at bounding box center [100, 209] width 9 height 6
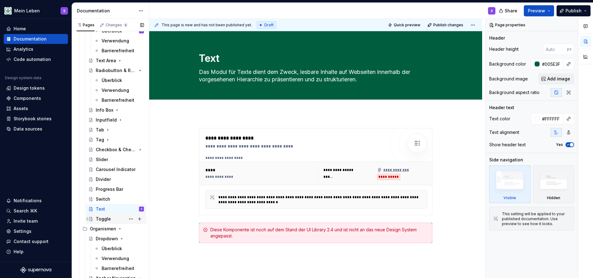
click at [105, 219] on div "Toggle" at bounding box center [103, 219] width 15 height 6
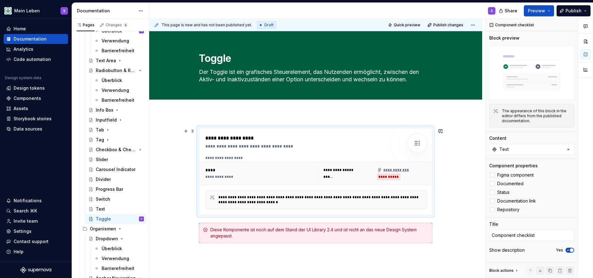
click at [382, 150] on div "**********" at bounding box center [295, 171] width 180 height 74
type textarea "*"
click at [531, 146] on button "Text" at bounding box center [531, 149] width 85 height 11
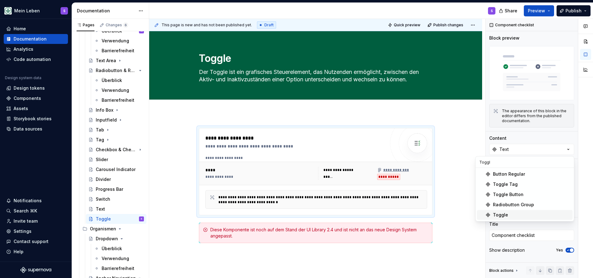
type input "Toggl"
click at [516, 213] on div "Toggle" at bounding box center [531, 215] width 77 height 6
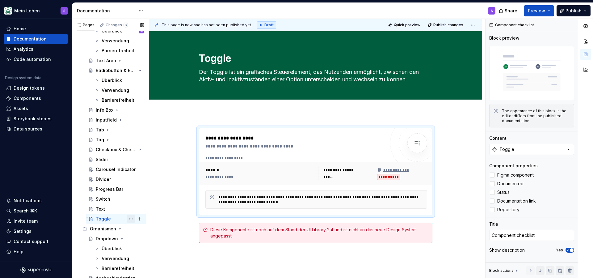
click at [130, 218] on button "Page tree" at bounding box center [131, 218] width 9 height 9
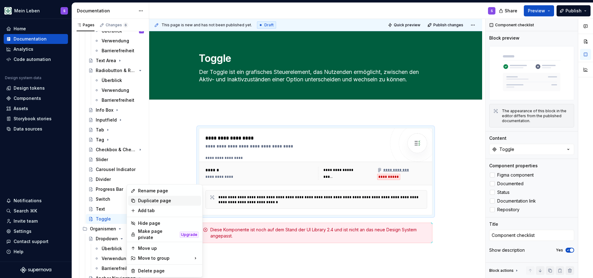
click at [163, 199] on div "Duplicate page" at bounding box center [168, 200] width 61 height 6
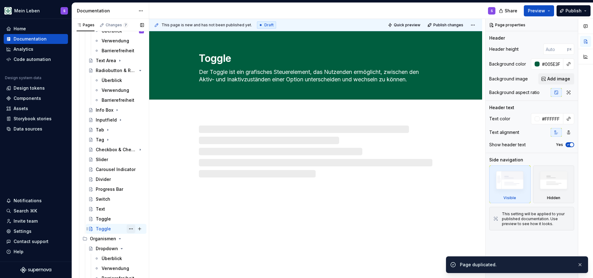
click at [132, 230] on button "Page tree" at bounding box center [131, 228] width 9 height 9
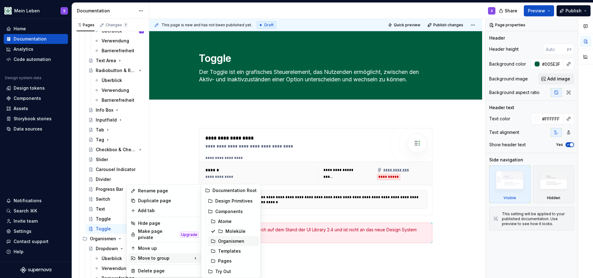
click at [226, 240] on div "Organismen" at bounding box center [237, 241] width 39 height 6
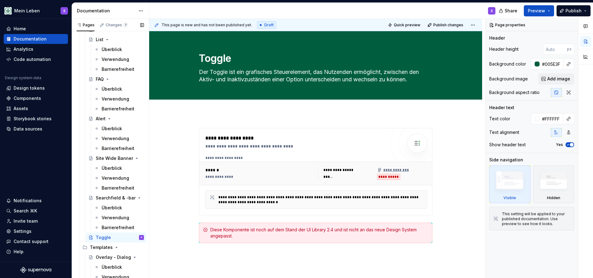
scroll to position [633, 0]
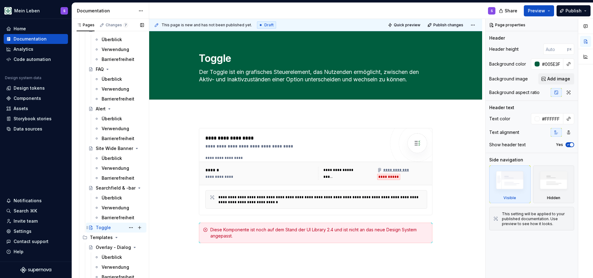
click at [107, 228] on div "Toggle" at bounding box center [103, 227] width 15 height 6
click at [132, 227] on button "Page tree" at bounding box center [131, 227] width 9 height 9
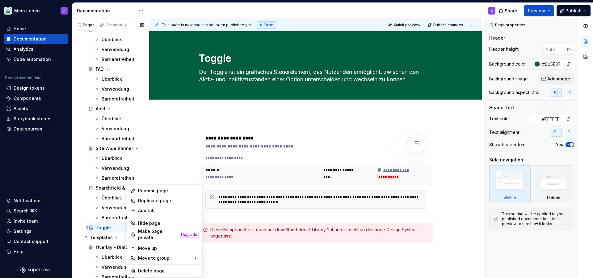
type textarea "*"
click at [159, 191] on div "Rename page" at bounding box center [168, 190] width 61 height 6
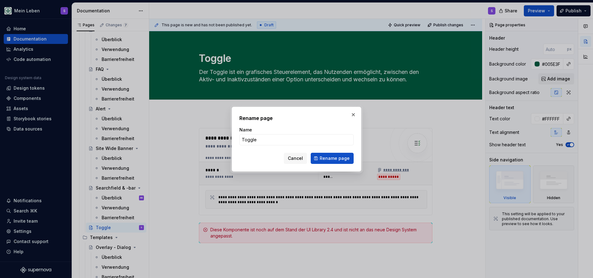
type input "Breadcrumb"
click at [335, 157] on span "Rename page" at bounding box center [335, 158] width 30 height 6
type textarea "*"
type textarea "Breadcrumb"
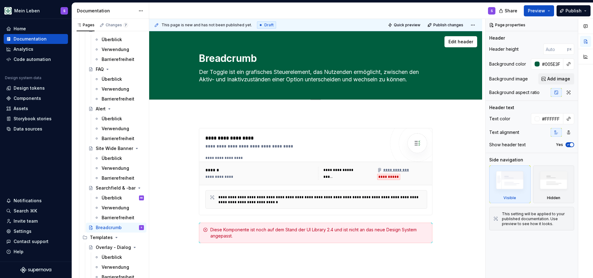
click at [274, 74] on textarea "Der Toggle ist ein grafisches Steuerelement, das Nutzenden ermöglicht, zwischen…" at bounding box center [315, 75] width 234 height 17
paste textarea "ie Breadcrumb ist ein Navigationselement, das dem Benutzer hilft, die Hierarchi…"
type textarea "*"
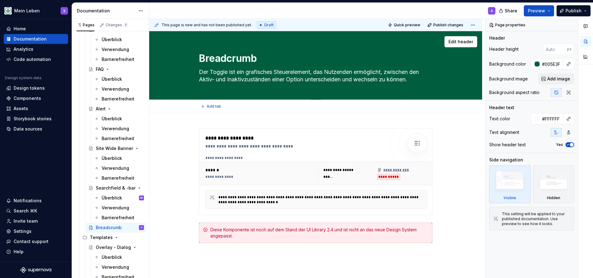
type textarea "Die Breadcrumb ist ein Navigationselement, das dem Benutzer hilft, die Hierarch…"
type textarea "*"
type textarea "Die Breadcrumb ist ein Navigationselement, das dem Benutzer hilft, die Hierarch…"
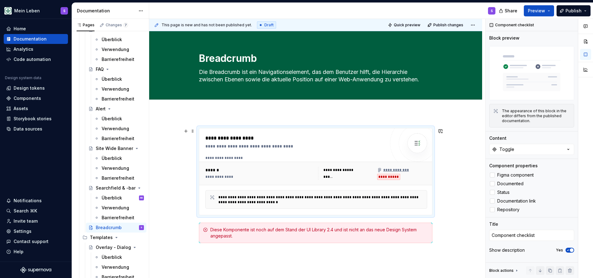
click at [354, 159] on div "**********" at bounding box center [316, 157] width 222 height 5
click at [112, 218] on div "Barrierefreiheit" at bounding box center [114, 217] width 24 height 6
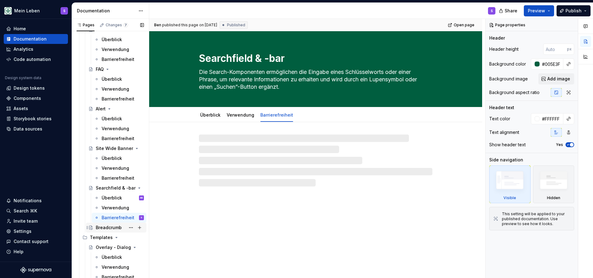
click at [111, 227] on div "Breadcrumb" at bounding box center [109, 227] width 26 height 6
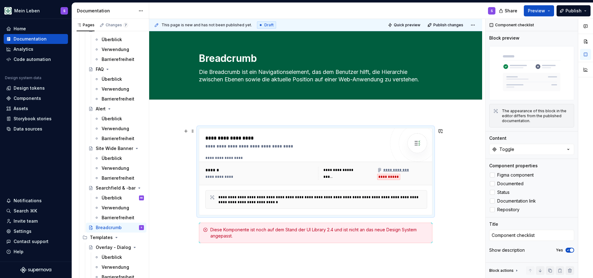
click at [415, 145] on img at bounding box center [417, 143] width 12 height 12
type textarea "*"
click at [529, 149] on button "Toggle" at bounding box center [531, 149] width 85 height 11
type input "breadcr"
click at [524, 173] on div "Breadcrumb" at bounding box center [531, 174] width 77 height 6
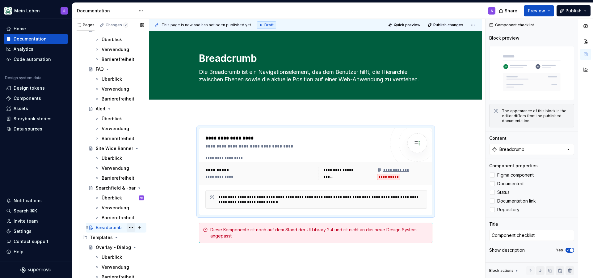
click at [131, 229] on button "Page tree" at bounding box center [131, 227] width 9 height 9
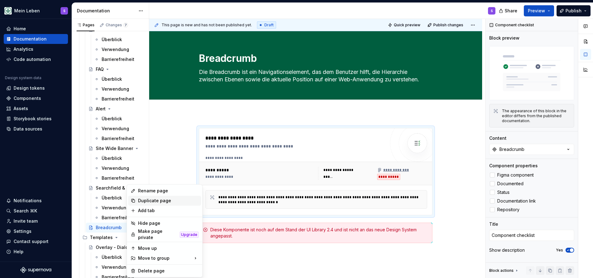
click at [158, 200] on div "Duplicate page" at bounding box center [168, 200] width 61 height 6
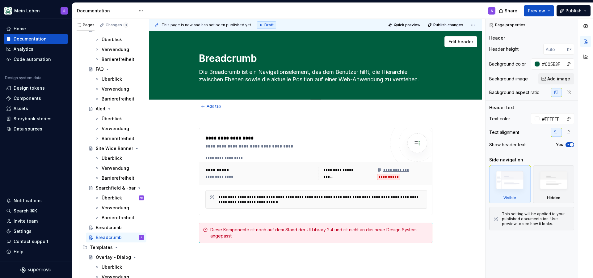
click at [237, 59] on textarea "Breadcrumb" at bounding box center [315, 58] width 234 height 15
paste textarea "Pagination"
type textarea "*"
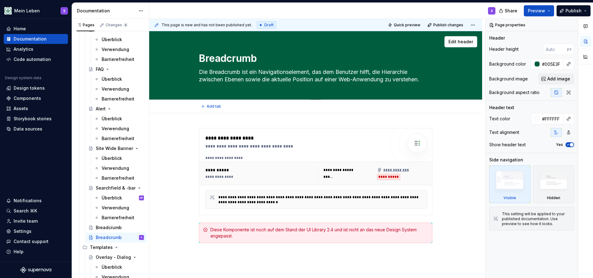
type textarea "Pagination"
type textarea "*"
type textarea "Pagination"
click at [266, 75] on textarea "Die Breadcrumb ist ein Navigationselement, das dem Benutzer hilft, die Hierarch…" at bounding box center [315, 75] width 234 height 17
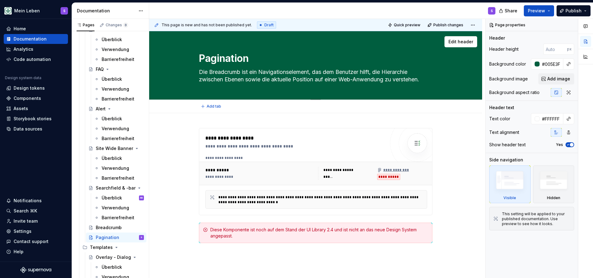
click at [266, 75] on textarea "Die Breadcrumb ist ein Navigationselement, das dem Benutzer hilft, die Hierarch…" at bounding box center [315, 75] width 234 height 17
paste textarea "Pagination ist eine Komponente, die in Webanwendungen verwendet wird, um große …"
type textarea "*"
type textarea "Die Pagination ist eine Komponente, die in Webanwendungen verwendet wird, um gr…"
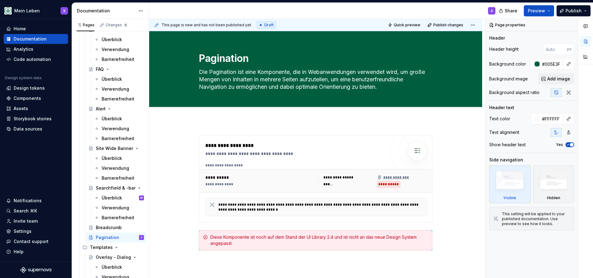
type textarea "*"
type textarea "Die Pagination ist eine Komponente, die in Webanwendungen verwendet wird, um gr…"
click at [108, 229] on div "Breadcrumb" at bounding box center [109, 227] width 26 height 6
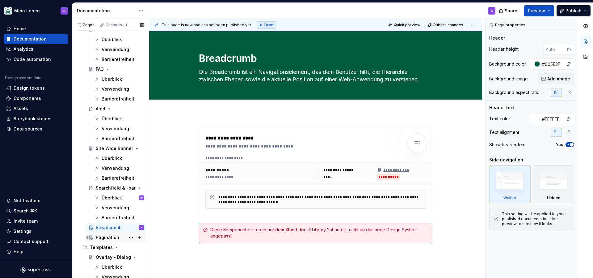
click at [109, 236] on div "Pagination" at bounding box center [107, 237] width 23 height 6
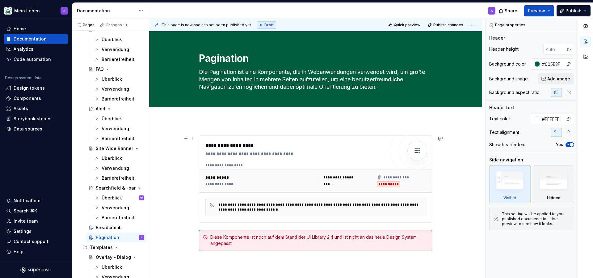
click at [361, 155] on div "**********" at bounding box center [295, 153] width 180 height 6
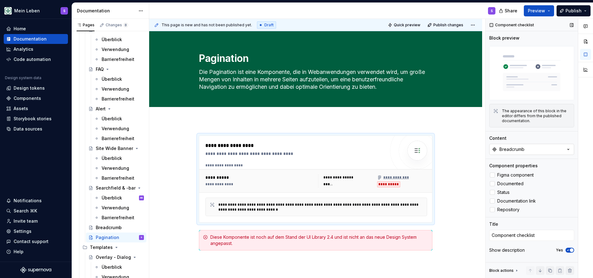
type textarea "*"
click at [512, 149] on div "Breadcrumb" at bounding box center [511, 149] width 25 height 6
type input "pagin"
click at [516, 173] on div "Pagination" at bounding box center [531, 174] width 77 height 6
click at [130, 237] on button "Page tree" at bounding box center [131, 237] width 9 height 9
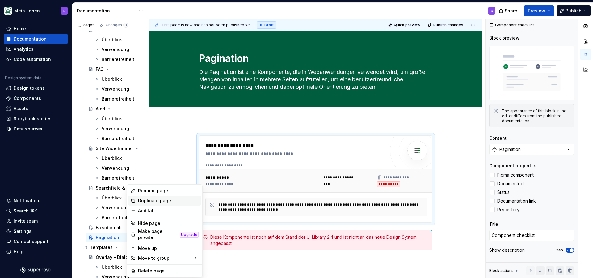
click at [161, 202] on div "Duplicate page" at bounding box center [168, 200] width 61 height 6
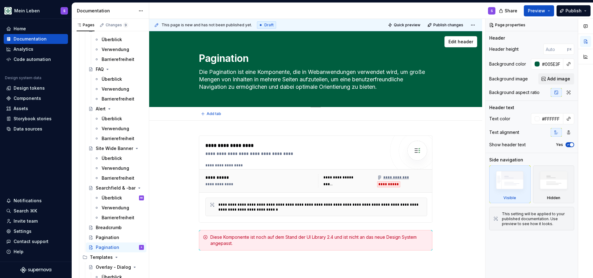
click at [227, 59] on textarea "Pagination" at bounding box center [315, 58] width 234 height 15
paste textarea "Card Select"
type textarea "*"
type textarea "Card Select"
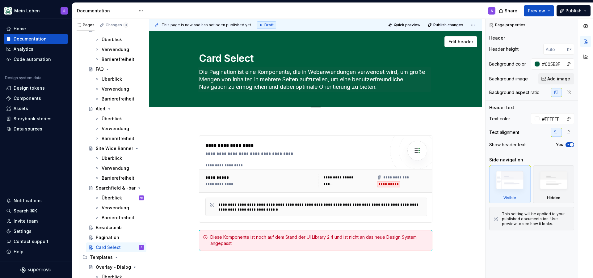
type textarea "*"
type textarea "Card Select"
click at [298, 77] on textarea "Die Pagination ist eine Komponente, die in Webanwendungen verwendet wird, um gr…" at bounding box center [315, 79] width 234 height 25
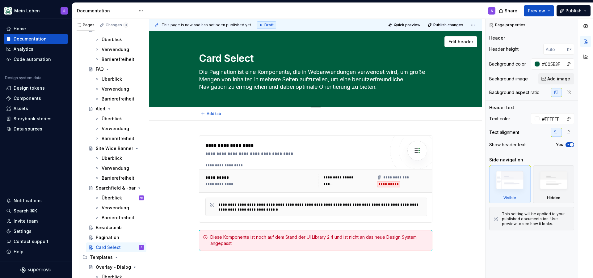
paste textarea "Card Selects sind kompakte UI-Elemente, die Checkboxen oder Radiobuttons, eine …"
type textarea "*"
type textarea "Card Selects sind kompakte UI-Elemente, die Checkboxen oder Radiobuttons, eine …"
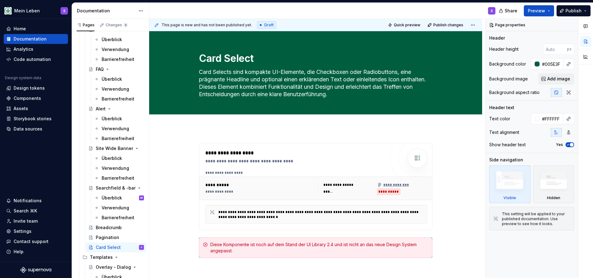
type textarea "*"
type textarea "Card Selects sind kompakte UI-Elemente, die Checkboxen oder Radiobuttons, eine …"
click at [109, 238] on div "Pagination" at bounding box center [107, 237] width 23 height 6
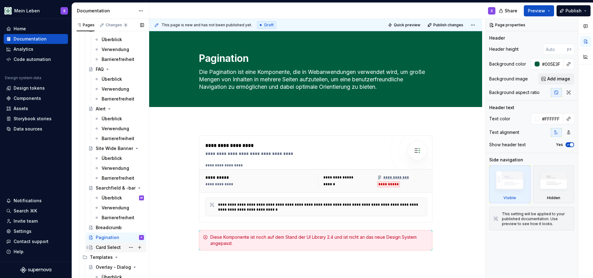
click at [110, 247] on div "Card Select" at bounding box center [108, 247] width 25 height 6
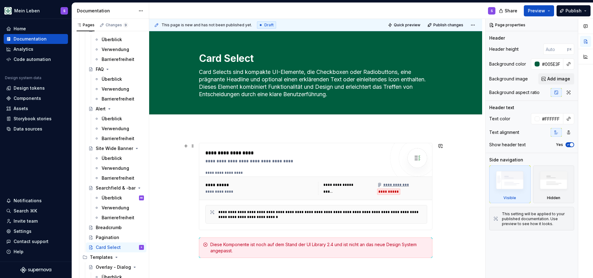
click at [388, 166] on div "**********" at bounding box center [315, 186] width 233 height 86
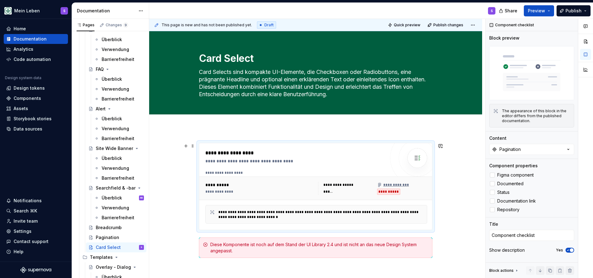
click at [420, 158] on img at bounding box center [417, 158] width 12 height 12
type textarea "*"
click at [508, 150] on div "Pagination" at bounding box center [509, 149] width 21 height 6
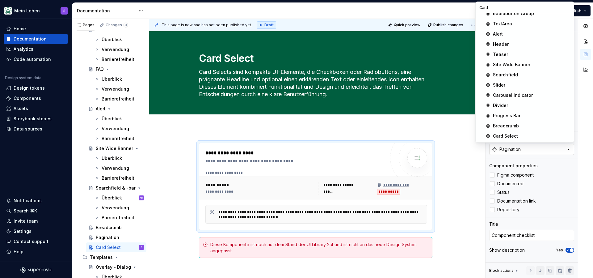
scroll to position [77, 0]
type input "Card"
click at [516, 136] on div "Card Select" at bounding box center [505, 136] width 25 height 6
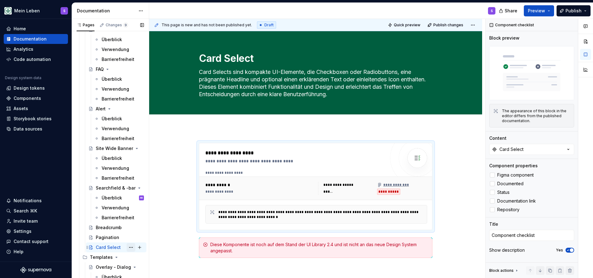
click at [130, 247] on button "Page tree" at bounding box center [131, 247] width 9 height 9
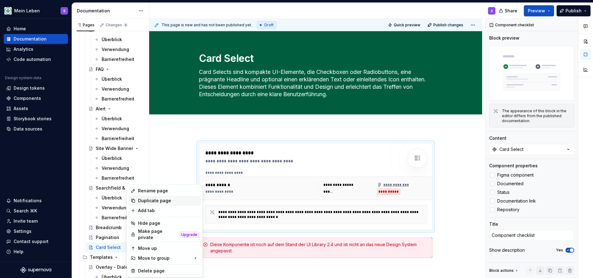
click at [146, 199] on div "Duplicate page" at bounding box center [168, 200] width 61 height 6
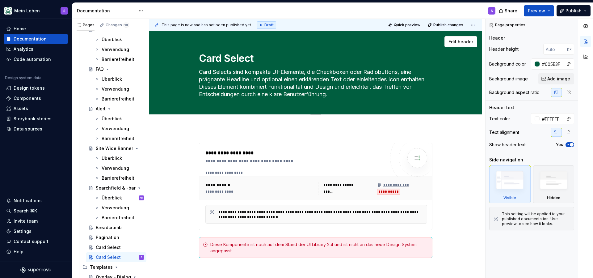
click at [224, 54] on textarea "Card Select" at bounding box center [315, 58] width 234 height 15
paste textarea "Date Picker"
type textarea "*"
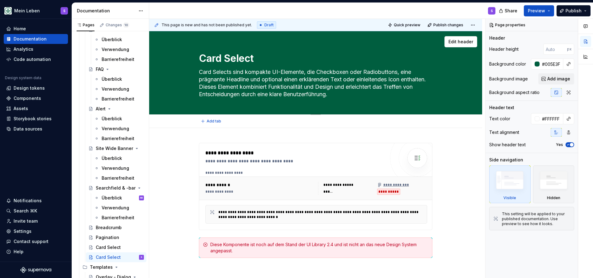
type textarea "Date Picker"
type textarea "*"
type textarea "Date Picker"
click at [292, 84] on textarea "Card Selects sind kompakte UI-Elemente, die Checkboxen oder Radiobuttons, eine …" at bounding box center [315, 83] width 234 height 32
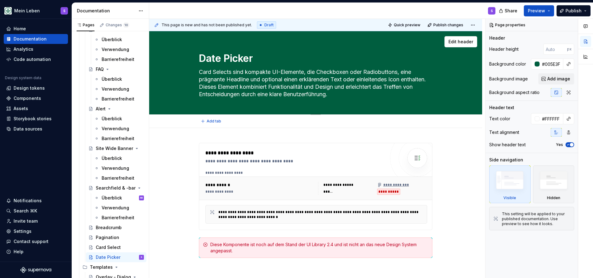
click at [292, 84] on textarea "Card Selects sind kompakte UI-Elemente, die Checkboxen oder Radiobuttons, eine …" at bounding box center [315, 83] width 234 height 32
paste textarea "Mittel"
type textarea "*"
type textarea "Mittel"
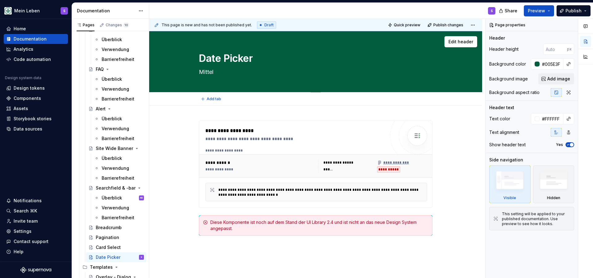
click at [209, 74] on textarea "Mittel" at bounding box center [315, 72] width 234 height 10
paste textarea "eines Date Pickers können Nutzende ein einzelnes Datum oder einen Zeitraum ausw…"
type textarea "*"
type textarea "Mittel eines Date Pickers können Nutzende ein einzelnes Datum oder einen Zeitra…"
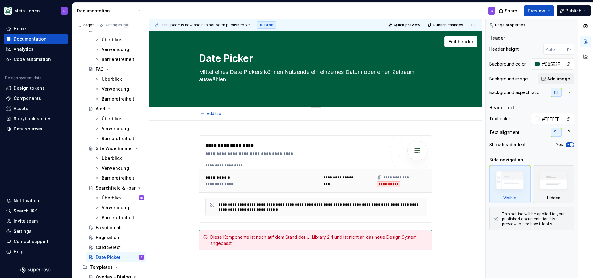
type textarea "*"
type textarea "Mittel eines Date Pickers können Nutzende ein einzelnes Datum oder einen Zeitra…"
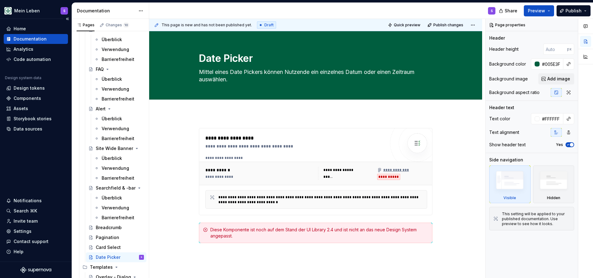
type textarea "*"
type textarea "Mittel eines Date Pickers können Nutzende ein einzelnes Datum oder einen Zeitra…"
click at [108, 247] on div "Card Select" at bounding box center [108, 247] width 25 height 6
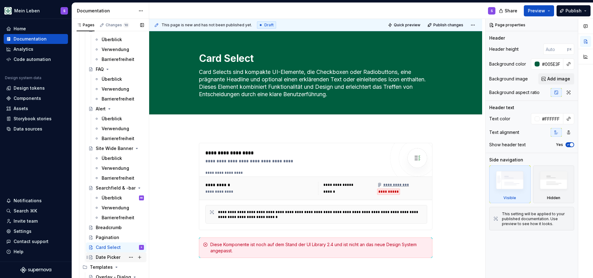
click at [109, 258] on div "Date Picker" at bounding box center [108, 257] width 25 height 6
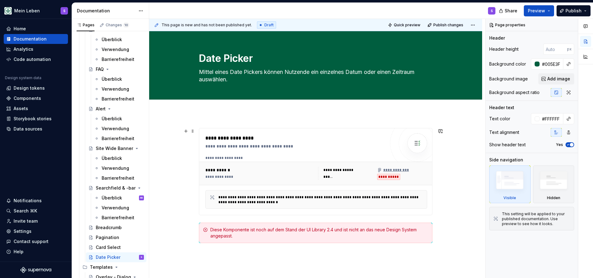
click at [376, 132] on div "**********" at bounding box center [315, 171] width 233 height 86
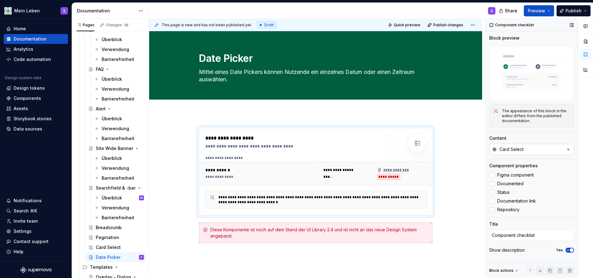
type textarea "*"
click at [524, 150] on button "Card Select" at bounding box center [531, 149] width 85 height 11
type input "Date Pi"
click at [509, 176] on div "Date Picker" at bounding box center [505, 174] width 25 height 6
click at [132, 257] on button "Page tree" at bounding box center [131, 257] width 9 height 9
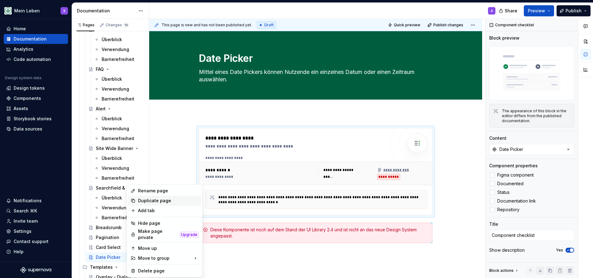
click at [158, 198] on div "Duplicate page" at bounding box center [168, 200] width 61 height 6
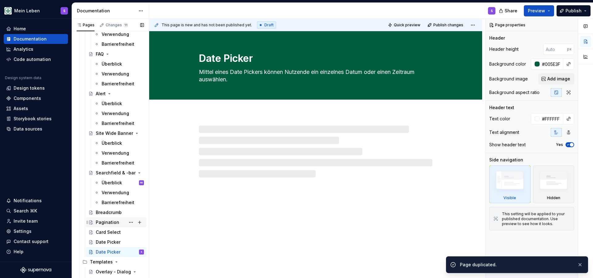
scroll to position [657, 0]
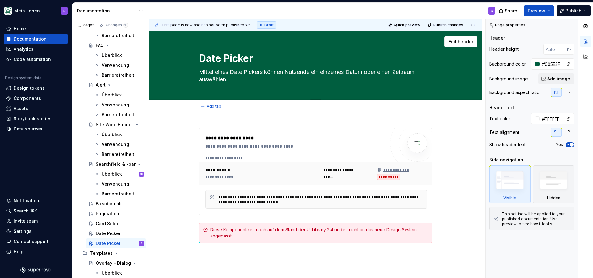
click at [238, 59] on textarea "Date Picker" at bounding box center [315, 58] width 234 height 15
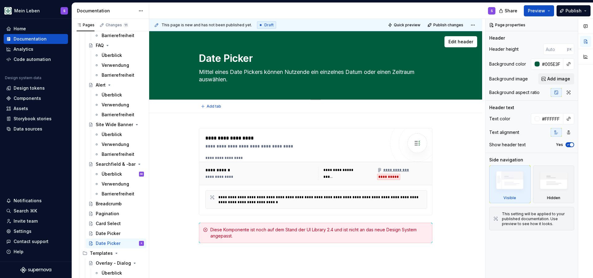
type textarea "*"
type textarea "T"
type textarea "*"
type textarea "Ts"
type textarea "*"
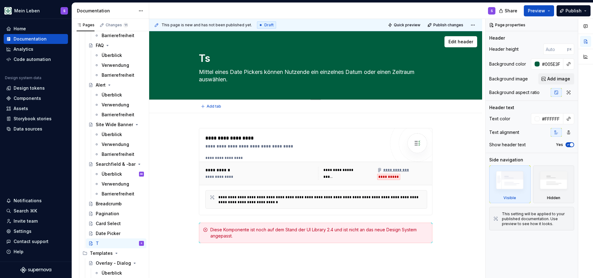
type textarea "Tsb"
type textarea "*"
type textarea "Tsbl"
type textarea "*"
type textarea "Tsble"
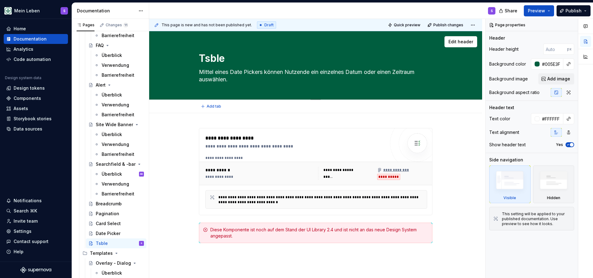
type textarea "*"
type textarea "Tsbl"
type textarea "*"
type textarea "Tsb"
type textarea "*"
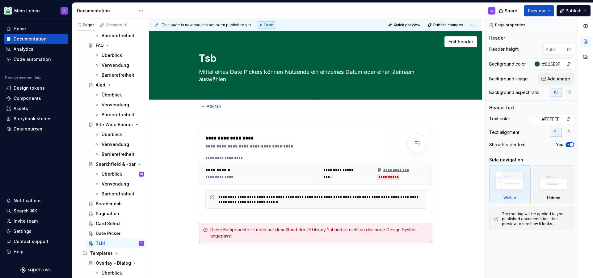
type textarea "Ts"
type textarea "*"
type textarea "T"
type textarea "*"
type textarea "Ta"
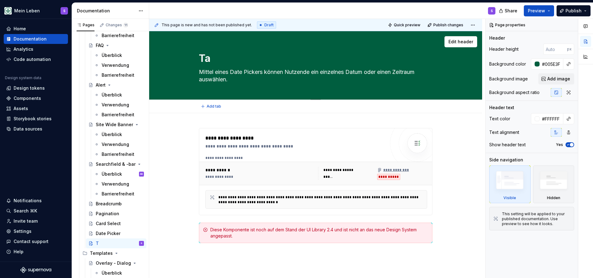
type textarea "*"
type textarea "Tab"
type textarea "*"
type textarea "Tabl"
type textarea "*"
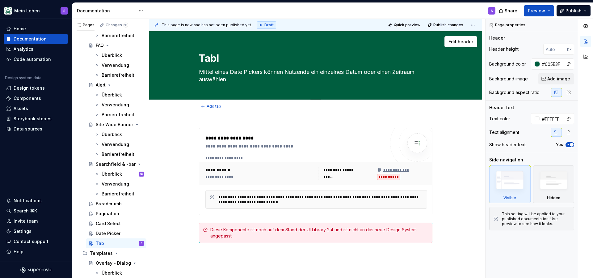
type textarea "Table"
type textarea "*"
type textarea "Table"
click at [214, 72] on textarea "Mittel eines Date Pickers können Nutzende ein einzelnes Datum oder einen Zeitra…" at bounding box center [315, 75] width 234 height 17
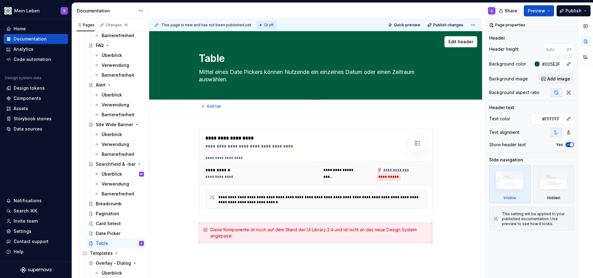
click at [207, 74] on textarea "Mittel eines Date Pickers können Nutzende ein einzelnes Datum oder einen Zeitra…" at bounding box center [315, 75] width 234 height 17
drag, startPoint x: 201, startPoint y: 71, endPoint x: 245, endPoint y: 78, distance: 44.3
click at [245, 78] on textarea "Mittel eines Date Pickers können Nutzende ein einzelnes Datum oder einen Zeitra…" at bounding box center [315, 75] width 234 height 17
paste textarea "Die Tabellenkomponente ermöglicht die Darstellung von Daten in einer übersichtl…"
type textarea "*"
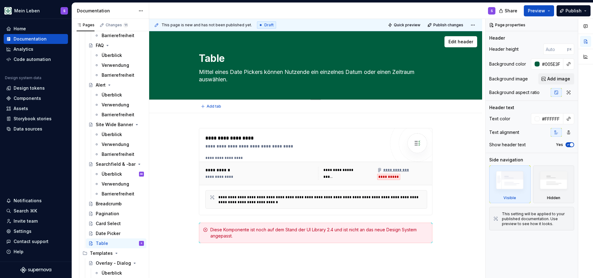
type textarea "Die Tabellenkomponente ermöglicht die Darstellung von Daten in einer übersichtl…"
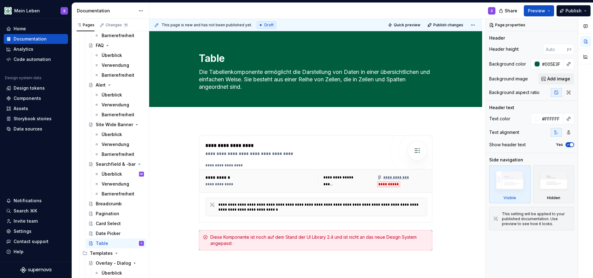
type textarea "*"
type textarea "Die Tabellenkomponente ermöglicht die Darstellung von Daten in einer übersichtl…"
click at [109, 234] on div "Date Picker" at bounding box center [108, 233] width 25 height 6
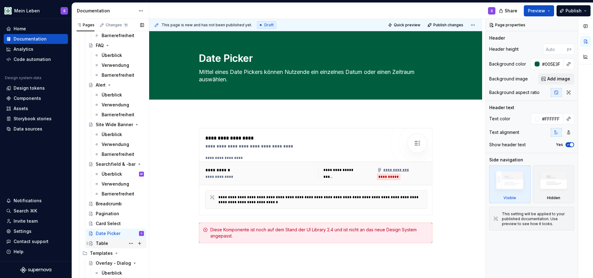
click at [104, 242] on div "Table" at bounding box center [102, 243] width 12 height 6
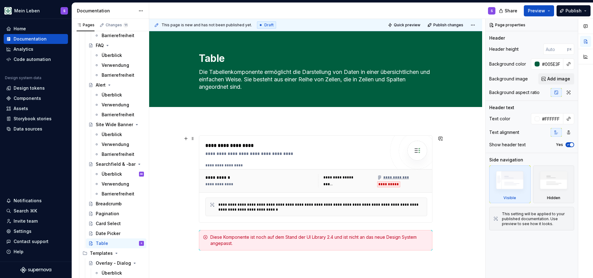
click at [354, 145] on div "**********" at bounding box center [295, 145] width 180 height 7
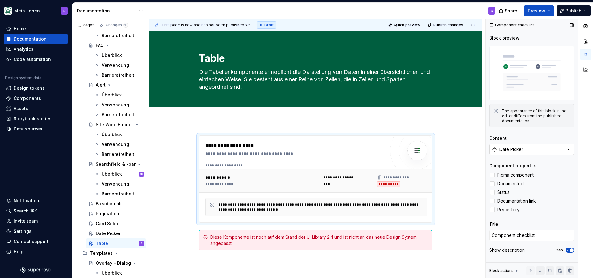
type textarea "*"
click at [525, 147] on button "Date Picker" at bounding box center [531, 149] width 85 height 11
type input "Table"
click at [520, 175] on div "Table" at bounding box center [531, 174] width 77 height 6
click at [132, 243] on button "Page tree" at bounding box center [131, 243] width 9 height 9
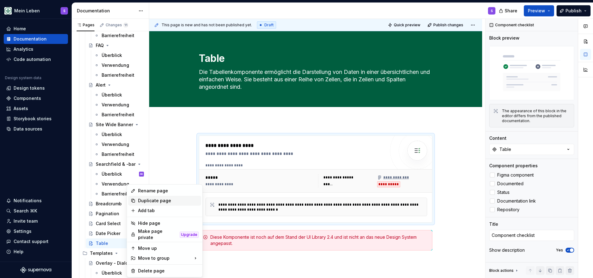
click at [149, 199] on div "Duplicate page" at bounding box center [168, 200] width 61 height 6
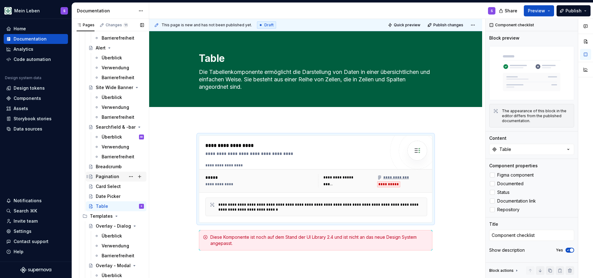
scroll to position [696, 0]
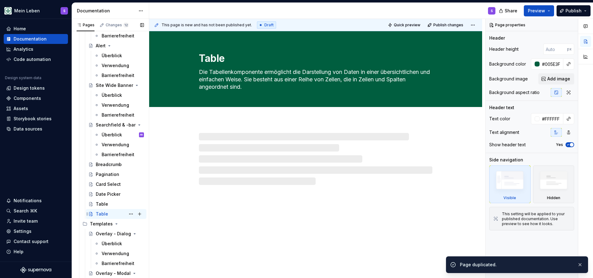
click at [110, 214] on div "Table S" at bounding box center [120, 213] width 48 height 9
click at [212, 58] on textarea "Table" at bounding box center [315, 58] width 234 height 15
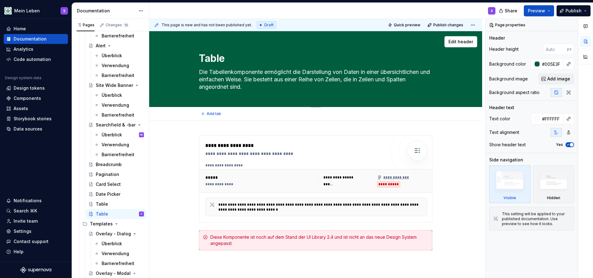
click at [230, 59] on textarea "Table" at bounding box center [315, 58] width 234 height 15
paste textarea "easer Card"
type textarea "*"
type textarea "Teaser Card"
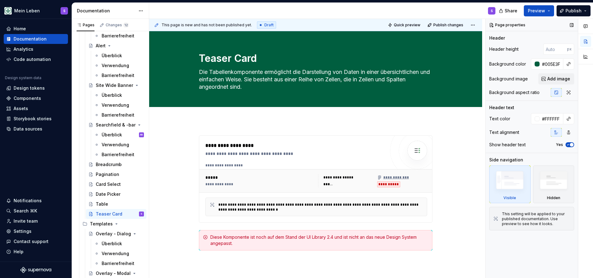
type textarea "*"
type textarea "Teaser Card"
click at [205, 72] on textarea "Die Tabellenkomponente ermöglicht die Darstellung von Daten in einer übersichtl…" at bounding box center [315, 79] width 234 height 25
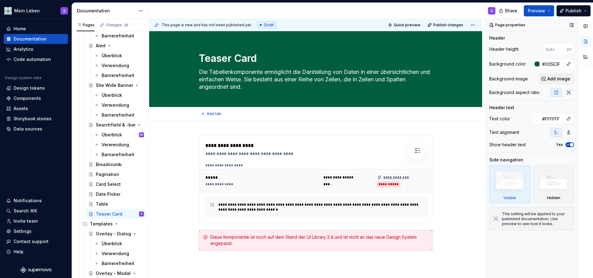
paste textarea "easer Card ist ein flexibles Element, das die Möglichkeit bietet, Inhalte sowie…"
type textarea "*"
type textarea "Die Teaser Card ist ein flexibles Element, das die Möglichkeit bietet, Inhalte …"
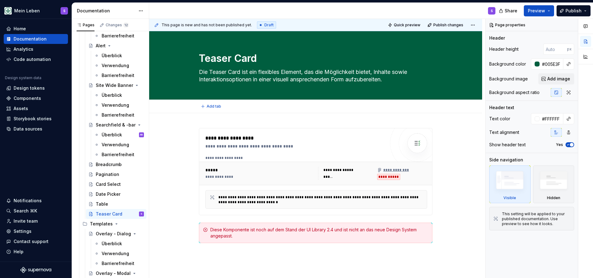
type textarea "*"
type textarea "Die Teaser Card ist ein flexibles Element, das die Möglichkeit bietet, Inhalte …"
click at [297, 160] on div "**********" at bounding box center [316, 157] width 222 height 5
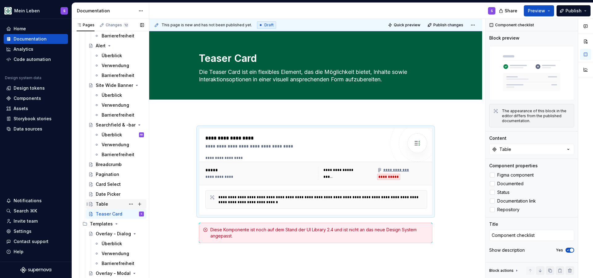
click at [106, 206] on div "Table" at bounding box center [102, 204] width 12 height 6
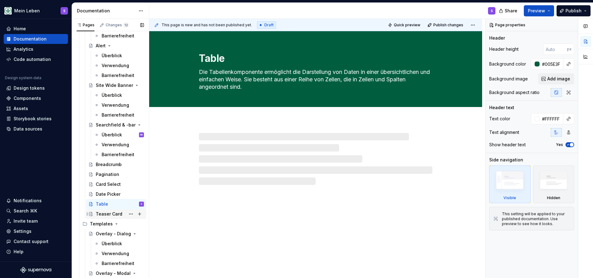
click at [107, 214] on div "Teaser Card" at bounding box center [109, 214] width 27 height 6
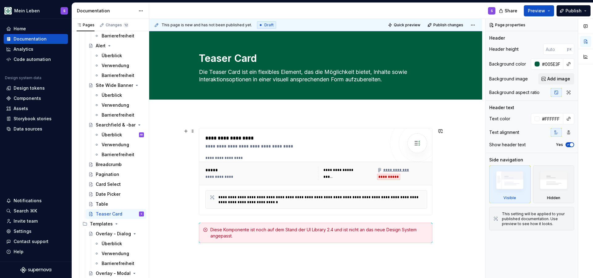
click at [388, 136] on div "**********" at bounding box center [315, 171] width 233 height 86
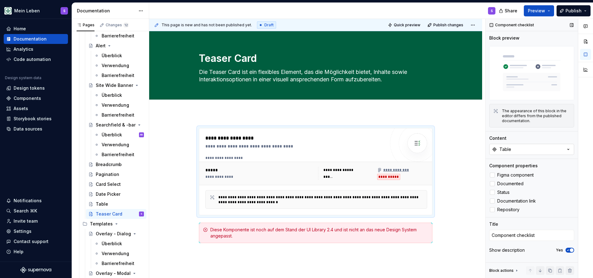
type textarea "*"
click at [520, 148] on button "Table" at bounding box center [531, 149] width 85 height 11
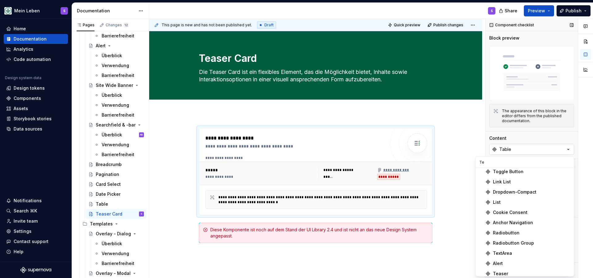
scroll to position [76, 0]
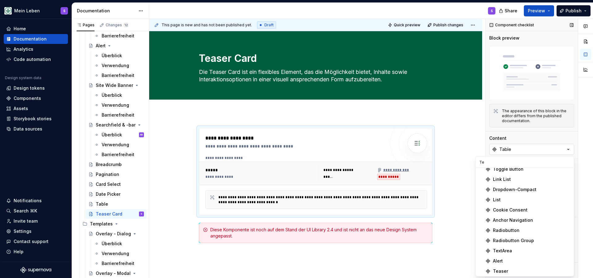
type input "T"
type input "C"
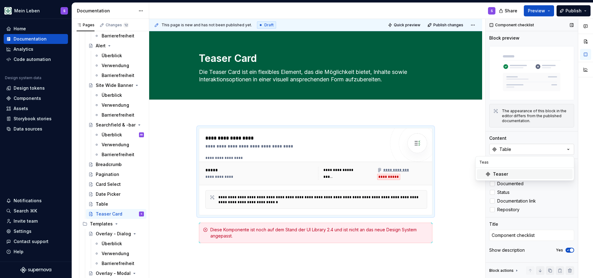
type input "Tease"
click at [105, 204] on div "Table" at bounding box center [102, 204] width 12 height 6
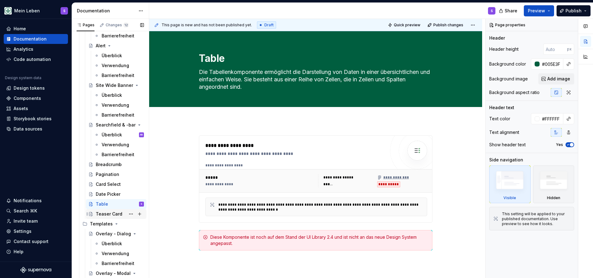
click at [106, 212] on div "Teaser Card" at bounding box center [109, 214] width 27 height 6
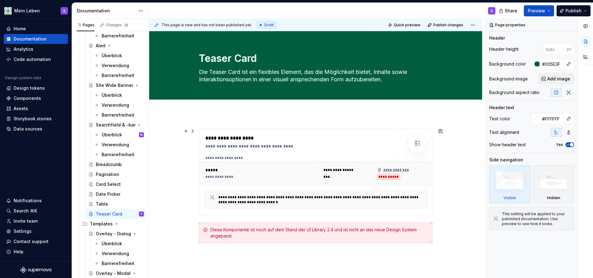
click at [405, 138] on div at bounding box center [417, 142] width 37 height 37
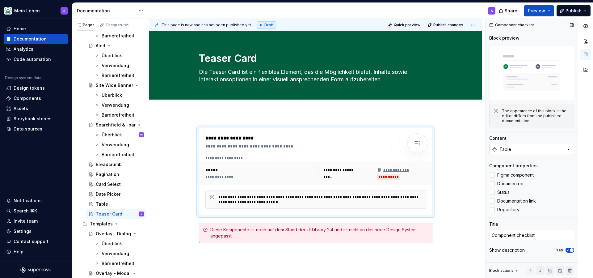
type textarea "*"
click at [523, 150] on button "Table" at bounding box center [531, 149] width 85 height 11
type input "Tease"
click at [508, 184] on div "Teaser Card" at bounding box center [506, 184] width 27 height 6
click at [117, 214] on div "Teaser Card" at bounding box center [109, 214] width 27 height 6
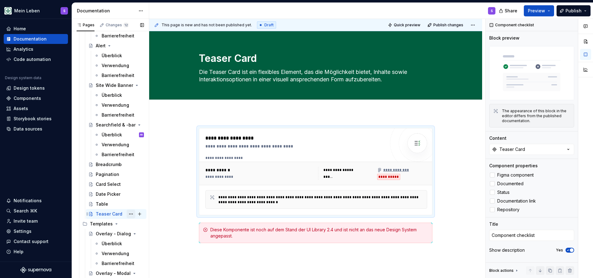
click at [129, 214] on button "Page tree" at bounding box center [131, 213] width 9 height 9
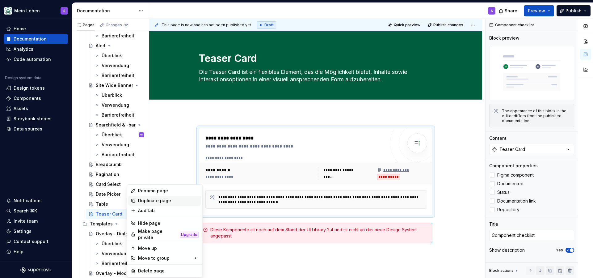
click at [163, 201] on div "Duplicate page" at bounding box center [168, 200] width 61 height 6
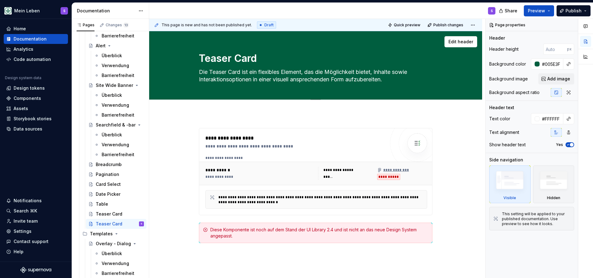
click at [224, 56] on textarea "Teaser Card" at bounding box center [315, 58] width 234 height 15
click at [232, 57] on textarea "Teaser Card" at bounding box center [315, 58] width 234 height 15
click at [233, 57] on textarea "Teaser Card" at bounding box center [315, 58] width 234 height 15
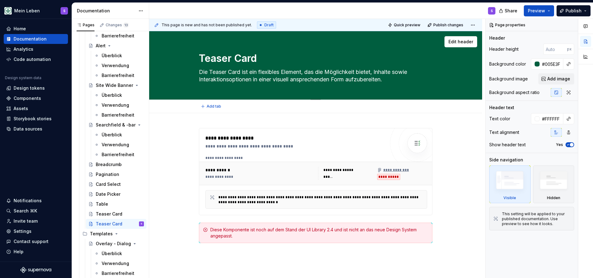
click at [233, 57] on textarea "Teaser Card" at bounding box center [315, 58] width 234 height 15
paste textarea "oast"
type textarea "*"
type textarea "Toast"
type textarea "*"
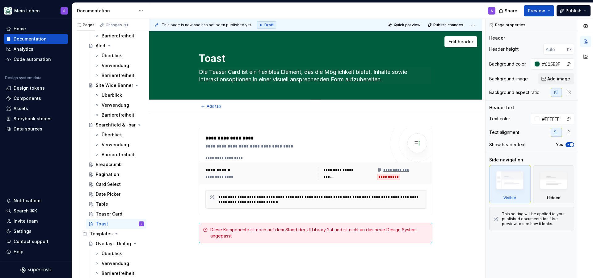
type textarea "Toast"
drag, startPoint x: 200, startPoint y: 71, endPoint x: 400, endPoint y: 77, distance: 200.3
click at [399, 78] on textarea "Die Teaser Card ist ein flexibles Element, das die Möglichkeit bietet, Inhalte …" at bounding box center [315, 75] width 234 height 17
paste textarea "Ein Toast ist eine kurzzeitig sichtbare Benachrichtigung, die wichtige Informat…"
type textarea "*"
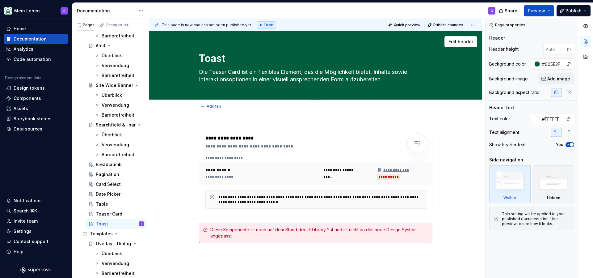
type textarea "Ein Toast ist eine kurzzeitig sichtbare Benachrichtigung, die wichtige Informat…"
type textarea "*"
type textarea "Ein Toast ist eine kurzzeitig sichtbare Benachrichtigung, die wichtige Informat…"
click at [104, 215] on div "Teaser Card" at bounding box center [109, 214] width 27 height 6
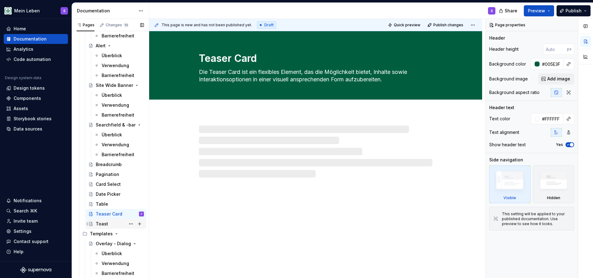
click at [104, 222] on div "Toast" at bounding box center [102, 224] width 12 height 6
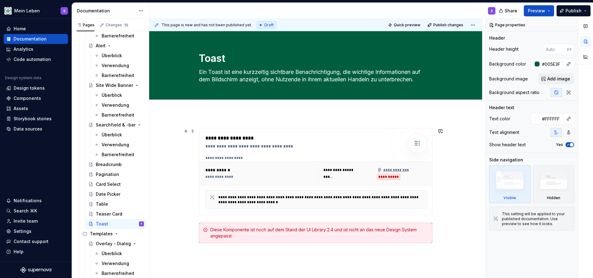
click at [367, 140] on div "**********" at bounding box center [295, 137] width 180 height 7
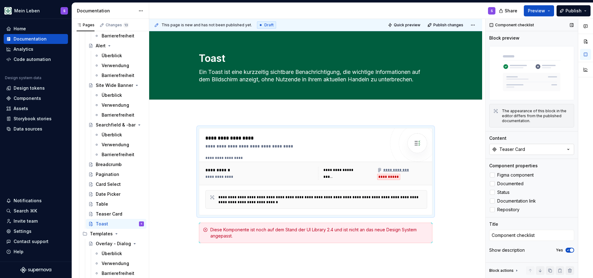
type textarea "*"
click at [525, 146] on button "Teaser Card" at bounding box center [531, 149] width 85 height 11
type input "Toast"
click at [497, 172] on div "Toast" at bounding box center [499, 174] width 12 height 6
click at [132, 225] on button "Page tree" at bounding box center [131, 223] width 9 height 9
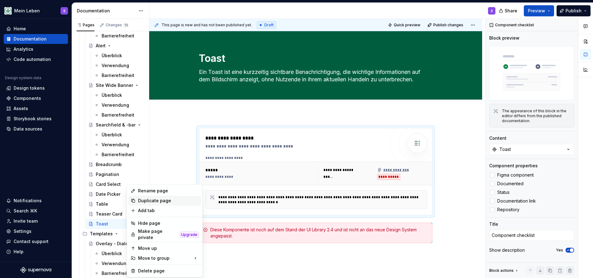
click at [146, 203] on div "Duplicate page" at bounding box center [168, 200] width 61 height 6
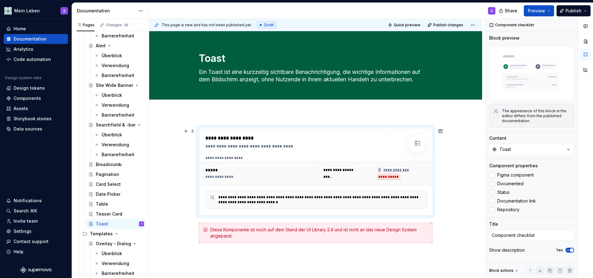
drag, startPoint x: 369, startPoint y: 184, endPoint x: 211, endPoint y: 201, distance: 158.8
click at [359, 199] on div "**********" at bounding box center [316, 181] width 222 height 53
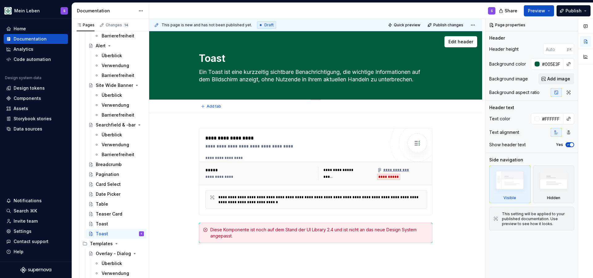
click at [221, 57] on textarea "Toast" at bounding box center [315, 58] width 234 height 15
paste textarea "oltip"
type textarea "*"
type textarea "Tooltip"
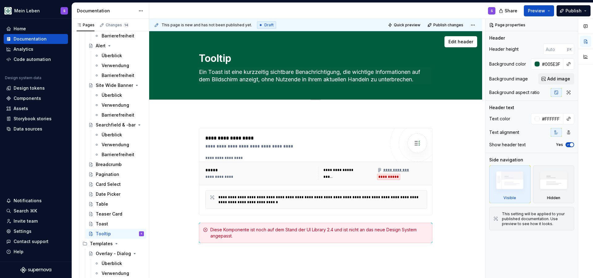
type textarea "*"
type textarea "Tooltip"
drag, startPoint x: 200, startPoint y: 72, endPoint x: 451, endPoint y: 79, distance: 250.6
click at [451, 79] on div "Tooltip Ein Toast ist eine kurzzeitig sichtbare Benachrichtigung, die wichtige …" at bounding box center [316, 65] width 284 height 68
paste textarea "Die Tooltip-Komponente ist ein kleines Informations-Overlay, das Nutzenden kont…"
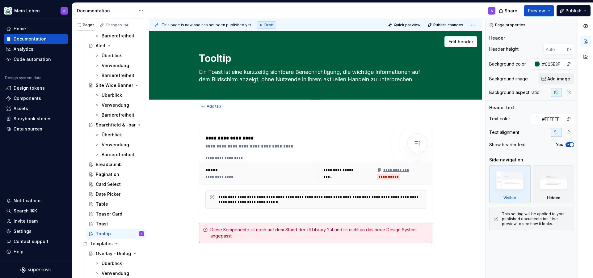
type textarea "*"
type textarea "Die Tooltip-Komponente ist ein kleines Informations-Overlay, das Nutzenden kont…"
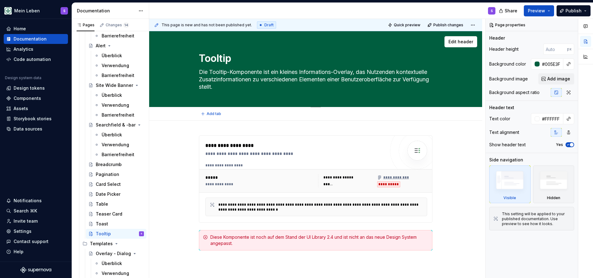
scroll to position [1, 0]
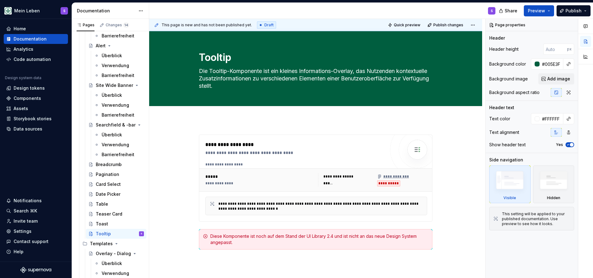
type textarea "*"
type textarea "Die Tooltip-Komponente ist ein kleines Informations-Overlay, das Nutzenden kont…"
click at [104, 225] on div "Toast" at bounding box center [102, 224] width 12 height 6
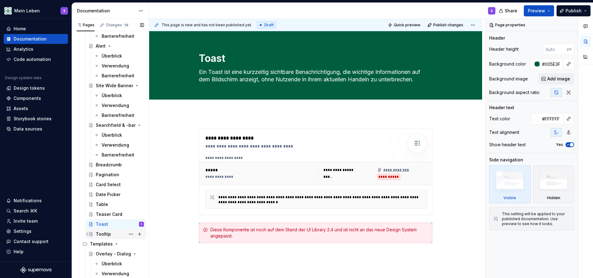
click at [104, 233] on div "Tooltip" at bounding box center [103, 234] width 15 height 6
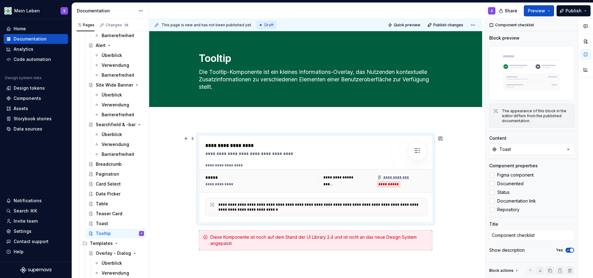
drag, startPoint x: 327, startPoint y: 156, endPoint x: 310, endPoint y: 166, distance: 19.8
click at [327, 156] on div "**********" at bounding box center [295, 153] width 180 height 6
type textarea "*"
click at [538, 152] on button "Toast" at bounding box center [531, 149] width 85 height 11
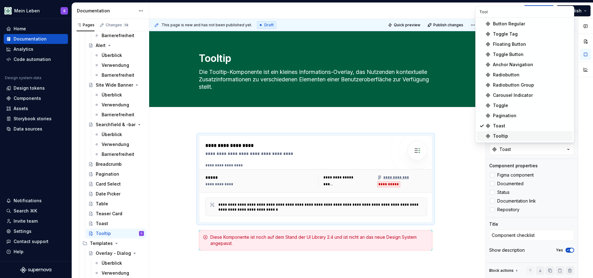
type input "Tool"
click at [494, 137] on div "Tooltip" at bounding box center [500, 136] width 15 height 6
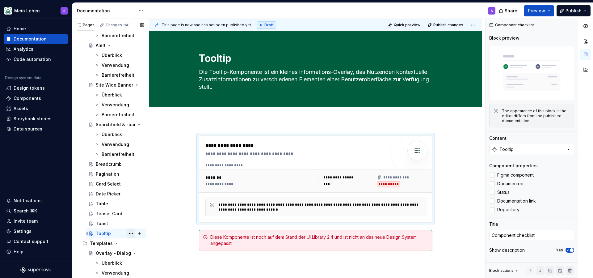
click at [130, 233] on button "Page tree" at bounding box center [131, 233] width 9 height 9
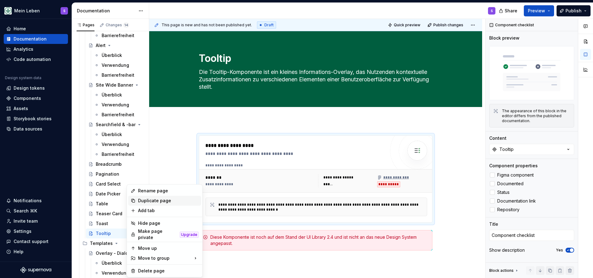
click at [147, 199] on div "Duplicate page" at bounding box center [168, 200] width 61 height 6
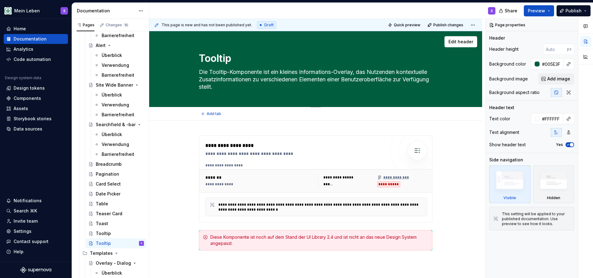
click at [218, 54] on textarea "Tooltip" at bounding box center [315, 58] width 234 height 15
click at [218, 55] on textarea "Tooltip" at bounding box center [315, 58] width 234 height 15
paste textarea "Contact Info"
type textarea "*"
type textarea "Contact Info"
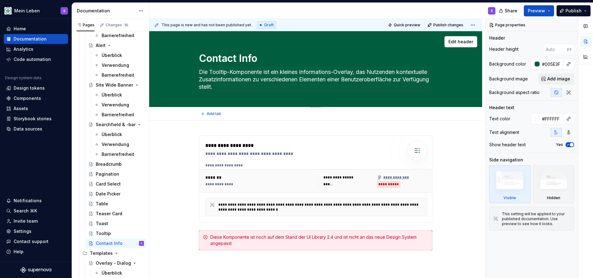
type textarea "*"
type textarea "Contact Info"
drag, startPoint x: 200, startPoint y: 70, endPoint x: 332, endPoint y: 86, distance: 133.6
click at [332, 87] on textarea "Die Tooltip-Komponente ist ein kleines Informations-Overlay, das Nutzenden kont…" at bounding box center [315, 79] width 234 height 25
paste textarea "aufzunehmen"
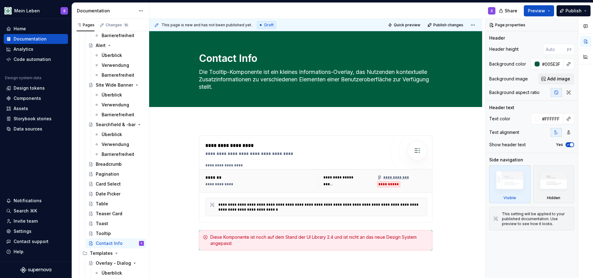
type textarea "*"
type textarea "aufzunehmen"
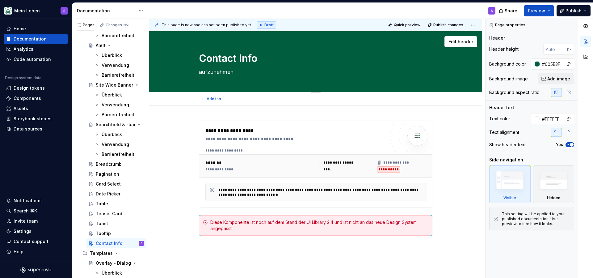
click at [224, 69] on textarea "aufzunehmen" at bounding box center [315, 72] width 234 height 10
paste textarea "Das Contact Info Modul ist ein Element auf einer Website oder in einer Anwendun…"
type textarea "*"
type textarea "Das Contact Info Modul ist ein Element auf einer Website oder in einer Anwendun…"
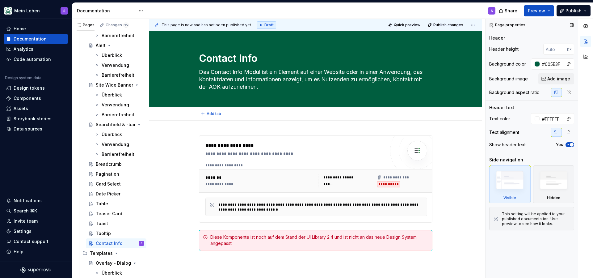
type textarea "*"
type textarea "Das Contact Info Modul ist ein Element auf einer Website oder in einer Anwendun…"
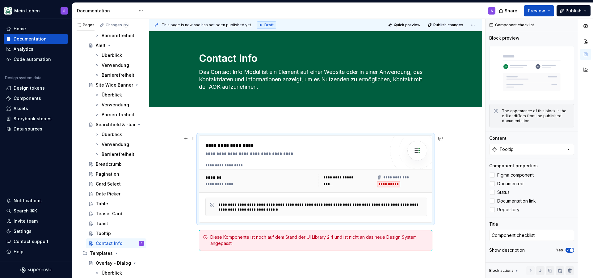
click at [309, 178] on div "*******" at bounding box center [259, 177] width 109 height 6
type textarea "*"
click at [539, 150] on button "Tooltip" at bounding box center [531, 149] width 85 height 11
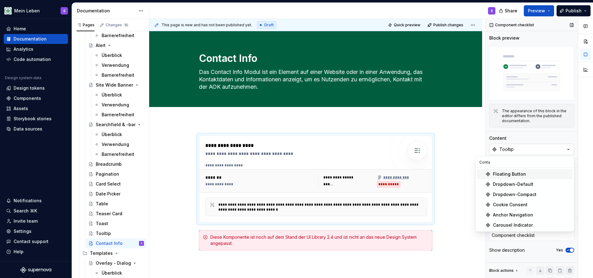
type input "Contac"
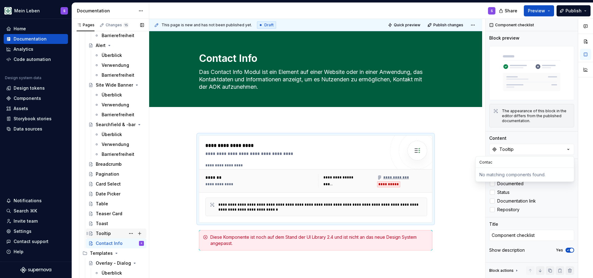
click at [99, 229] on div "Tooltip" at bounding box center [120, 233] width 48 height 9
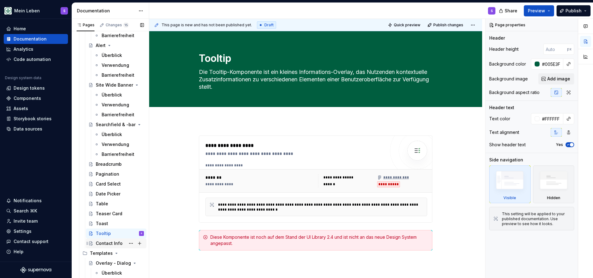
click at [105, 243] on div "Contact Info" at bounding box center [109, 243] width 27 height 6
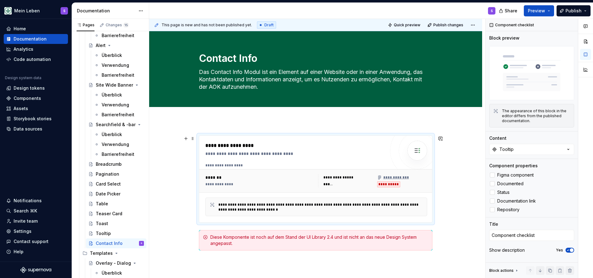
click at [394, 153] on div at bounding box center [417, 150] width 54 height 54
type textarea "*"
click at [530, 151] on button "Tooltip" at bounding box center [531, 149] width 85 height 11
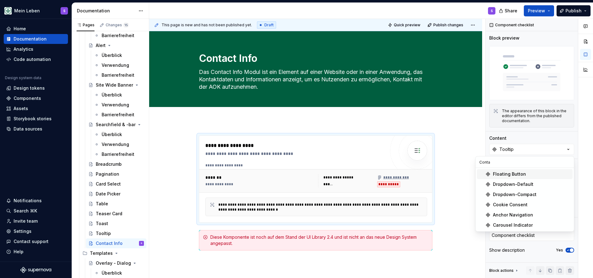
type input "Contac"
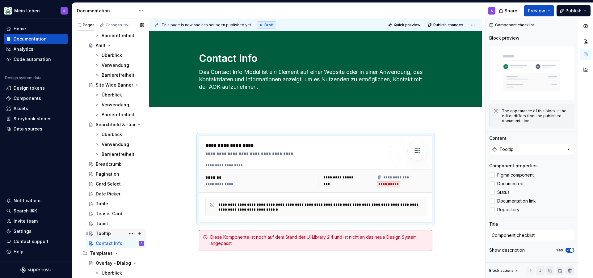
click at [106, 232] on div "Tooltip" at bounding box center [103, 233] width 15 height 6
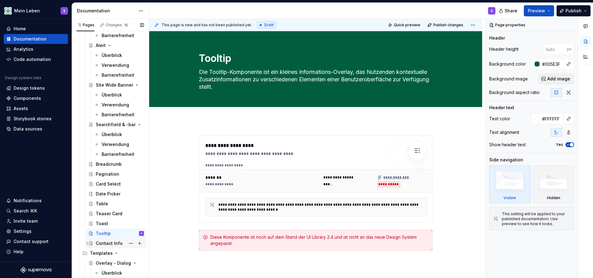
click at [109, 243] on div "Contact Info" at bounding box center [109, 243] width 27 height 6
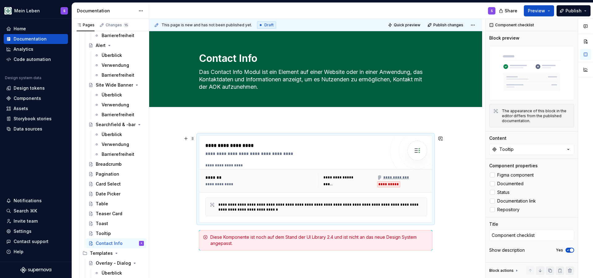
click at [404, 169] on div "**********" at bounding box center [316, 180] width 234 height 23
type textarea "*"
click at [560, 146] on button "Tooltip" at bounding box center [531, 149] width 85 height 11
type input "Contact"
click at [107, 242] on div "Contact Info" at bounding box center [109, 243] width 27 height 6
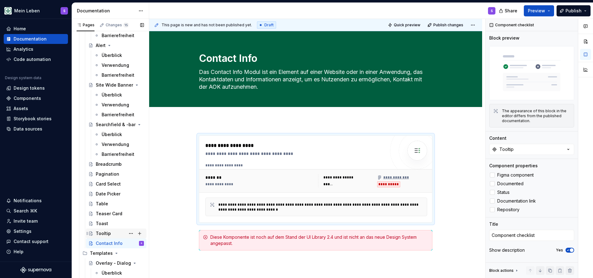
click at [109, 233] on div "Tooltip" at bounding box center [103, 233] width 15 height 6
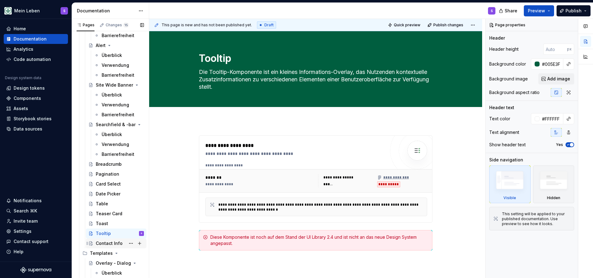
click at [103, 242] on div "Contact Info" at bounding box center [109, 243] width 27 height 6
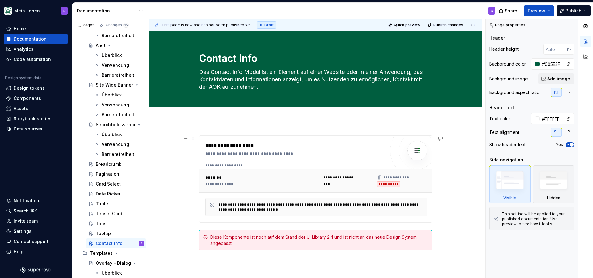
click at [376, 162] on div "**********" at bounding box center [295, 179] width 180 height 74
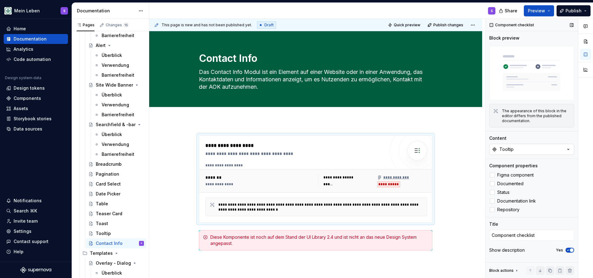
type textarea "*"
click at [526, 150] on button "Tooltip" at bounding box center [531, 149] width 85 height 11
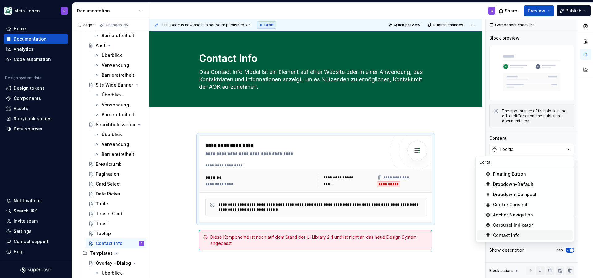
type input "Conta"
click at [504, 233] on div "Contact Info" at bounding box center [506, 235] width 27 height 6
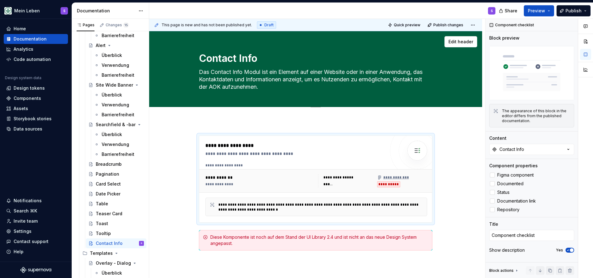
click at [237, 58] on textarea "Contact Info" at bounding box center [315, 58] width 234 height 15
paste textarea "ent Footnote"
type textarea "*"
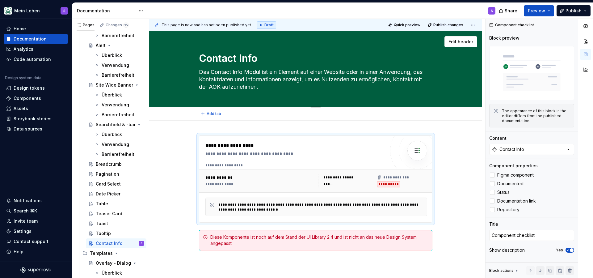
type textarea "Content Footnote"
type textarea "*"
type textarea "Content Footnote"
click at [244, 145] on div "**********" at bounding box center [295, 145] width 180 height 7
click at [303, 174] on div "**********" at bounding box center [259, 177] width 109 height 6
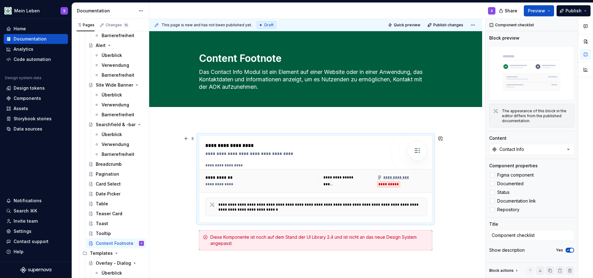
click at [423, 153] on img at bounding box center [417, 150] width 12 height 12
click at [526, 154] on button "Contact Info" at bounding box center [531, 149] width 85 height 11
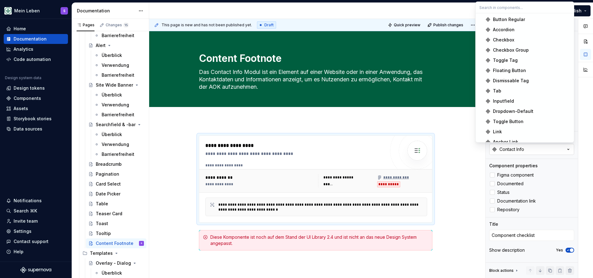
click at [526, 153] on button "Contact Info" at bounding box center [531, 149] width 85 height 11
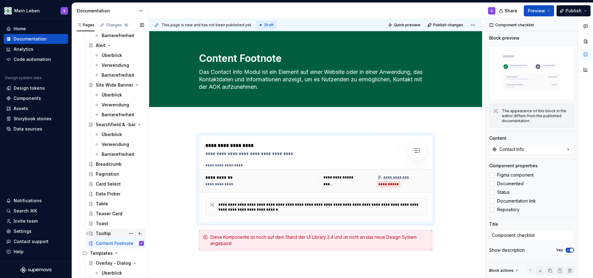
click at [103, 233] on div "Tooltip" at bounding box center [103, 233] width 15 height 6
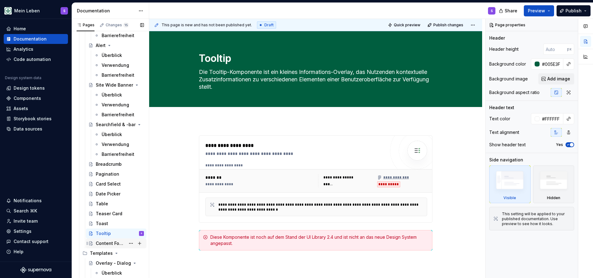
click at [103, 243] on div "Content Footnote" at bounding box center [111, 243] width 30 height 6
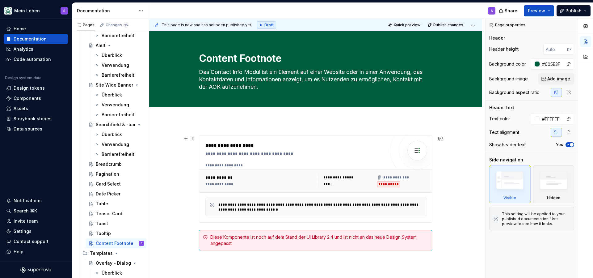
click at [380, 176] on icon at bounding box center [379, 177] width 5 height 5
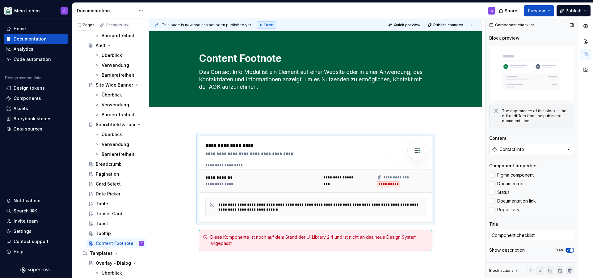
type textarea "*"
click at [543, 148] on button "Contact Info" at bounding box center [531, 149] width 85 height 11
type input "Content Footnote"
click at [534, 173] on div "Content Footnote" at bounding box center [531, 174] width 77 height 6
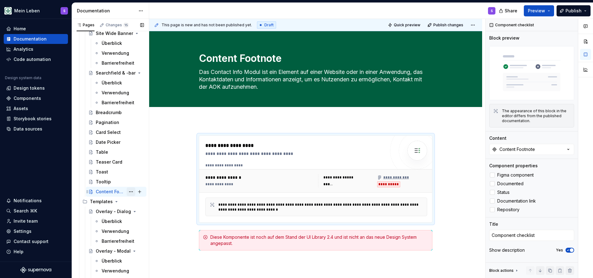
scroll to position [750, 0]
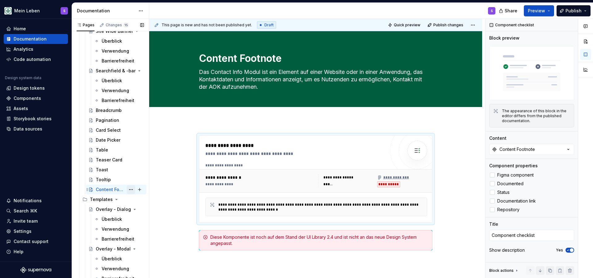
click at [132, 189] on button "Page tree" at bounding box center [131, 189] width 9 height 9
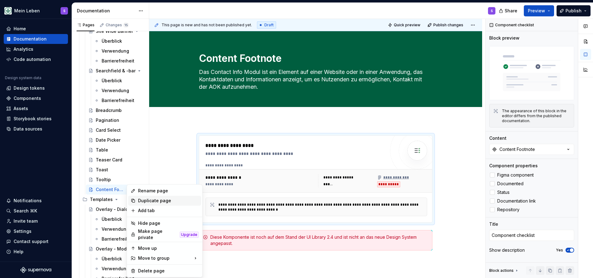
click at [146, 201] on div "Duplicate page" at bounding box center [168, 200] width 61 height 6
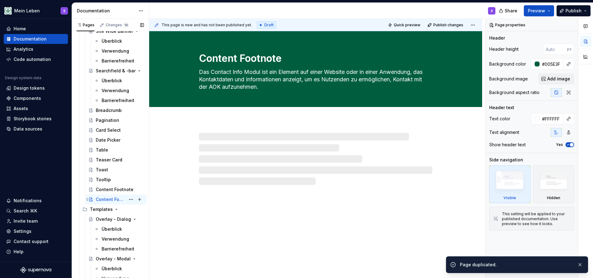
click at [111, 200] on div "Content Footnote" at bounding box center [111, 199] width 30 height 6
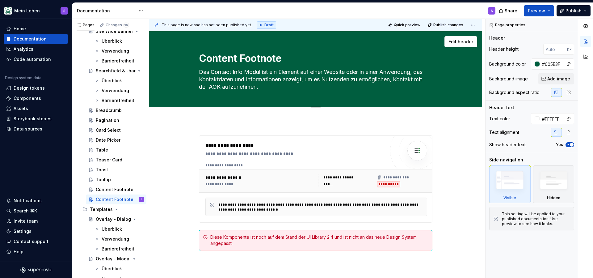
click at [256, 56] on textarea "Content Footnote" at bounding box center [315, 58] width 234 height 15
paste textarea "Disclaimer"
type textarea "*"
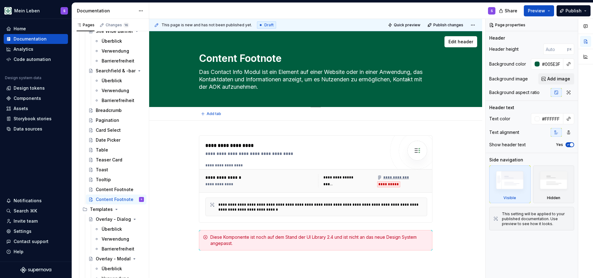
type textarea "Disclaimer"
type textarea "*"
type textarea "Disclaimer"
drag, startPoint x: 200, startPoint y: 70, endPoint x: 271, endPoint y: 86, distance: 72.5
click at [271, 87] on textarea "Das Contact Info Modul ist ein Element auf einer Website oder in einer Anwendun…" at bounding box center [315, 79] width 234 height 25
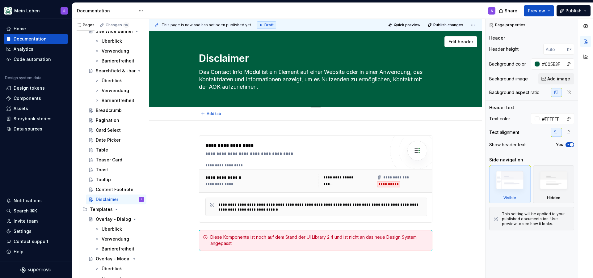
paste textarea "er Disclaimer klärt Nutzende über rechtliche Rahmenbedingungen auf. Er enthält …"
type textarea "*"
type textarea "Der Disclaimer klärt Nutzende über rechtliche Rahmenbedingungen auf. Er enthält…"
click at [107, 190] on div "Content Footnote" at bounding box center [111, 189] width 30 height 6
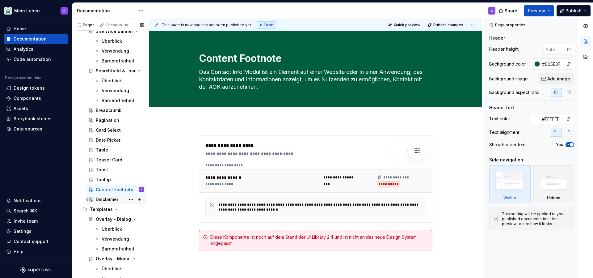
click at [109, 200] on div "Disclaimer" at bounding box center [107, 199] width 23 height 6
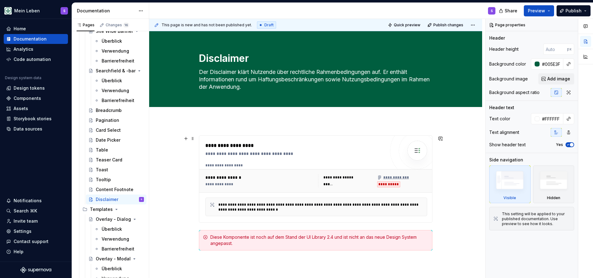
click at [352, 165] on div "**********" at bounding box center [316, 165] width 222 height 5
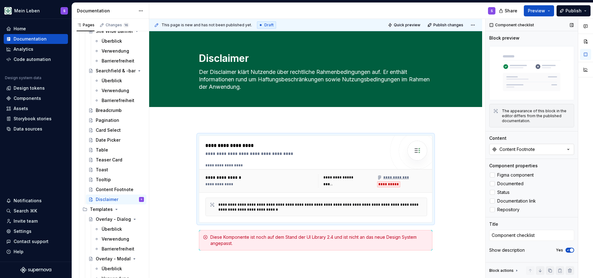
type textarea "*"
click at [548, 151] on button "Content Footnote" at bounding box center [531, 149] width 85 height 11
type input "Disc"
click at [531, 175] on div "Disclaimer" at bounding box center [531, 174] width 77 height 6
click at [133, 199] on button "Page tree" at bounding box center [131, 199] width 9 height 9
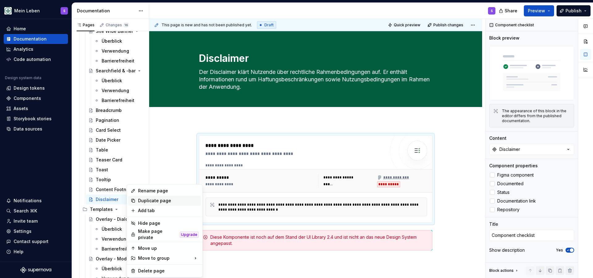
click at [151, 199] on div "Duplicate page" at bounding box center [168, 200] width 61 height 6
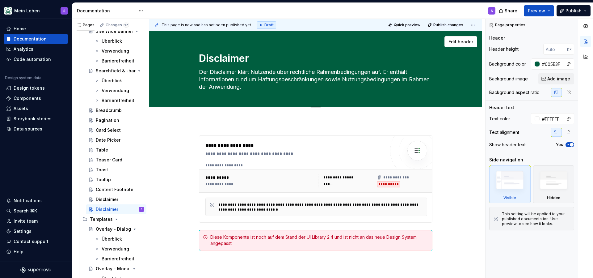
click at [235, 60] on textarea "Disclaimer" at bounding box center [315, 58] width 234 height 15
paste textarea "Progress Stepp"
type textarea "*"
type textarea "Progress Stepper"
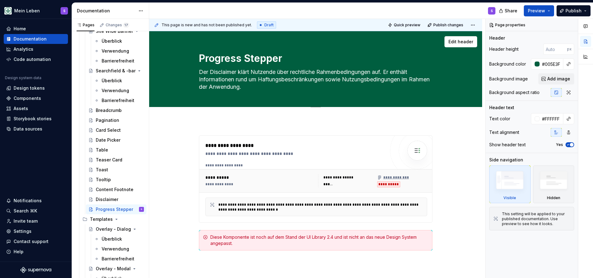
type textarea "*"
type textarea "Progress Stepper"
drag, startPoint x: 202, startPoint y: 72, endPoint x: 276, endPoint y: 89, distance: 75.8
click at [276, 89] on textarea "Der Disclaimer klärt Nutzende über rechtliche Rahmenbedingungen auf. Er enthält…" at bounding box center [315, 79] width 234 height 25
paste textarea "Progress Stepper ist eine grafische Prozessdarstellung, die in mehrere Schritte…"
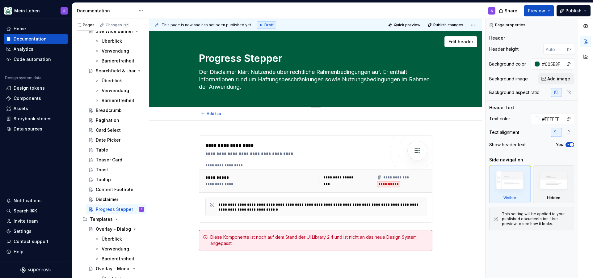
type textarea "*"
type textarea "Der Progress Stepper ist eine grafische Prozessdarstellung, die in mehrere Schr…"
click at [106, 200] on div "Disclaimer" at bounding box center [107, 199] width 23 height 6
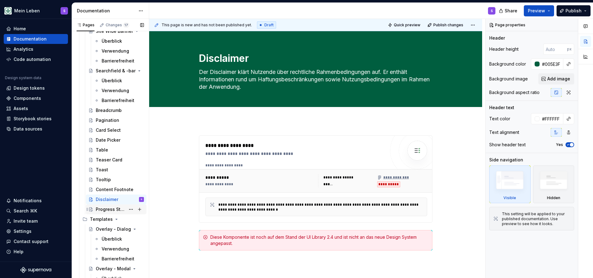
click at [106, 208] on div "Progress Stepper" at bounding box center [111, 209] width 30 height 6
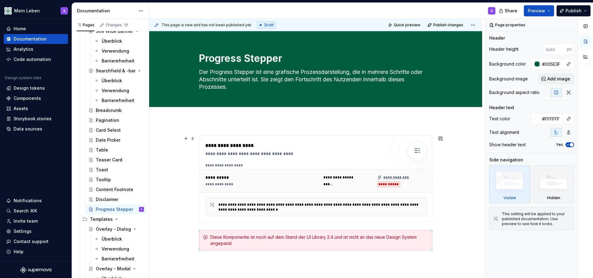
click at [317, 173] on div "**********" at bounding box center [316, 181] width 227 height 18
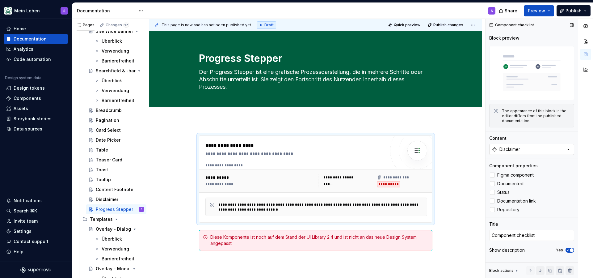
click at [540, 154] on button "Disclaimer" at bounding box center [531, 149] width 85 height 11
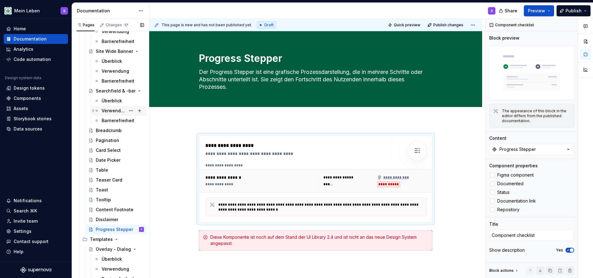
scroll to position [729, 0]
click at [131, 230] on button "Page tree" at bounding box center [131, 230] width 9 height 9
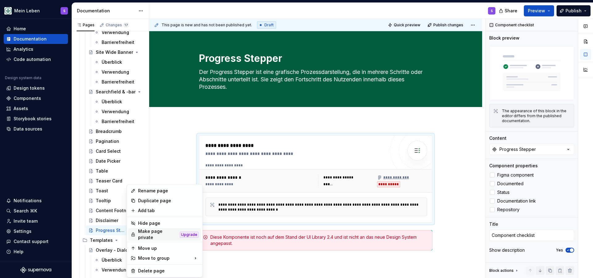
scroll to position [730, 0]
click at [155, 201] on div "Duplicate page" at bounding box center [168, 200] width 61 height 6
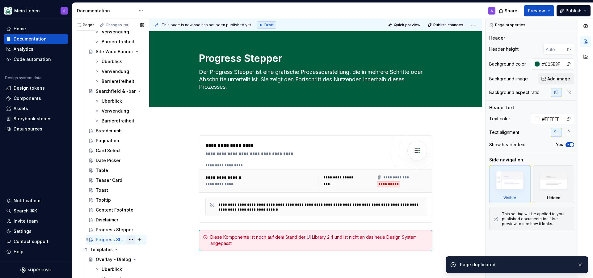
click at [133, 239] on button "Page tree" at bounding box center [131, 239] width 9 height 9
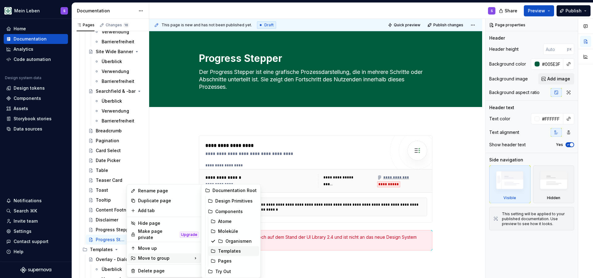
click at [218, 251] on div "Templates" at bounding box center [233, 251] width 51 height 10
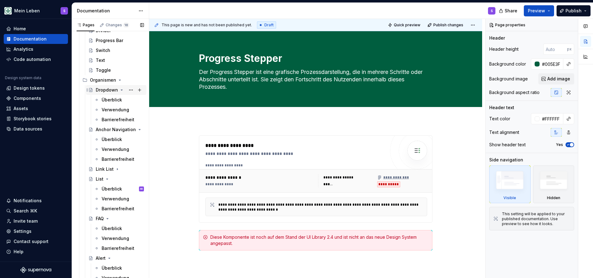
scroll to position [482, 0]
click at [117, 82] on icon "Page tree" at bounding box center [119, 81] width 5 height 5
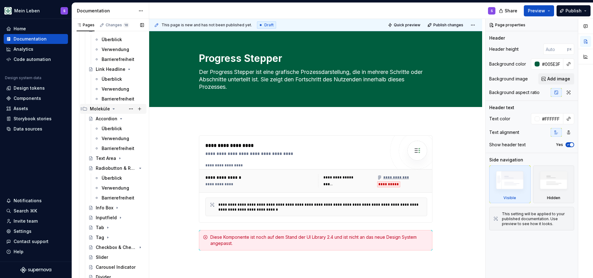
scroll to position [233, 0]
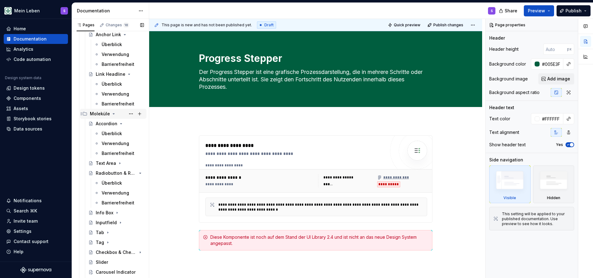
click at [111, 112] on icon "Page tree" at bounding box center [113, 113] width 5 height 5
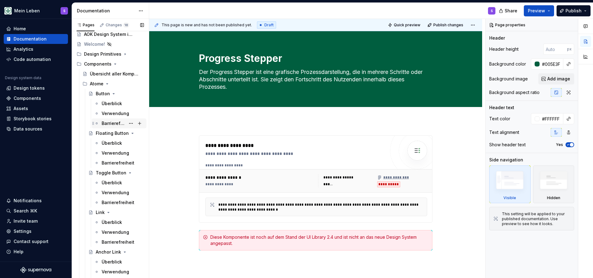
scroll to position [7, 0]
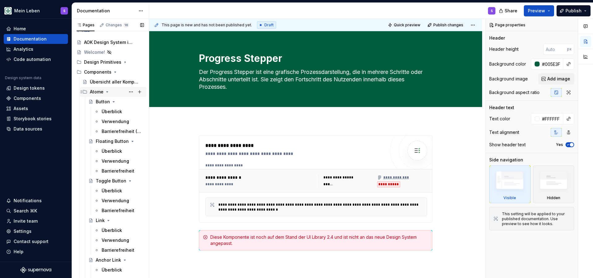
click at [106, 91] on icon "Page tree" at bounding box center [107, 91] width 5 height 5
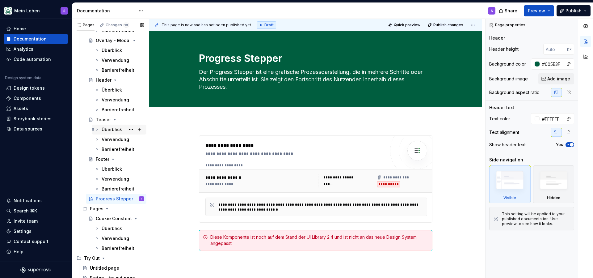
scroll to position [145, 0]
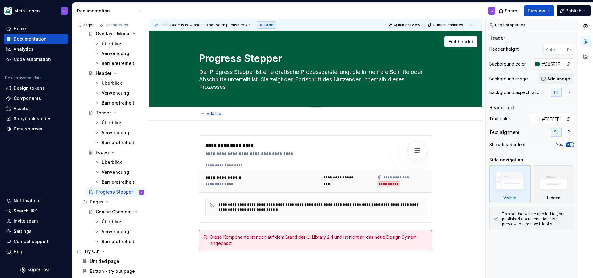
click at [268, 58] on textarea "Progress Stepper" at bounding box center [315, 58] width 234 height 15
paste textarea "Download"
drag, startPoint x: 200, startPoint y: 72, endPoint x: 233, endPoint y: 87, distance: 35.8
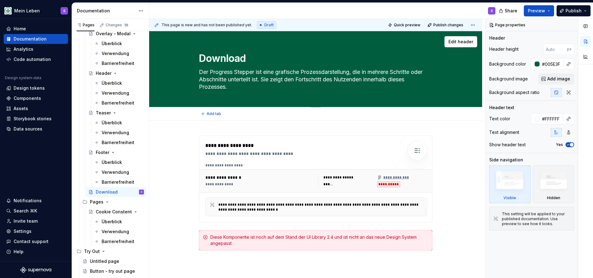
click at [233, 87] on textarea "Der Progress Stepper ist eine grafische Prozessdarstellung, die in mehrere Schr…" at bounding box center [315, 79] width 234 height 25
paste textarea "as Download-Modul ermöglicht den Nutzenden, Dateien von einer Website oder Anwe…"
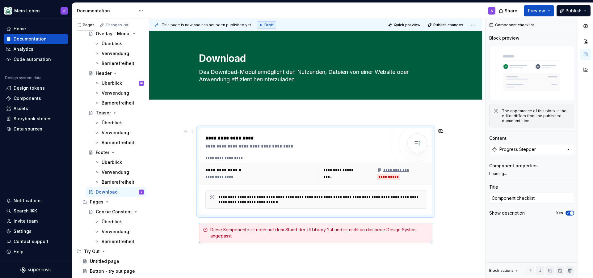
click at [347, 142] on div "**********" at bounding box center [295, 141] width 180 height 15
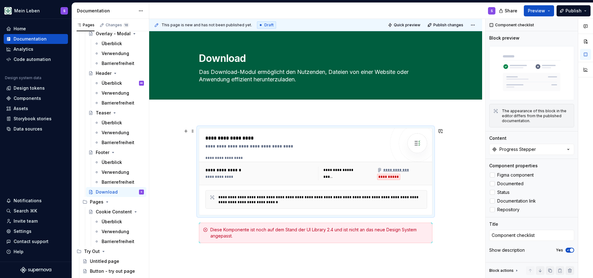
click at [348, 161] on div "**********" at bounding box center [316, 170] width 222 height 30
click at [176, 1] on div "Mein Leben S Home Documentation Analytics Code automation Design system data De…" at bounding box center [296, 139] width 593 height 278
click at [274, 149] on div "**********" at bounding box center [295, 146] width 180 height 6
click at [313, 144] on div "**********" at bounding box center [295, 146] width 180 height 6
click at [418, 145] on img at bounding box center [417, 143] width 12 height 12
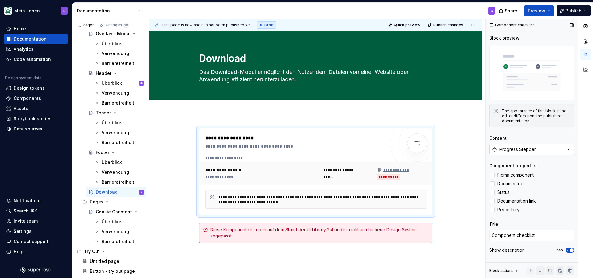
click at [558, 151] on button "Progress Stepper" at bounding box center [531, 149] width 85 height 11
click at [478, 144] on div "**********" at bounding box center [315, 230] width 333 height 235
click at [110, 182] on div "Barrierefreiheit" at bounding box center [114, 182] width 24 height 6
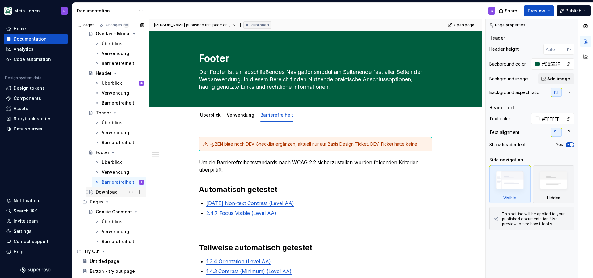
click at [112, 191] on div "Download" at bounding box center [107, 192] width 22 height 6
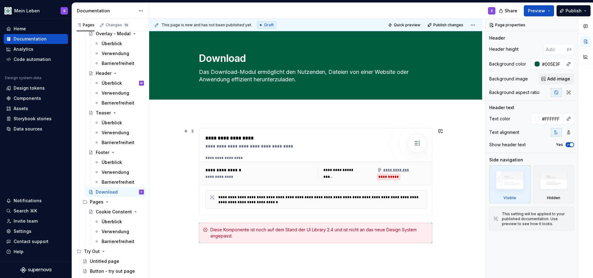
click at [394, 155] on div at bounding box center [417, 143] width 54 height 54
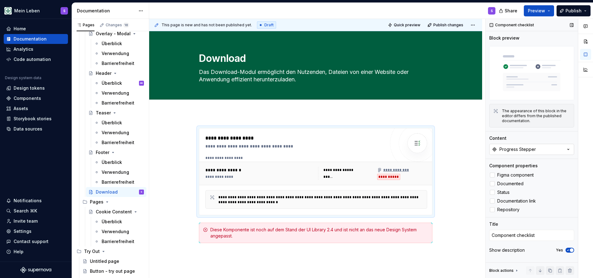
click at [532, 150] on div "Progress Stepper" at bounding box center [517, 149] width 36 height 6
click at [98, 153] on div "Footer" at bounding box center [103, 152] width 14 height 6
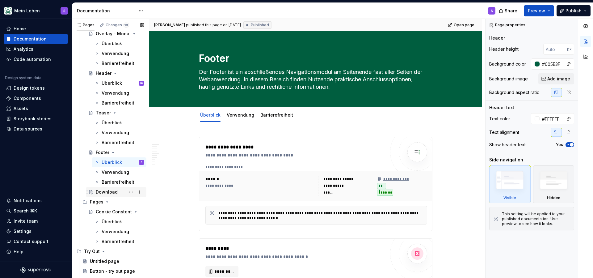
click at [104, 190] on div "Download" at bounding box center [107, 192] width 22 height 6
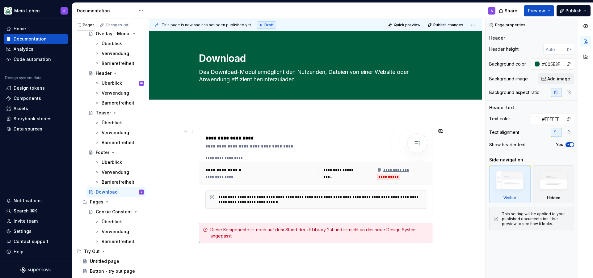
drag, startPoint x: 358, startPoint y: 137, endPoint x: 353, endPoint y: 137, distance: 4.7
click at [358, 137] on div "**********" at bounding box center [295, 137] width 180 height 7
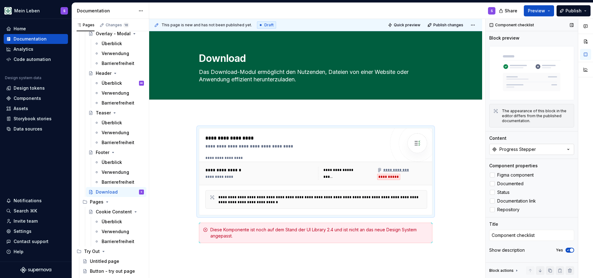
click at [545, 147] on button "Progress Stepper" at bounding box center [531, 149] width 85 height 11
click at [508, 203] on div "Download" at bounding box center [504, 204] width 22 height 6
click at [129, 191] on button "Page tree" at bounding box center [131, 191] width 9 height 9
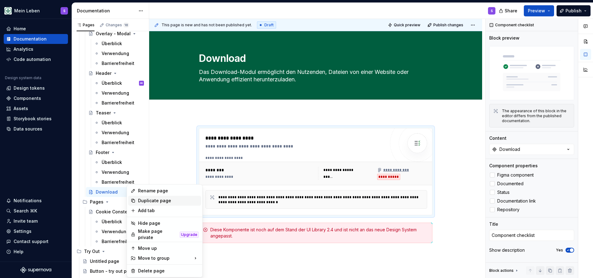
click at [147, 201] on div "Duplicate page" at bounding box center [168, 200] width 61 height 6
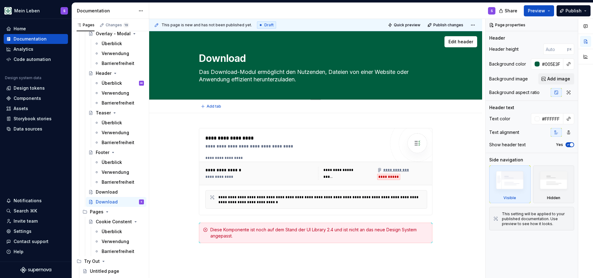
click at [224, 62] on textarea "Download" at bounding box center [315, 58] width 234 height 15
paste textarea "Image Gallery"
drag, startPoint x: 200, startPoint y: 72, endPoint x: 308, endPoint y: 79, distance: 108.7
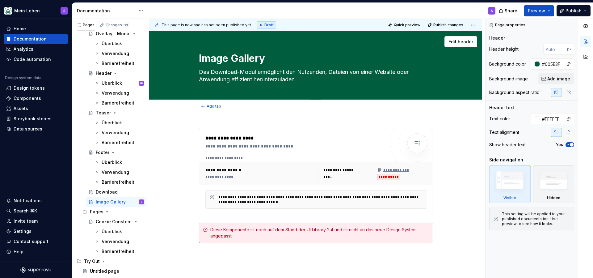
click at [308, 79] on textarea "Das Download-Modul ermöglicht den Nutzenden, Dateien von einer Website oder Anw…" at bounding box center [315, 75] width 234 height 17
paste textarea "Mit dem Modul „Image Gallery" können Bilder auf einer Webseite ansprechend und …"
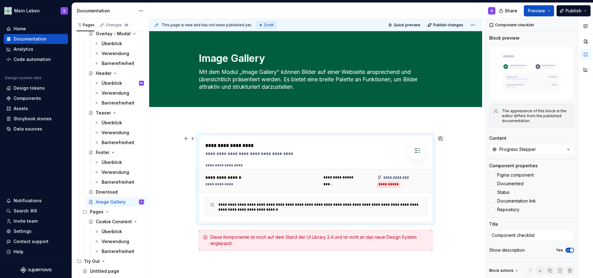
click at [327, 151] on div "**********" at bounding box center [295, 153] width 180 height 6
click at [131, 201] on button "Page tree" at bounding box center [131, 201] width 9 height 9
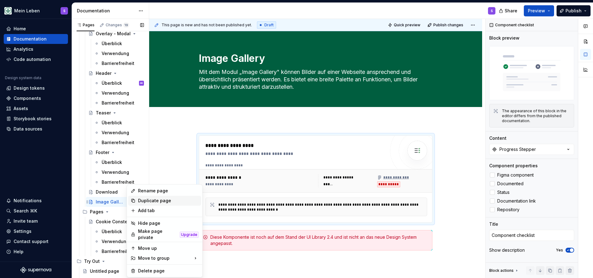
click at [142, 199] on div "Duplicate page" at bounding box center [168, 200] width 61 height 6
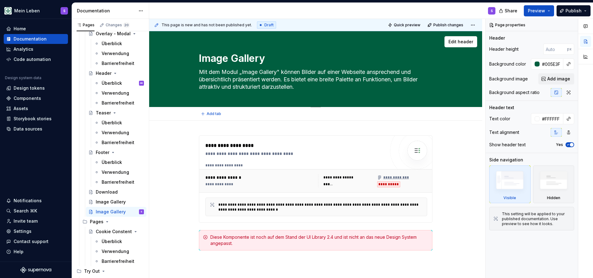
click at [237, 60] on textarea "Image Gallery" at bounding box center [315, 58] width 234 height 15
drag, startPoint x: 229, startPoint y: 73, endPoint x: 216, endPoint y: 72, distance: 12.7
click at [229, 73] on textarea "Mit dem Modul „Image Gallery" können Bilder auf einer Webseite ansprechend und …" at bounding box center [315, 79] width 234 height 25
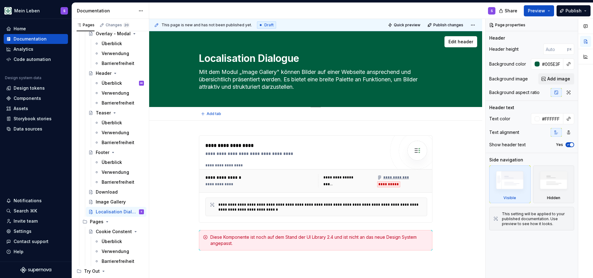
drag, startPoint x: 220, startPoint y: 73, endPoint x: 308, endPoint y: 87, distance: 89.2
click at [308, 87] on textarea "Mit dem Modul „Image Gallery" können Bilder auf einer Webseite ansprechend und …" at bounding box center [315, 79] width 234 height 25
paste textarea "Das Lokalisierungsdialog-Modul bietet den Nutzenden eine Möglichkeit, ihre zust…"
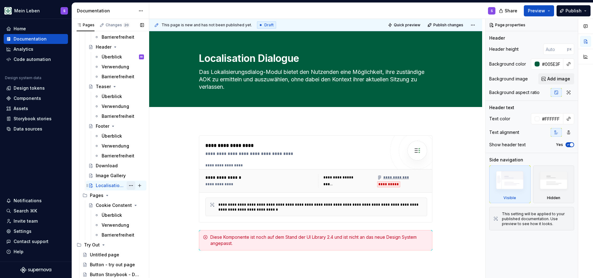
scroll to position [171, 0]
click at [132, 184] on button "Page tree" at bounding box center [131, 185] width 9 height 9
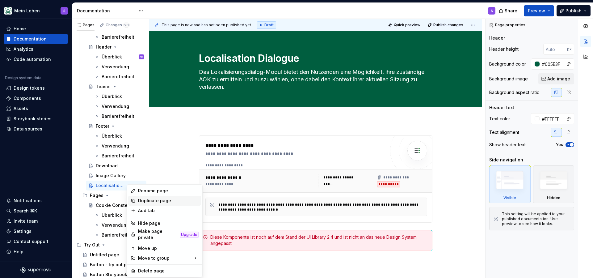
click at [147, 197] on div "Duplicate page" at bounding box center [168, 200] width 61 height 6
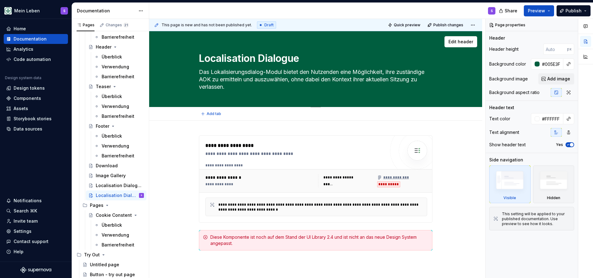
click at [253, 57] on textarea "Localisation Dialogue" at bounding box center [315, 58] width 234 height 15
paste textarea "Process Box"
drag, startPoint x: 199, startPoint y: 71, endPoint x: 241, endPoint y: 88, distance: 45.2
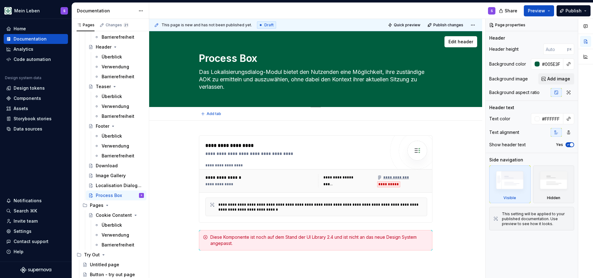
click at [241, 88] on textarea "Das Lokalisierungsdialog-Modul bietet den Nutzenden eine Möglichkeit, ihre zust…" at bounding box center [315, 79] width 234 height 25
paste textarea "von"
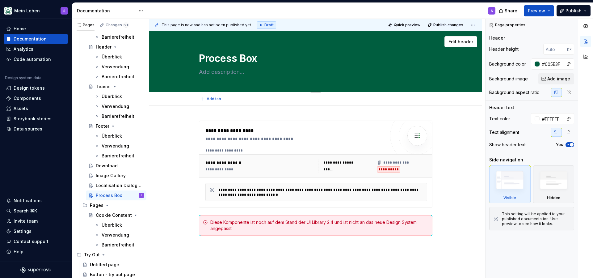
paste textarea "Die Process Box ist ein Modul, das komplexe Vorgänge in einfache, leicht verstä…"
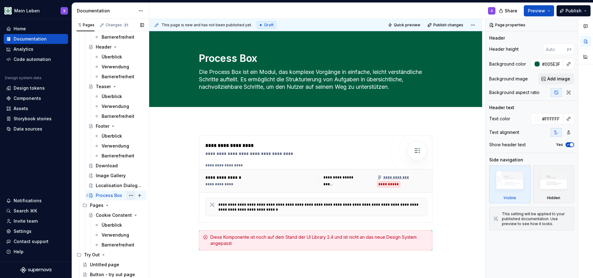
click at [127, 194] on button "Page tree" at bounding box center [131, 195] width 9 height 9
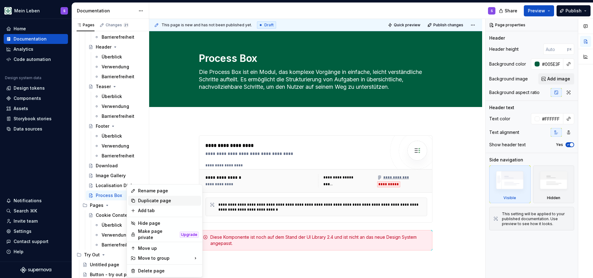
click at [137, 202] on div "Duplicate page" at bounding box center [164, 201] width 73 height 10
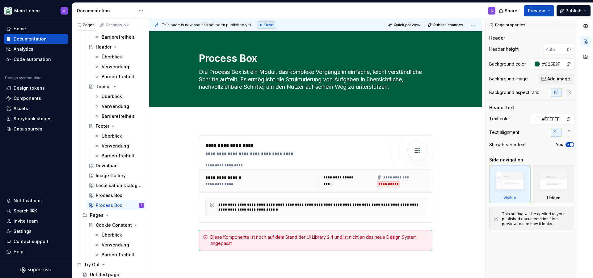
click at [229, 55] on textarea "Process Box" at bounding box center [315, 58] width 234 height 15
paste textarea "Stage Primary"
drag, startPoint x: 201, startPoint y: 72, endPoint x: 390, endPoint y: 90, distance: 189.6
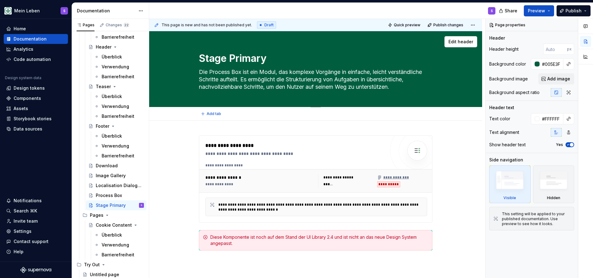
click at [390, 90] on textarea "Die Process Box ist ein Modul, das komplexe Vorgänge in einfache, leicht verstä…" at bounding box center [315, 79] width 234 height 25
paste textarea "Stage Primary ist die Intro-Ebene einer Seite ab Level Null. Nutzende werden mi…"
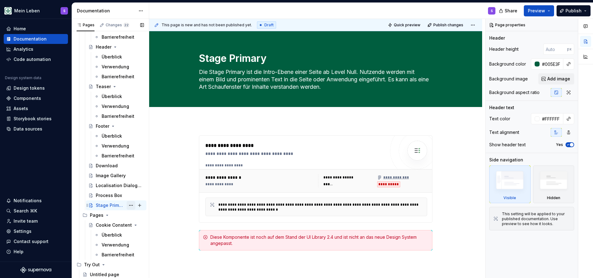
click at [129, 204] on button "Page tree" at bounding box center [131, 205] width 9 height 9
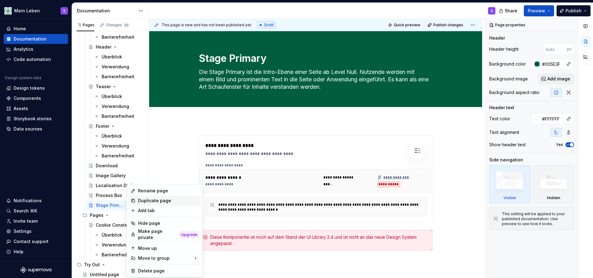
click at [143, 197] on div "Duplicate page" at bounding box center [168, 200] width 61 height 6
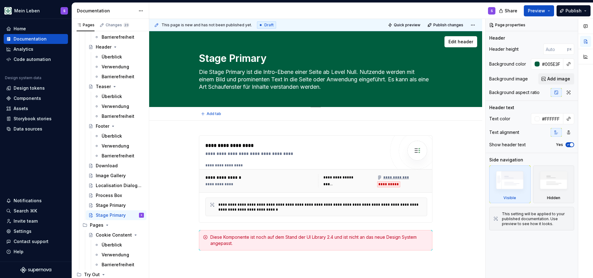
click at [233, 58] on textarea "Stage Primary" at bounding box center [315, 58] width 234 height 15
paste textarea "Second"
drag, startPoint x: 200, startPoint y: 71, endPoint x: 365, endPoint y: 85, distance: 165.2
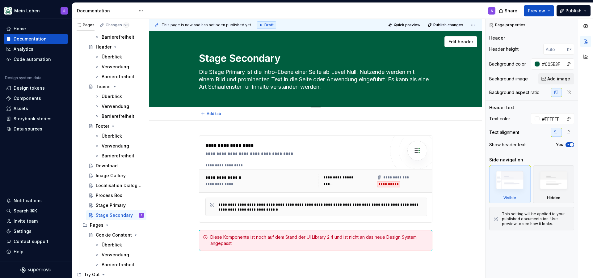
click at [365, 85] on textarea "Die Stage Primary ist die Intro-Ebene einer Seite ab Level Null. Nutzende werde…" at bounding box center [315, 79] width 234 height 25
paste textarea "Secondary ist die Introebene einer Seite ab Level 1. Nutzende werden mit einem …"
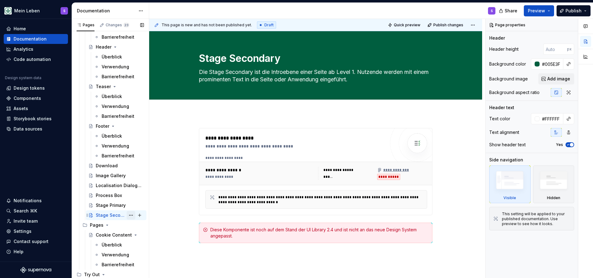
click at [130, 215] on button "Page tree" at bounding box center [131, 215] width 9 height 9
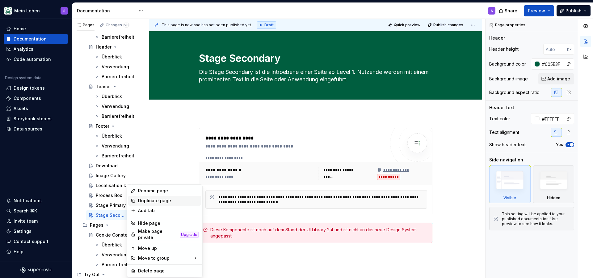
click at [141, 200] on div "Duplicate page" at bounding box center [168, 200] width 61 height 6
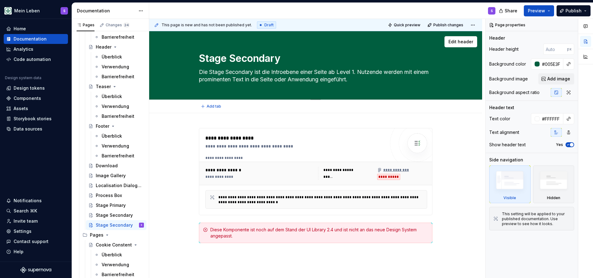
click at [244, 57] on textarea "Stage Secondary" at bounding box center [315, 58] width 234 height 15
paste textarea "Terti"
drag, startPoint x: 207, startPoint y: 71, endPoint x: 386, endPoint y: 83, distance: 179.3
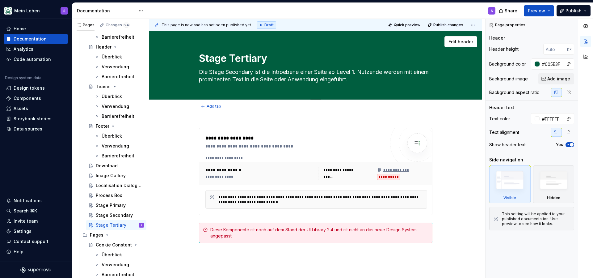
click at [386, 83] on textarea "Die Stage Secondary ist die Introebene einer Seite ab Level 1. Nutzende werden …" at bounding box center [315, 75] width 234 height 17
paste textarea "Tertiary ist ein Zusatzmodul für das Stage-Secondary-Modul. Es kann auf Seiten …"
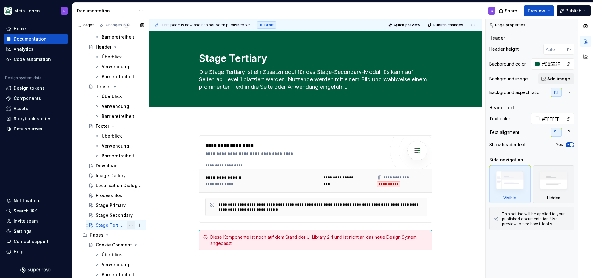
click at [132, 224] on button "Page tree" at bounding box center [131, 225] width 9 height 9
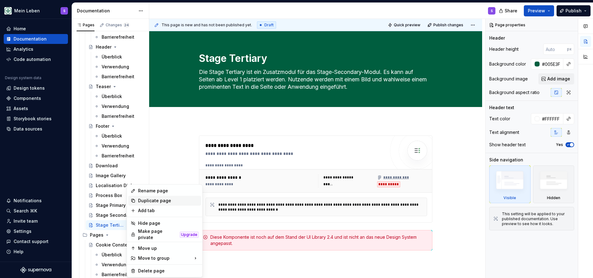
click at [152, 199] on div "Duplicate page" at bounding box center [168, 200] width 61 height 6
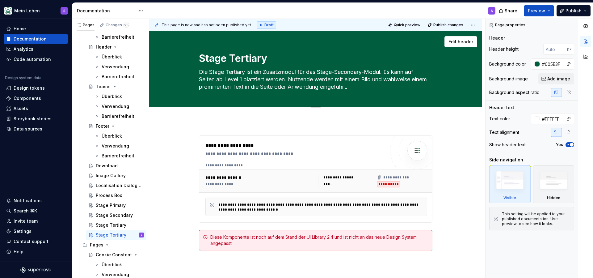
click at [235, 54] on textarea "Stage Tertiary" at bounding box center [315, 58] width 234 height 15
paste textarea "Video Box"
drag, startPoint x: 200, startPoint y: 71, endPoint x: 376, endPoint y: 84, distance: 175.6
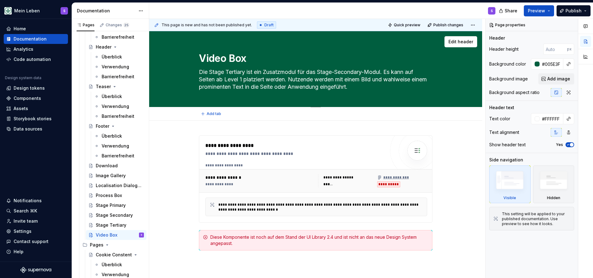
click at [375, 84] on textarea "Die Stage Tertiary ist ein Zusatzmodul für das Stage-Secondary-Modul. Es kann a…" at bounding box center [315, 79] width 234 height 25
paste textarea "Ein Video-Box-Modul dient dazu, Videos zusammen mit relevanten Zusatzinformatio…"
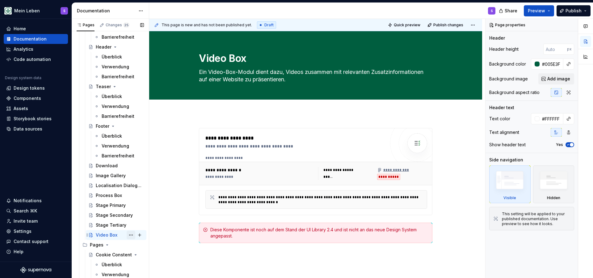
click at [132, 234] on button "Page tree" at bounding box center [131, 234] width 9 height 9
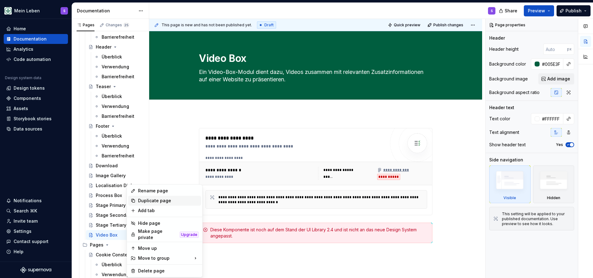
click at [144, 200] on div "Duplicate page" at bounding box center [168, 200] width 61 height 6
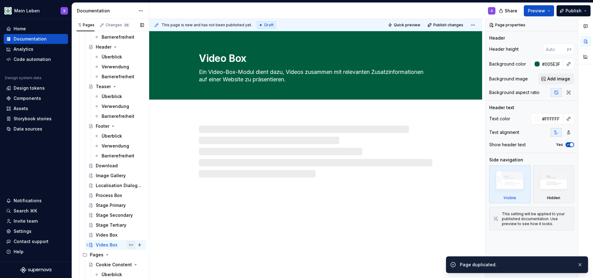
click at [130, 244] on button "Page tree" at bounding box center [131, 244] width 9 height 9
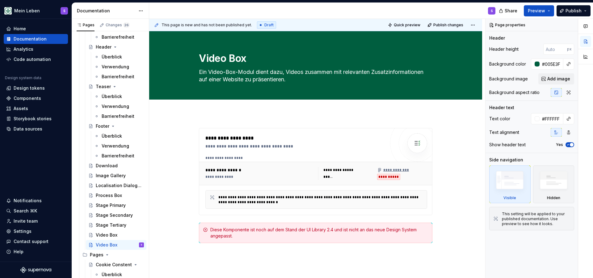
click at [233, 54] on html "Mein Leben S Home Documentation Analytics Code automation Design system data De…" at bounding box center [296, 139] width 593 height 278
click at [233, 54] on textarea "Video Box" at bounding box center [315, 58] width 234 height 15
paste textarea "Teaser Group"
drag, startPoint x: 198, startPoint y: 71, endPoint x: 289, endPoint y: 83, distance: 91.3
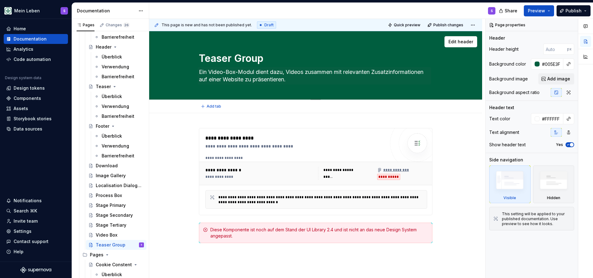
click at [289, 83] on div "Teaser Group Ein Video-Box-Modul dient dazu, Videos zusammen mit relevanten Zus…" at bounding box center [316, 65] width 284 height 68
drag, startPoint x: 295, startPoint y: 82, endPoint x: 194, endPoint y: 74, distance: 101.4
click at [194, 73] on div "Teaser Group Ein Video-Box-Modul dient dazu, Videos zusammen mit relevanten Zus…" at bounding box center [316, 65] width 284 height 68
paste textarea "e Teaser Group ist eine Vielzahl verschiedener Teaser in verschiedenen Variatio…"
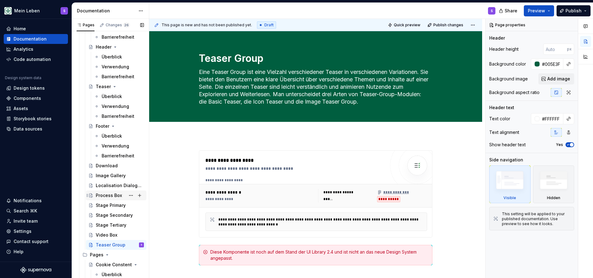
click at [113, 194] on div "Process Box" at bounding box center [109, 195] width 26 height 6
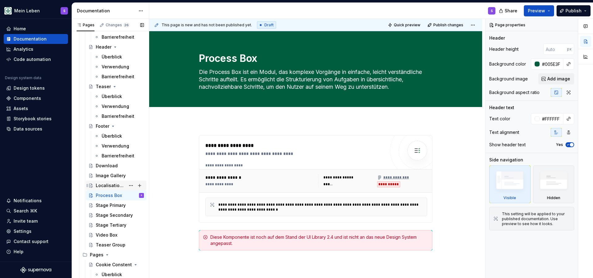
click at [107, 186] on div "Localisation Dialogue" at bounding box center [111, 185] width 30 height 6
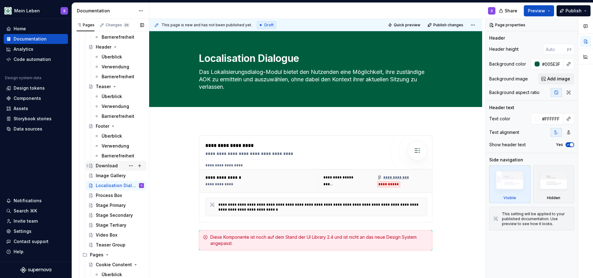
click at [107, 166] on div "Download" at bounding box center [107, 165] width 22 height 6
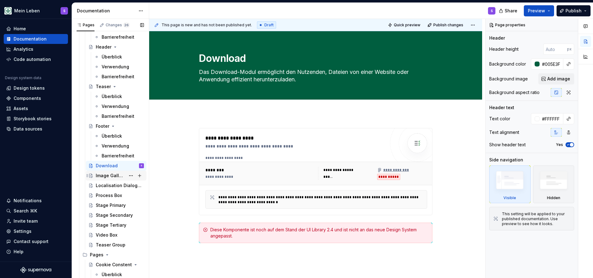
click at [110, 175] on div "Image Gallery" at bounding box center [111, 175] width 30 height 6
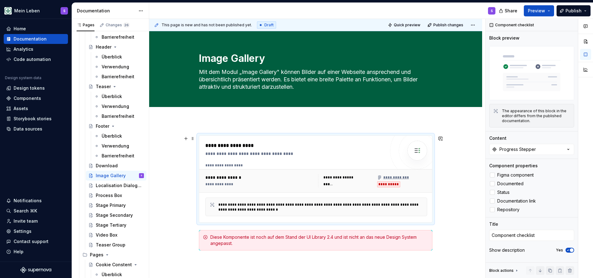
click at [239, 160] on div "**********" at bounding box center [295, 179] width 180 height 74
click at [525, 150] on div "Progress Stepper" at bounding box center [517, 149] width 36 height 6
click at [531, 193] on div "Image Gallery" at bounding box center [531, 194] width 77 height 6
click at [116, 187] on div "Localisation Dialogue" at bounding box center [111, 185] width 30 height 6
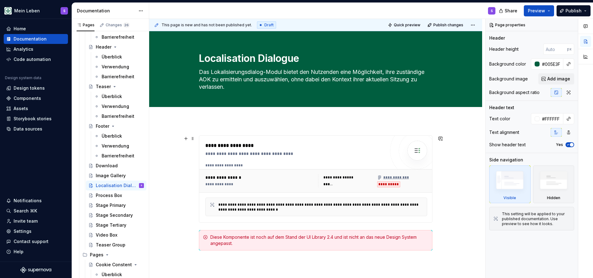
click at [254, 177] on div "**********" at bounding box center [259, 177] width 109 height 6
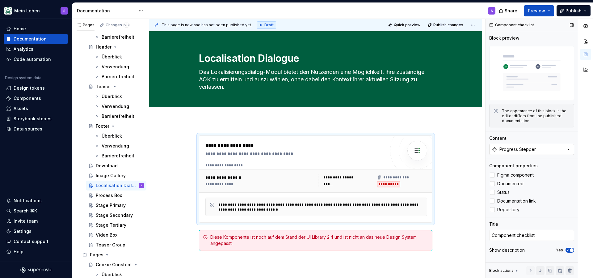
click at [522, 149] on div "Progress Stepper" at bounding box center [517, 149] width 36 height 6
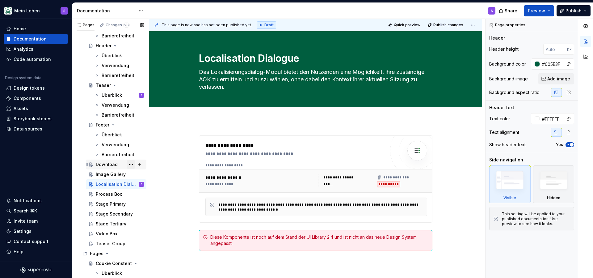
scroll to position [178, 0]
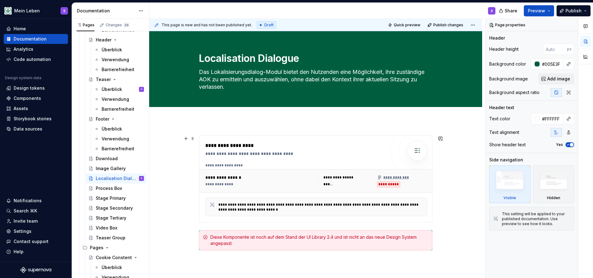
click at [282, 154] on div "**********" at bounding box center [295, 153] width 180 height 6
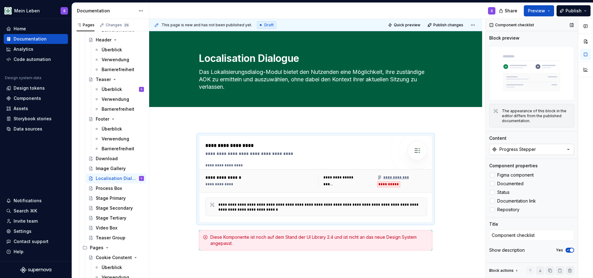
type textarea "*"
click at [538, 154] on button "Progress Stepper" at bounding box center [531, 149] width 85 height 11
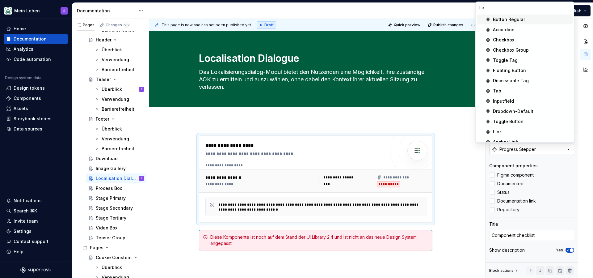
scroll to position [0, 0]
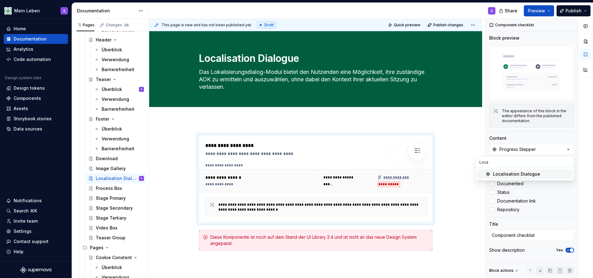
type input "Loca"
click at [539, 174] on div "Localisation Dialogue" at bounding box center [531, 174] width 77 height 6
click at [109, 189] on div "Process Box" at bounding box center [109, 188] width 26 height 6
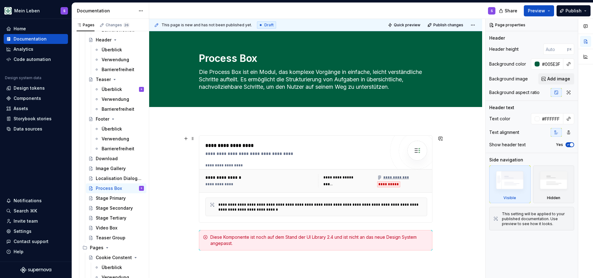
click at [247, 176] on div "**********" at bounding box center [259, 177] width 109 height 6
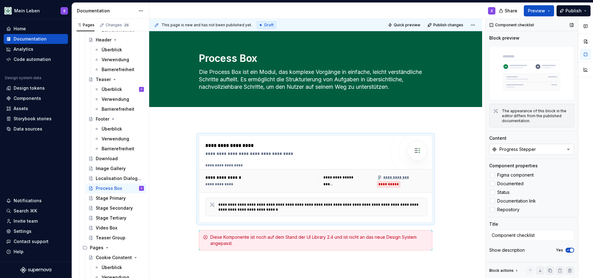
type textarea "*"
click at [515, 149] on div "Progress Stepper" at bounding box center [517, 149] width 36 height 6
type input "Proces"
click at [506, 176] on div "Process Box" at bounding box center [506, 174] width 26 height 6
click at [114, 196] on div "Stage Primary" at bounding box center [111, 198] width 30 height 6
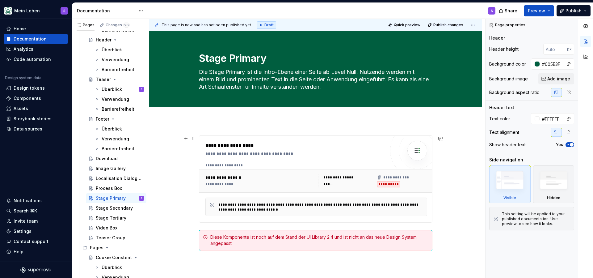
click at [343, 160] on div "**********" at bounding box center [295, 179] width 180 height 74
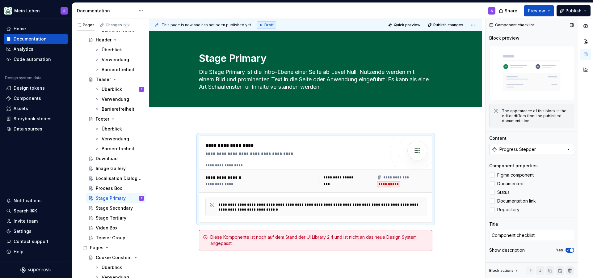
type textarea "*"
click at [526, 148] on div "Progress Stepper" at bounding box center [517, 149] width 36 height 6
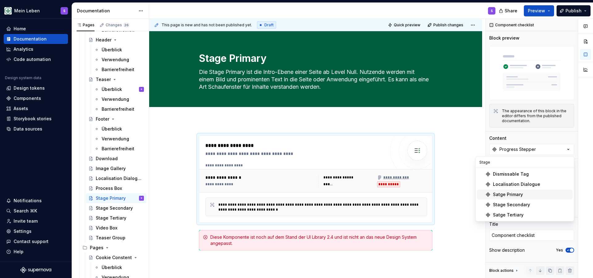
type input "Stage"
click at [516, 196] on div "Satge Primary" at bounding box center [508, 194] width 30 height 6
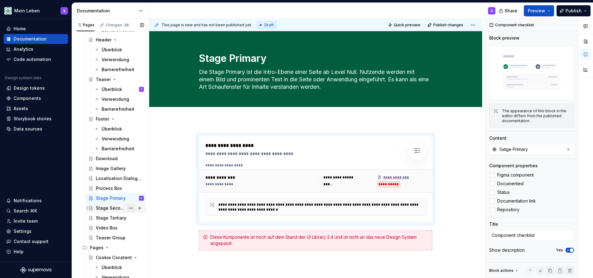
click at [133, 209] on button "Page tree" at bounding box center [131, 208] width 9 height 9
click at [109, 210] on div "Pages Changes 26 Add Accessibility guide for tree Page tree. Navigate the tree …" at bounding box center [110, 150] width 77 height 262
click at [105, 209] on div "Stage Secondary" at bounding box center [111, 208] width 30 height 6
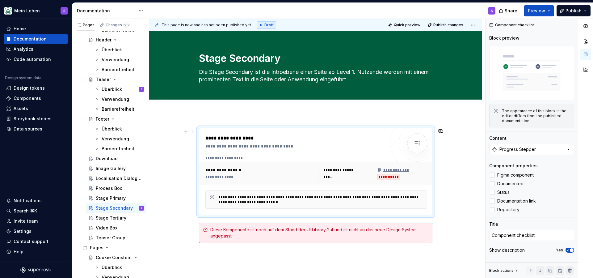
click at [284, 154] on div "**********" at bounding box center [295, 171] width 180 height 74
type textarea "*"
click at [516, 149] on div "Progress Stepper" at bounding box center [517, 149] width 36 height 6
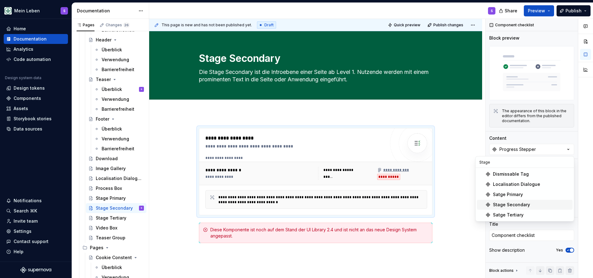
type input "Stage"
click at [513, 201] on div "Stage Secondary" at bounding box center [511, 204] width 37 height 6
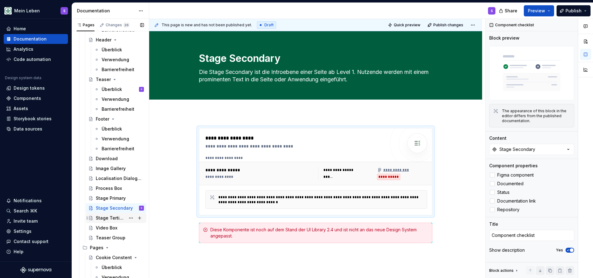
click at [112, 217] on div "Stage Tertiary" at bounding box center [111, 218] width 30 height 6
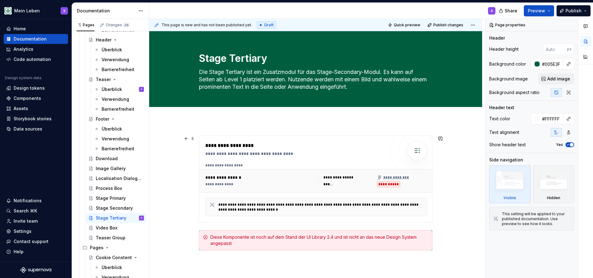
click at [293, 155] on div "**********" at bounding box center [295, 153] width 180 height 6
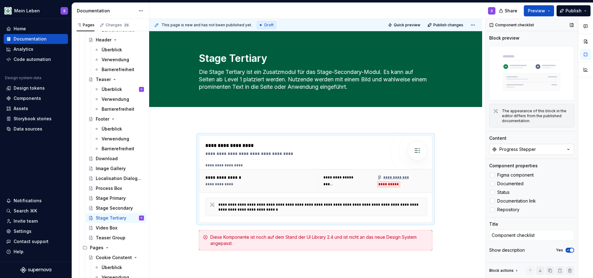
type textarea "*"
click at [526, 148] on div "Progress Stepper" at bounding box center [517, 149] width 36 height 6
type input "Sateg"
click at [513, 193] on div "Satge Tertiary" at bounding box center [508, 194] width 31 height 6
click at [103, 228] on div "Video Box" at bounding box center [107, 228] width 22 height 6
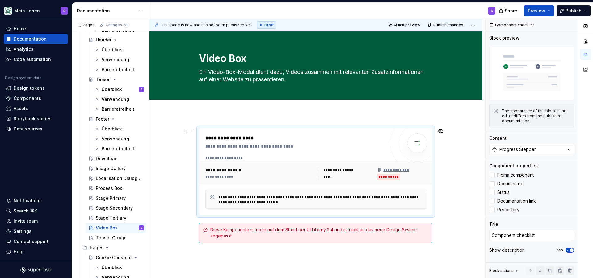
click at [412, 151] on div at bounding box center [417, 142] width 37 height 37
type textarea "*"
click at [525, 150] on div "Progress Stepper" at bounding box center [517, 149] width 36 height 6
type input "Video"
click at [516, 175] on div "Video Box" at bounding box center [531, 174] width 77 height 6
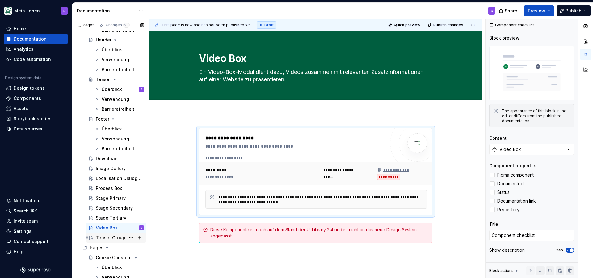
click at [117, 236] on div "Teaser Group" at bounding box center [111, 237] width 30 height 6
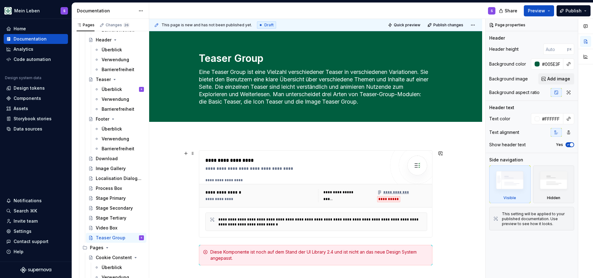
click at [359, 171] on div "**********" at bounding box center [295, 194] width 180 height 74
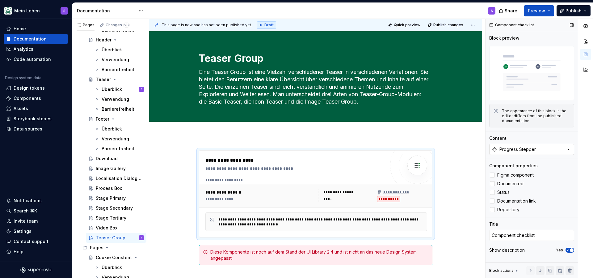
click at [526, 148] on div "Progress Stepper" at bounding box center [517, 149] width 36 height 6
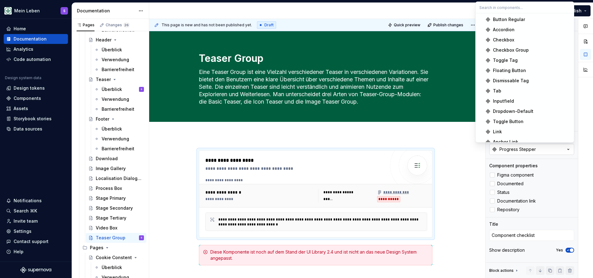
type textarea "*"
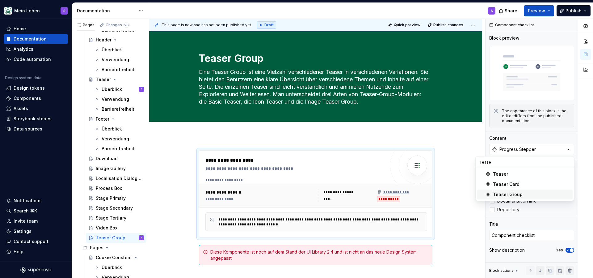
type input "Tease"
click at [513, 192] on div "Teaser Group" at bounding box center [508, 194] width 30 height 6
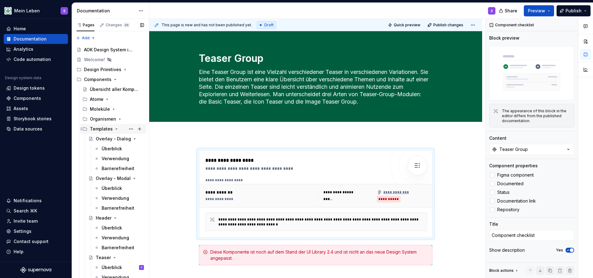
click at [115, 128] on icon "Page tree" at bounding box center [116, 128] width 5 height 5
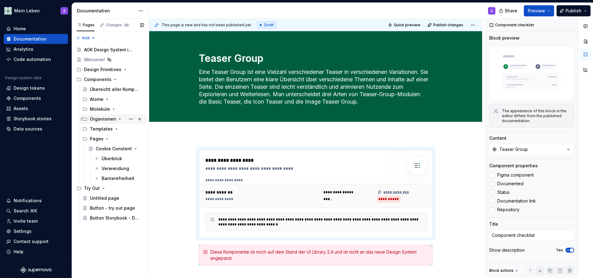
click at [118, 120] on icon "Page tree" at bounding box center [119, 118] width 5 height 5
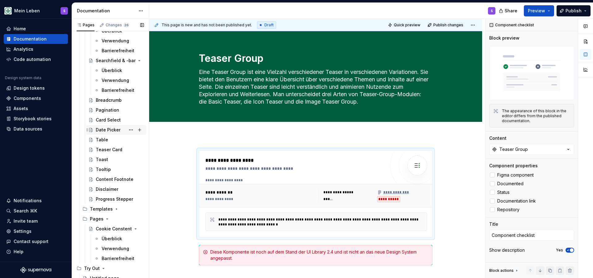
scroll to position [318, 0]
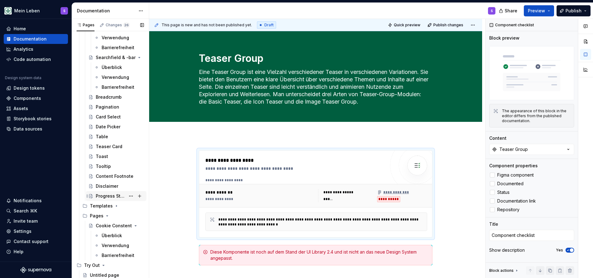
click at [110, 192] on div "Progress Stepper" at bounding box center [120, 196] width 48 height 9
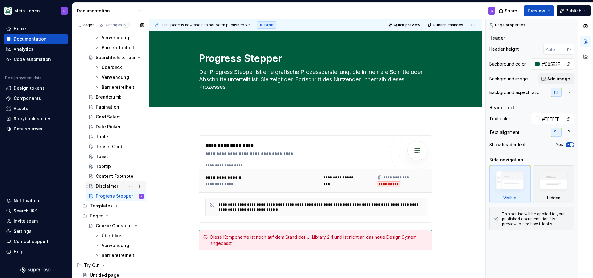
click at [99, 187] on div "Disclaimer" at bounding box center [107, 186] width 23 height 6
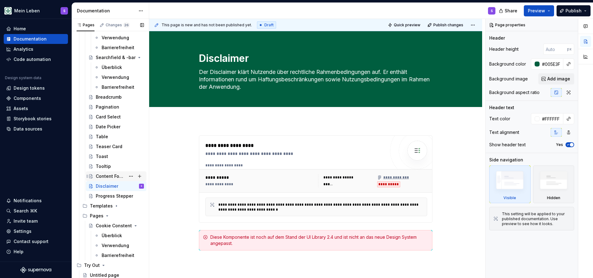
click at [106, 177] on div "Content Footnote" at bounding box center [111, 176] width 30 height 6
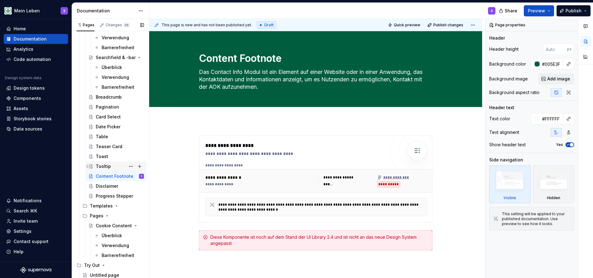
click at [103, 167] on div "Tooltip" at bounding box center [103, 166] width 15 height 6
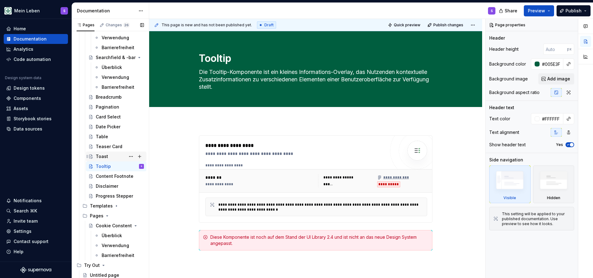
click at [100, 156] on div "Toast" at bounding box center [102, 156] width 12 height 6
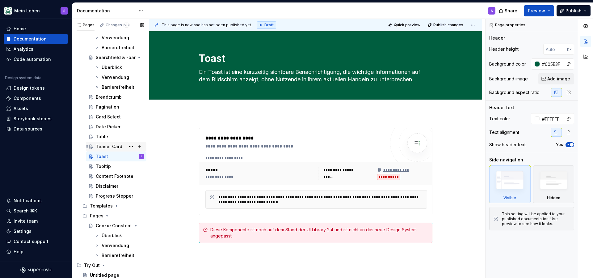
click at [103, 143] on div "Teaser Card" at bounding box center [109, 146] width 27 height 6
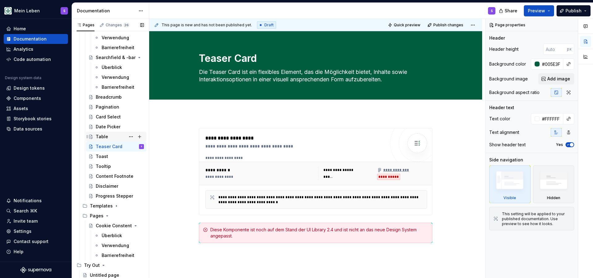
click at [102, 137] on div "Table" at bounding box center [102, 136] width 12 height 6
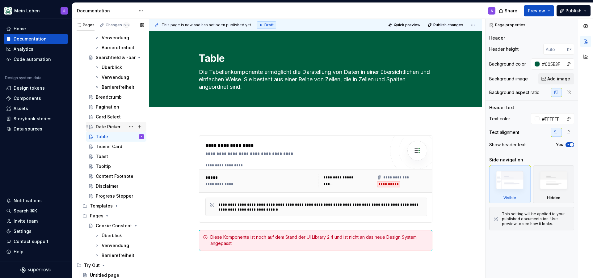
click at [102, 126] on div "Date Picker" at bounding box center [108, 127] width 25 height 6
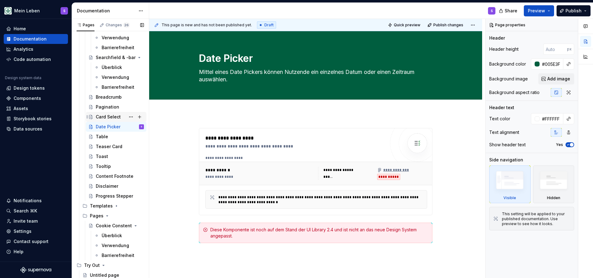
click at [102, 116] on div "Card Select" at bounding box center [108, 117] width 25 height 6
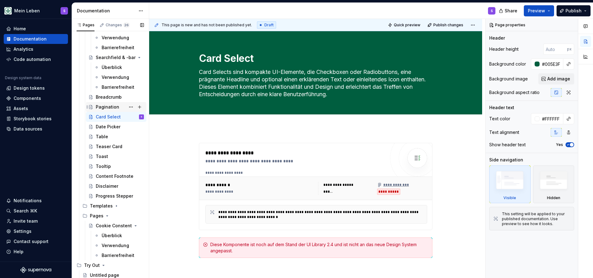
click at [103, 107] on div "Pagination" at bounding box center [107, 107] width 23 height 6
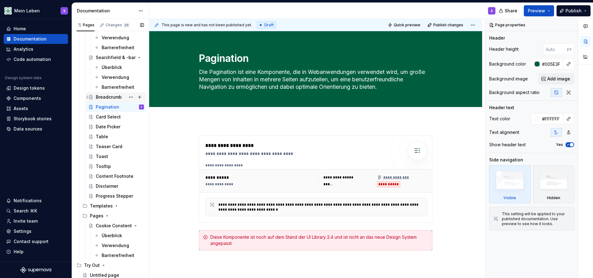
click at [104, 98] on div "Breadcrumb" at bounding box center [109, 97] width 26 height 6
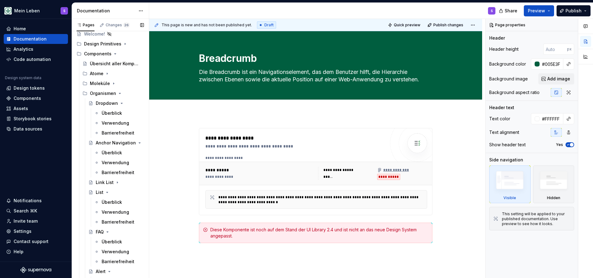
scroll to position [25, 0]
click at [117, 94] on icon "Page tree" at bounding box center [119, 93] width 5 height 5
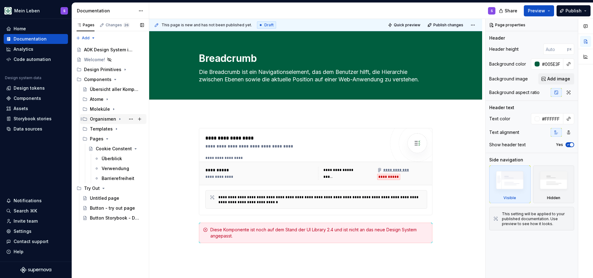
scroll to position [0, 0]
click at [106, 110] on div "Moleküle" at bounding box center [100, 109] width 20 height 6
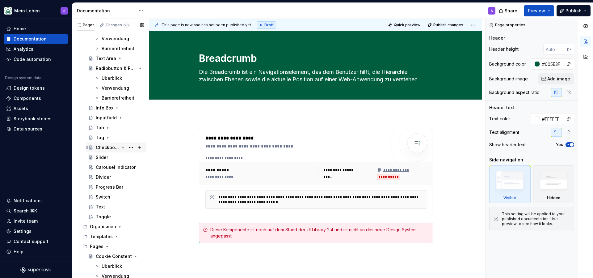
scroll to position [102, 0]
click at [107, 154] on div "Slider" at bounding box center [102, 156] width 12 height 6
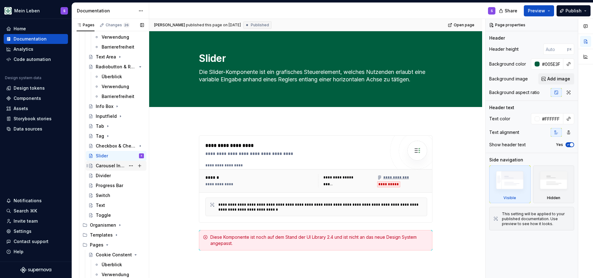
click at [105, 166] on div "Carousel Indicator" at bounding box center [111, 165] width 30 height 6
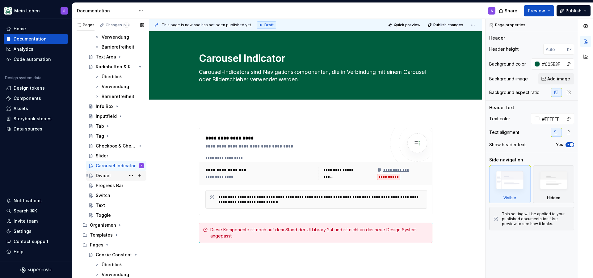
click at [105, 175] on div "Divider" at bounding box center [103, 175] width 15 height 6
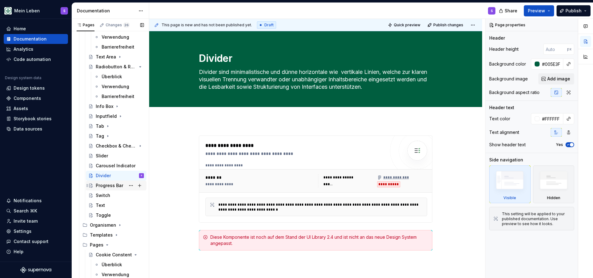
click at [105, 184] on div "Progress Bar" at bounding box center [109, 185] width 27 height 6
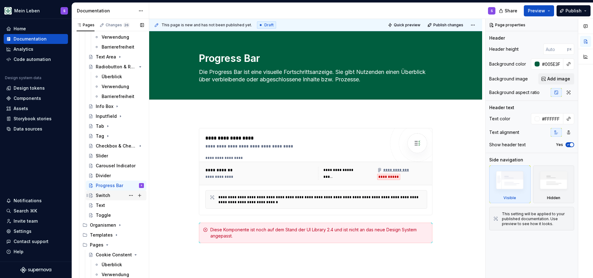
click at [107, 196] on div "Switch" at bounding box center [103, 195] width 15 height 6
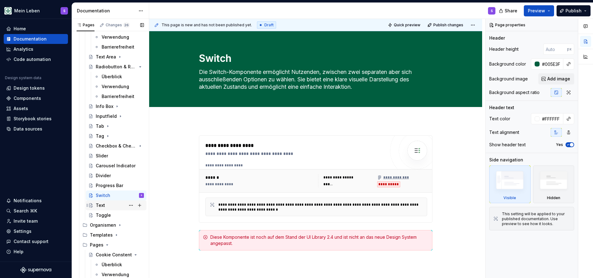
click at [108, 205] on div "Text" at bounding box center [120, 205] width 48 height 9
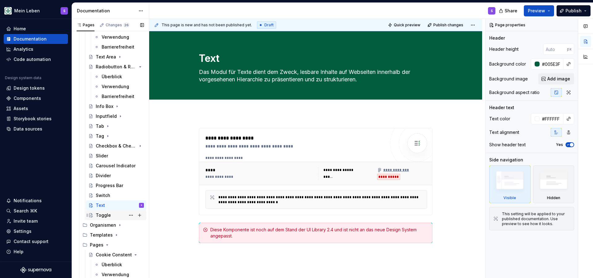
click at [107, 213] on div "Toggle" at bounding box center [103, 215] width 15 height 6
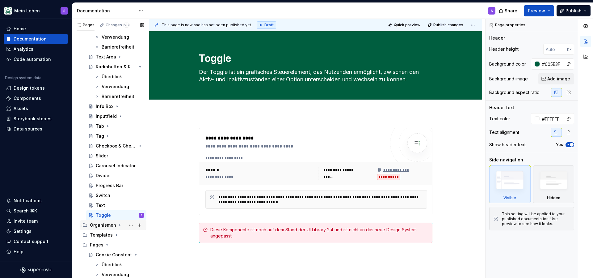
click at [112, 225] on div "Organismen" at bounding box center [103, 225] width 26 height 6
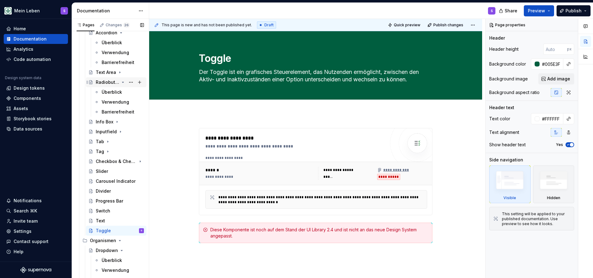
scroll to position [98, 0]
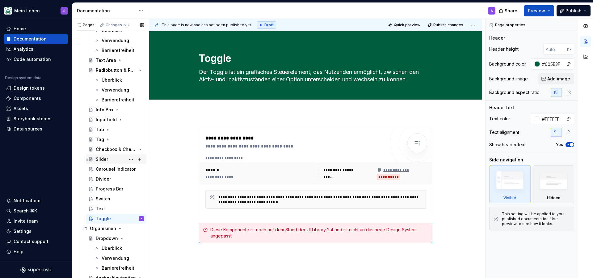
click at [102, 159] on div "Slider" at bounding box center [102, 159] width 12 height 6
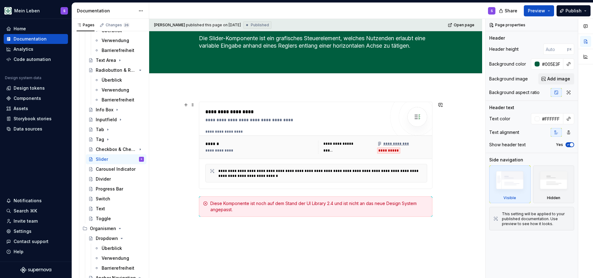
scroll to position [35, 0]
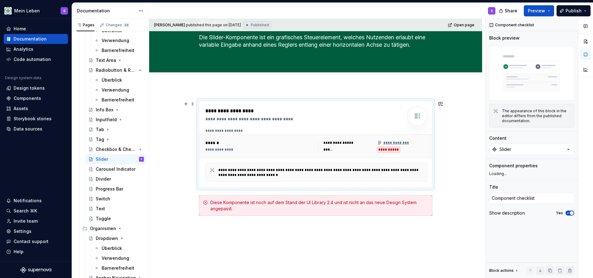
type textarea "*"
click at [343, 141] on div "**********" at bounding box center [339, 142] width 32 height 5
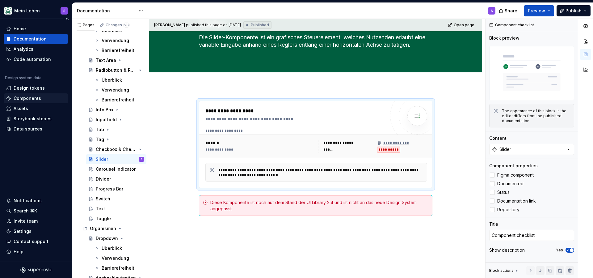
click at [33, 98] on div "Components" at bounding box center [27, 98] width 27 height 6
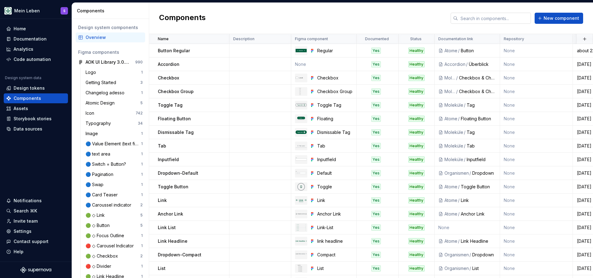
click at [500, 16] on input "text" at bounding box center [494, 18] width 73 height 11
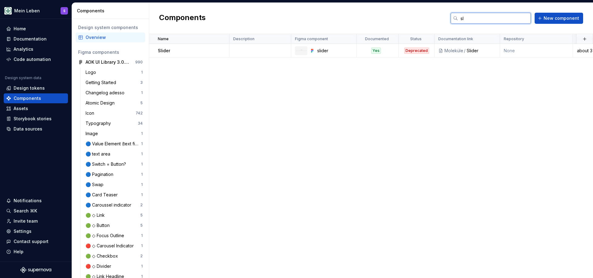
type input "s"
type input "switc"
click at [34, 36] on div "Documentation" at bounding box center [30, 39] width 33 height 6
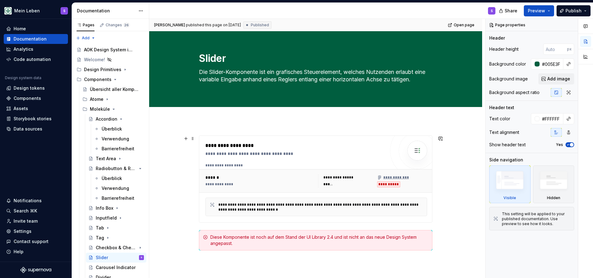
click at [337, 184] on div "******" at bounding box center [348, 184] width 50 height 6
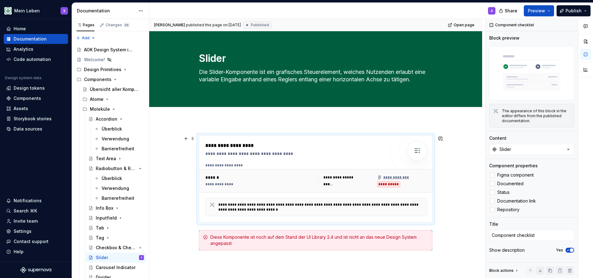
click at [345, 158] on div "**********" at bounding box center [295, 179] width 180 height 74
click at [259, 173] on div "**********" at bounding box center [316, 181] width 227 height 18
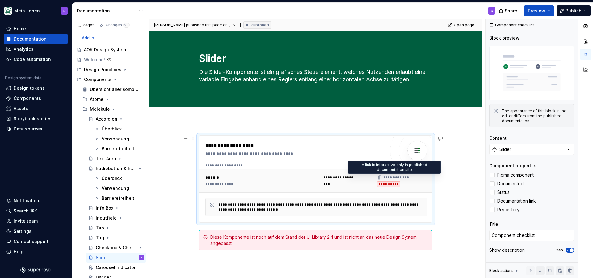
click at [401, 177] on div "**********" at bounding box center [393, 177] width 32 height 5
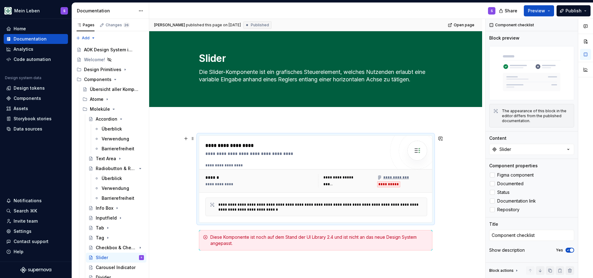
click at [394, 177] on div "**********" at bounding box center [393, 177] width 32 height 5
click at [389, 178] on div "**********" at bounding box center [393, 177] width 32 height 5
click at [394, 176] on div "**********" at bounding box center [393, 177] width 32 height 5
click at [417, 150] on img at bounding box center [417, 150] width 12 height 12
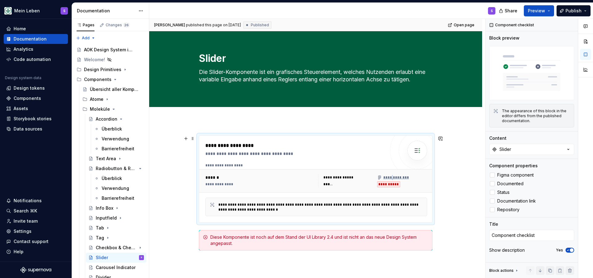
click at [394, 175] on div "**********" at bounding box center [393, 177] width 32 height 5
click at [370, 177] on div "**********" at bounding box center [348, 177] width 50 height 6
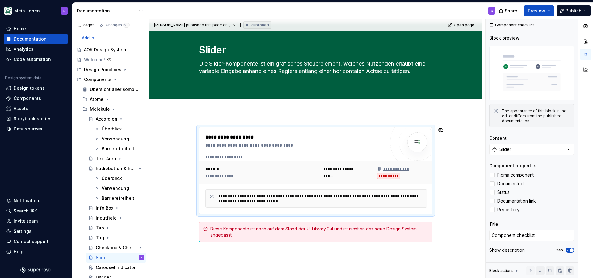
scroll to position [9, 0]
click at [325, 174] on div "**********" at bounding box center [372, 172] width 109 height 13
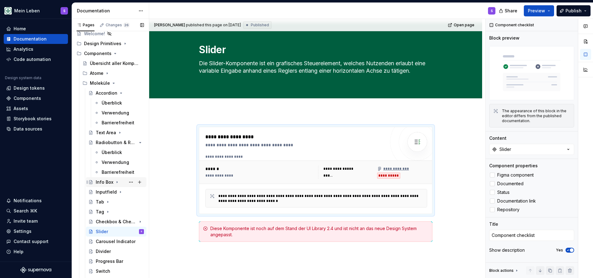
scroll to position [37, 0]
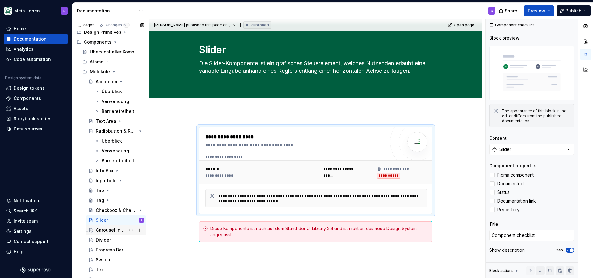
click at [116, 227] on div "Carousel Indicator" at bounding box center [111, 230] width 30 height 6
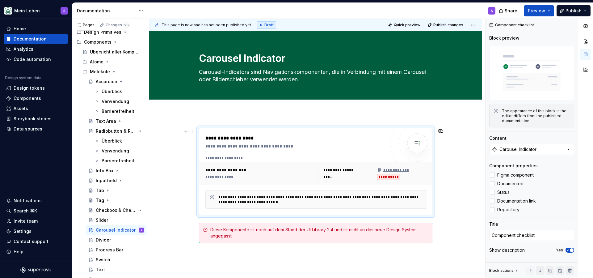
click at [395, 170] on div "**********" at bounding box center [393, 169] width 32 height 5
click at [450, 24] on span "Publish changes" at bounding box center [448, 25] width 30 height 5
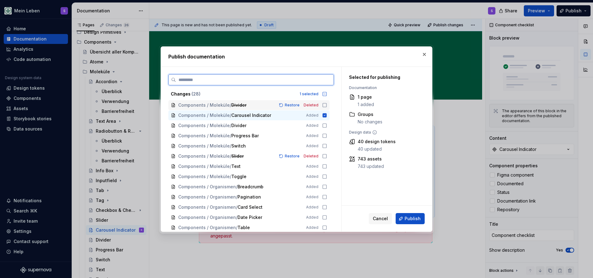
click at [327, 105] on icon at bounding box center [324, 105] width 5 height 5
click at [327, 103] on icon at bounding box center [325, 105] width 4 height 4
click at [327, 106] on icon at bounding box center [324, 105] width 5 height 5
click at [327, 124] on icon at bounding box center [324, 125] width 5 height 5
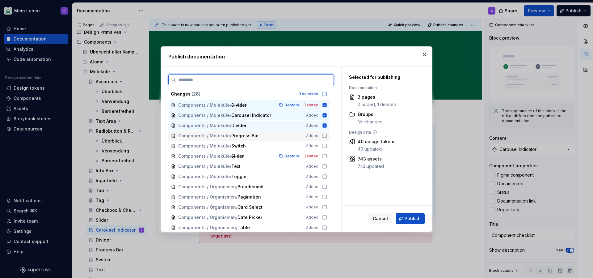
click at [327, 135] on icon at bounding box center [324, 135] width 5 height 5
click at [327, 145] on icon at bounding box center [324, 145] width 5 height 5
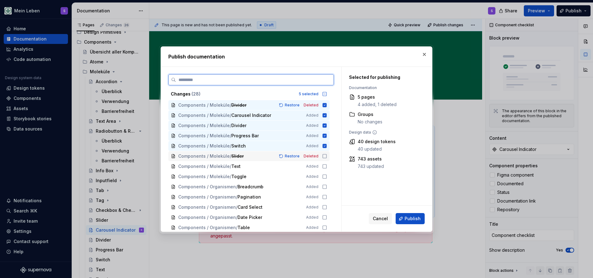
click at [327, 155] on icon at bounding box center [324, 156] width 5 height 5
click at [327, 167] on icon at bounding box center [324, 166] width 5 height 5
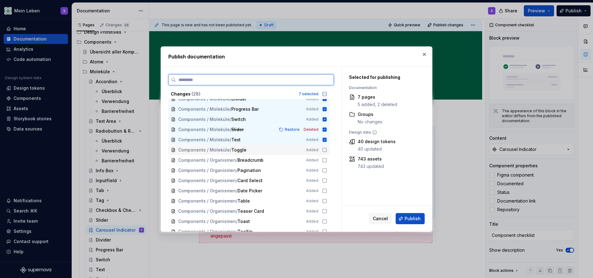
click at [327, 150] on icon at bounding box center [324, 149] width 5 height 5
click at [327, 161] on icon at bounding box center [324, 160] width 5 height 5
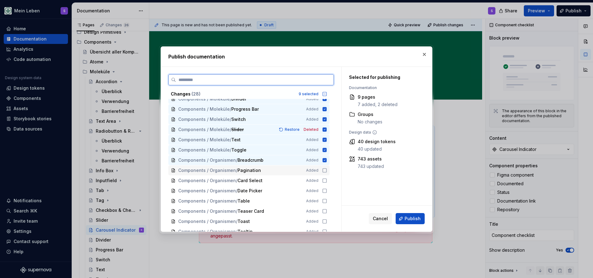
click at [327, 169] on icon at bounding box center [324, 170] width 5 height 5
click at [327, 182] on icon at bounding box center [325, 181] width 4 height 4
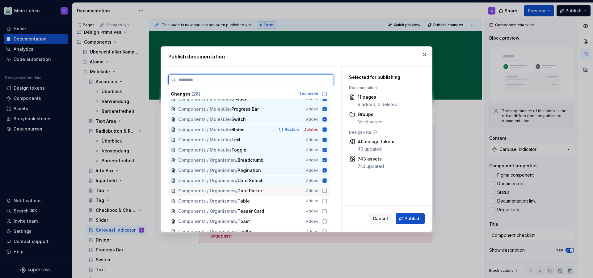
click at [327, 191] on icon at bounding box center [324, 190] width 5 height 5
click at [327, 199] on icon at bounding box center [325, 201] width 4 height 4
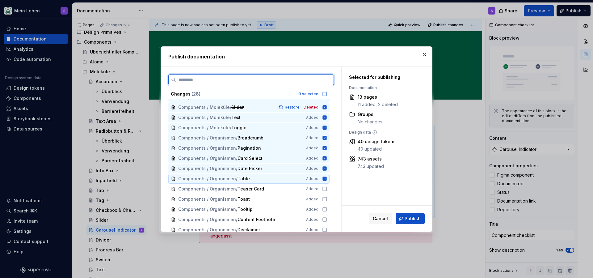
scroll to position [58, 0]
click at [326, 179] on icon at bounding box center [324, 179] width 5 height 5
click at [327, 188] on icon at bounding box center [324, 189] width 5 height 5
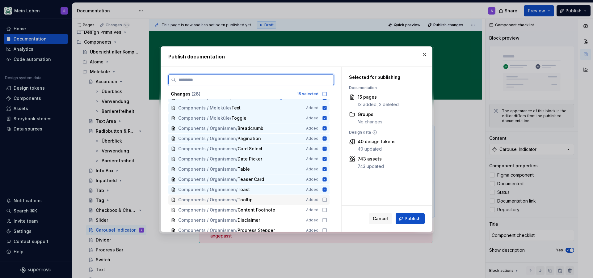
click at [327, 200] on icon at bounding box center [324, 199] width 5 height 5
click at [327, 211] on icon at bounding box center [324, 209] width 5 height 5
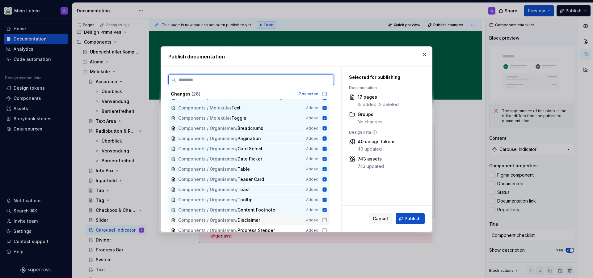
click at [327, 219] on icon at bounding box center [324, 219] width 5 height 5
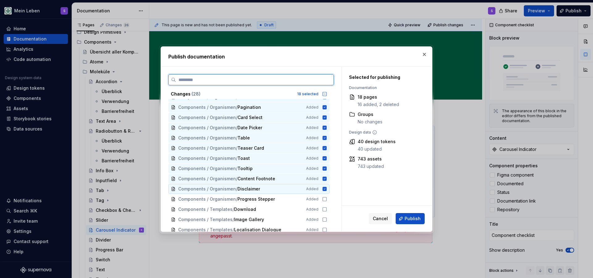
scroll to position [93, 0]
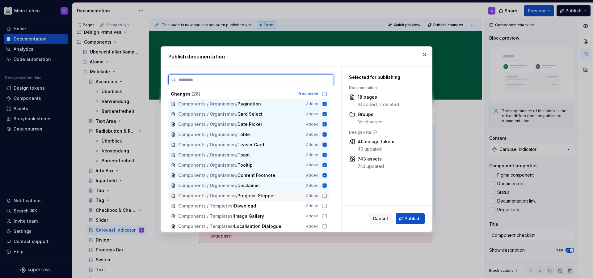
click at [327, 194] on icon at bounding box center [325, 196] width 4 height 4
click at [327, 205] on icon at bounding box center [324, 205] width 5 height 5
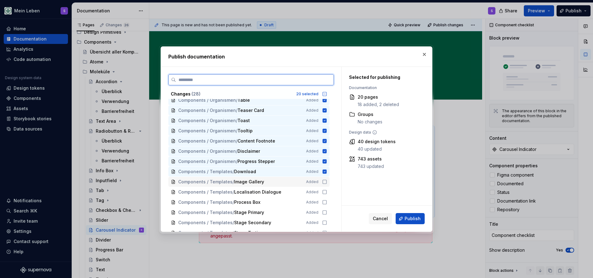
click at [327, 182] on icon at bounding box center [324, 181] width 5 height 5
click at [327, 190] on icon at bounding box center [324, 191] width 5 height 5
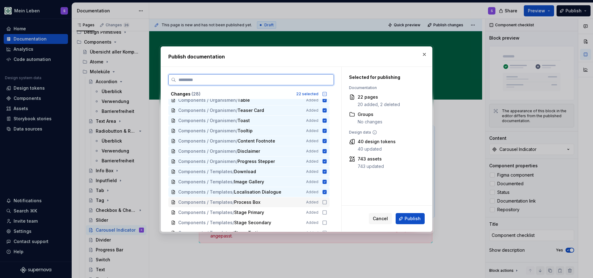
click at [328, 204] on div "Components / Templates / Process Box Added" at bounding box center [248, 202] width 161 height 10
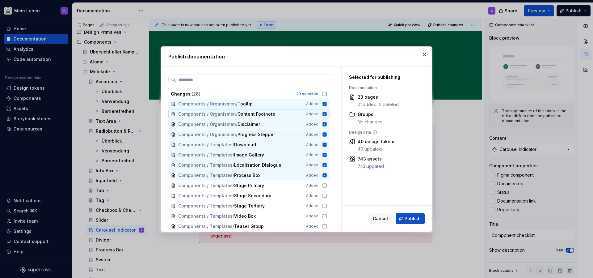
scroll to position [154, 0]
click at [327, 185] on icon at bounding box center [324, 185] width 5 height 5
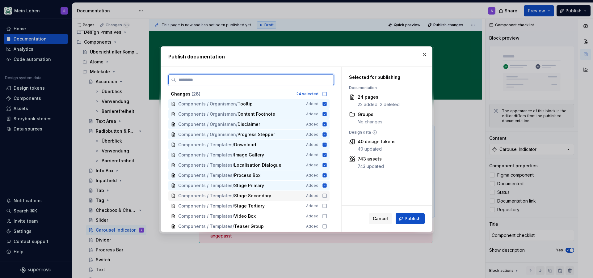
click at [327, 194] on icon at bounding box center [324, 195] width 5 height 5
click at [327, 204] on icon at bounding box center [325, 206] width 4 height 4
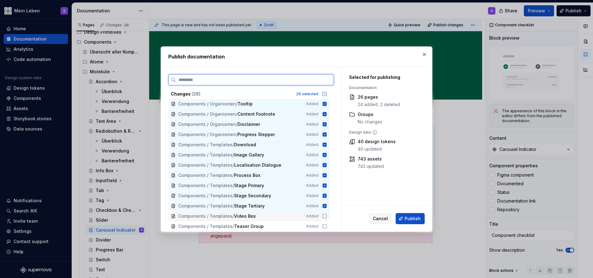
click at [327, 215] on icon at bounding box center [324, 215] width 5 height 5
click at [327, 225] on icon at bounding box center [324, 226] width 5 height 5
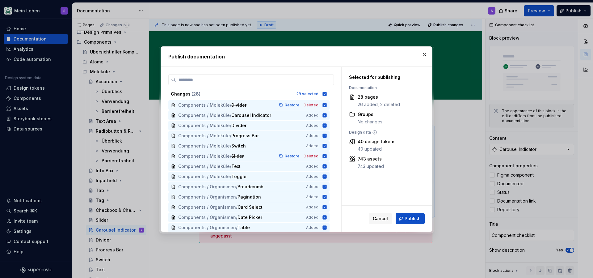
scroll to position [0, 0]
click at [412, 218] on span "Publish" at bounding box center [413, 218] width 16 height 6
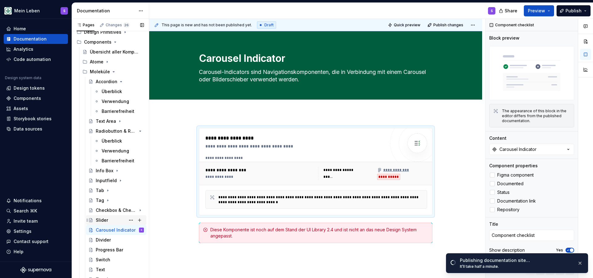
click at [106, 219] on div "Slider" at bounding box center [102, 220] width 12 height 6
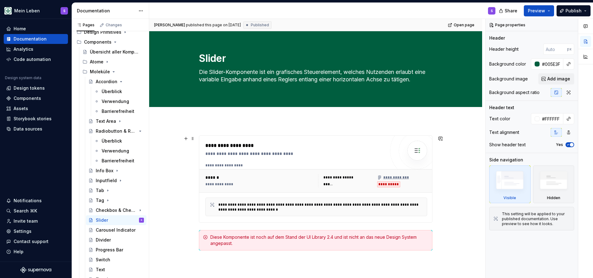
click at [378, 157] on div "**********" at bounding box center [295, 179] width 180 height 74
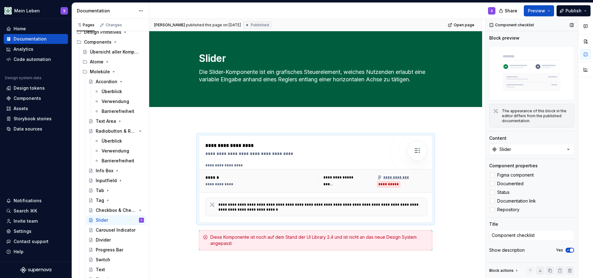
type textarea "*"
